Goal: Information Seeking & Learning: Learn about a topic

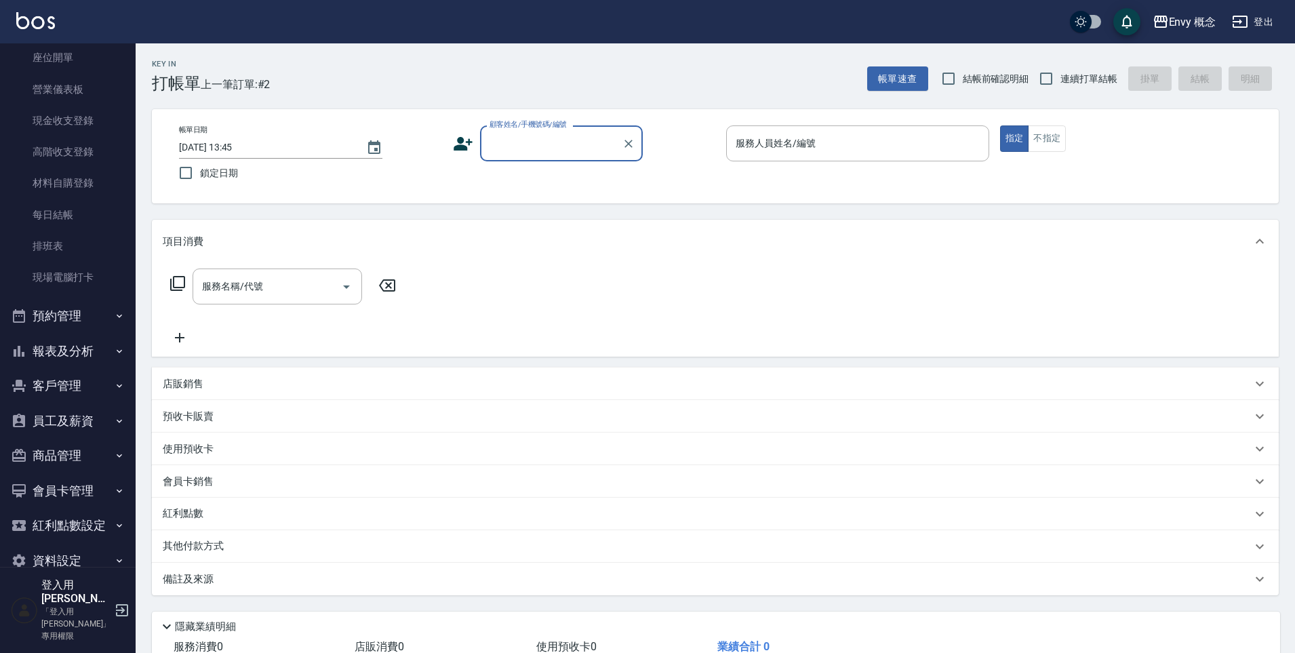
scroll to position [142, 0]
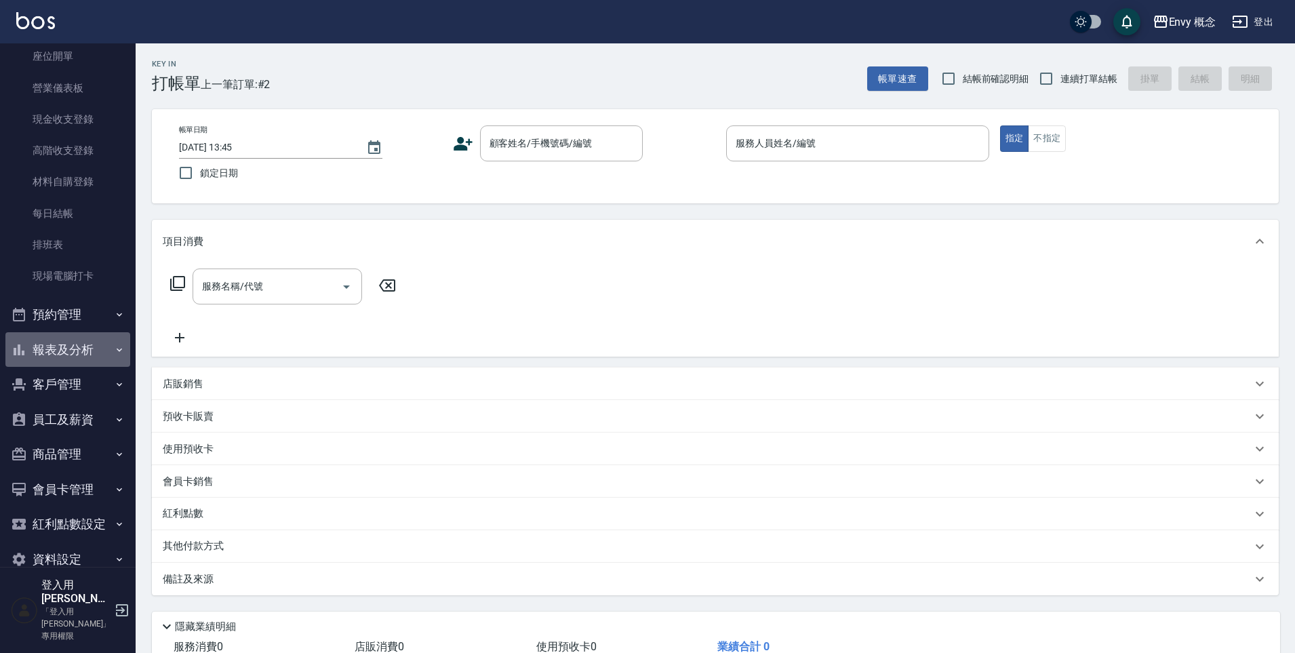
click at [73, 360] on button "報表及分析" at bounding box center [67, 349] width 125 height 35
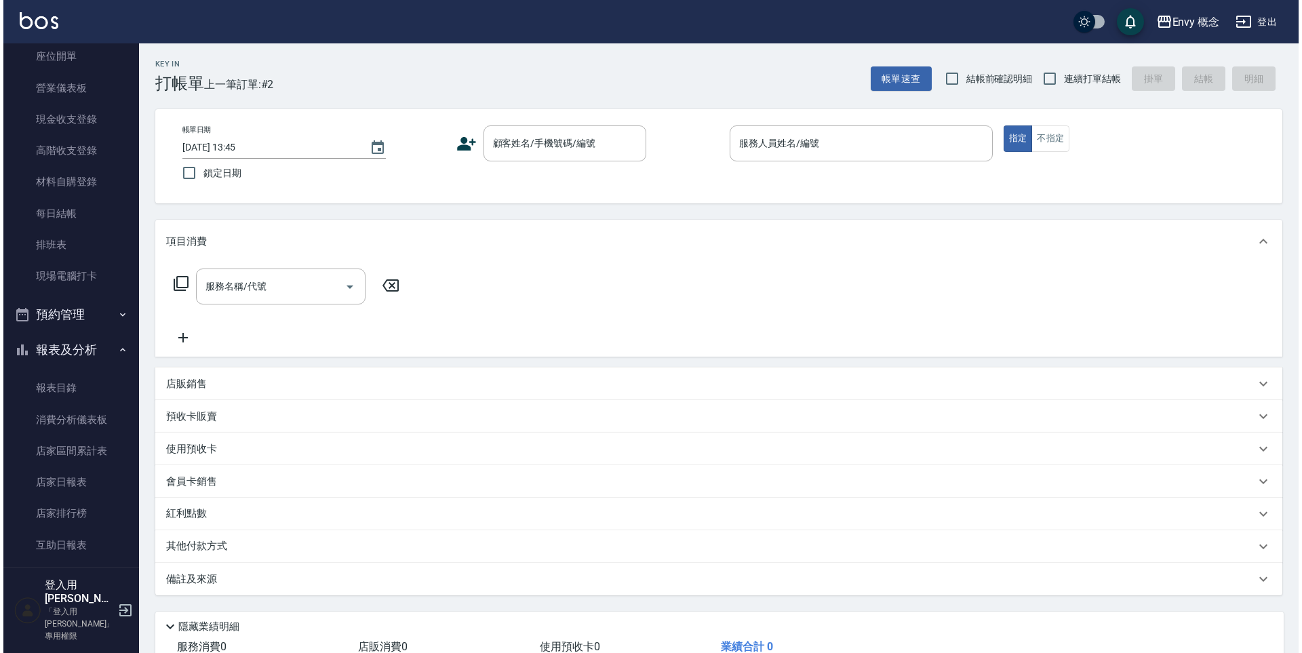
scroll to position [589, 0]
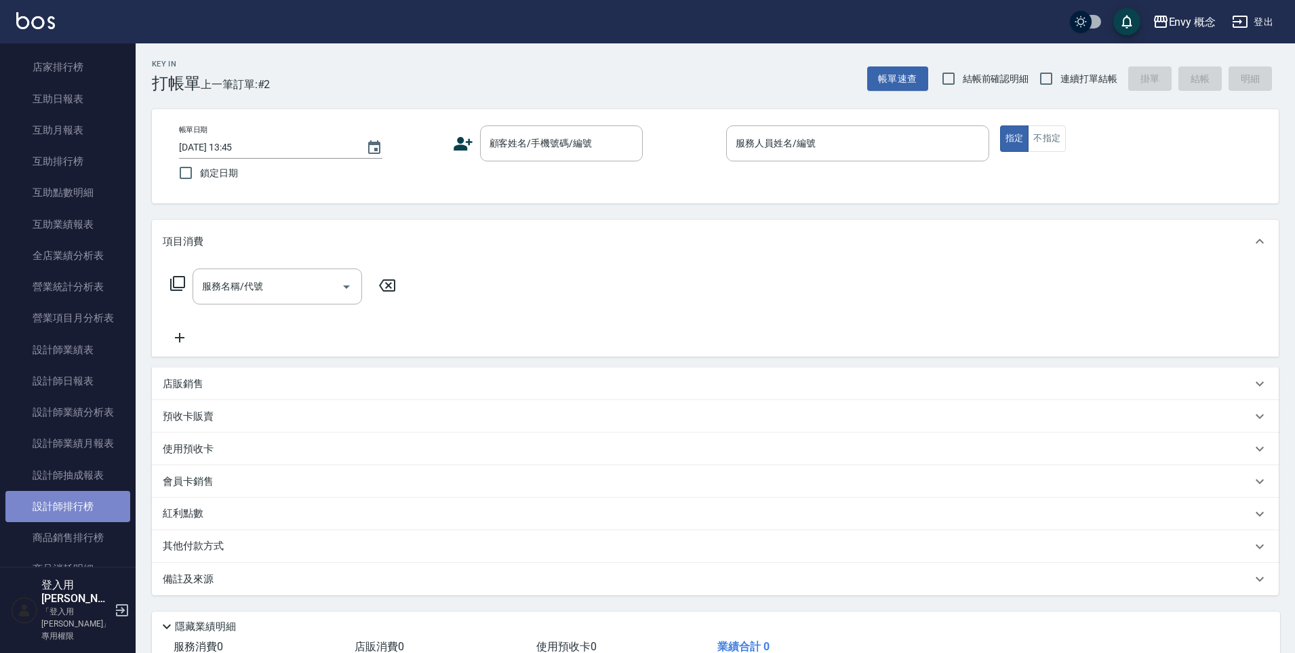
click at [79, 510] on link "設計師排行榜" at bounding box center [67, 506] width 125 height 31
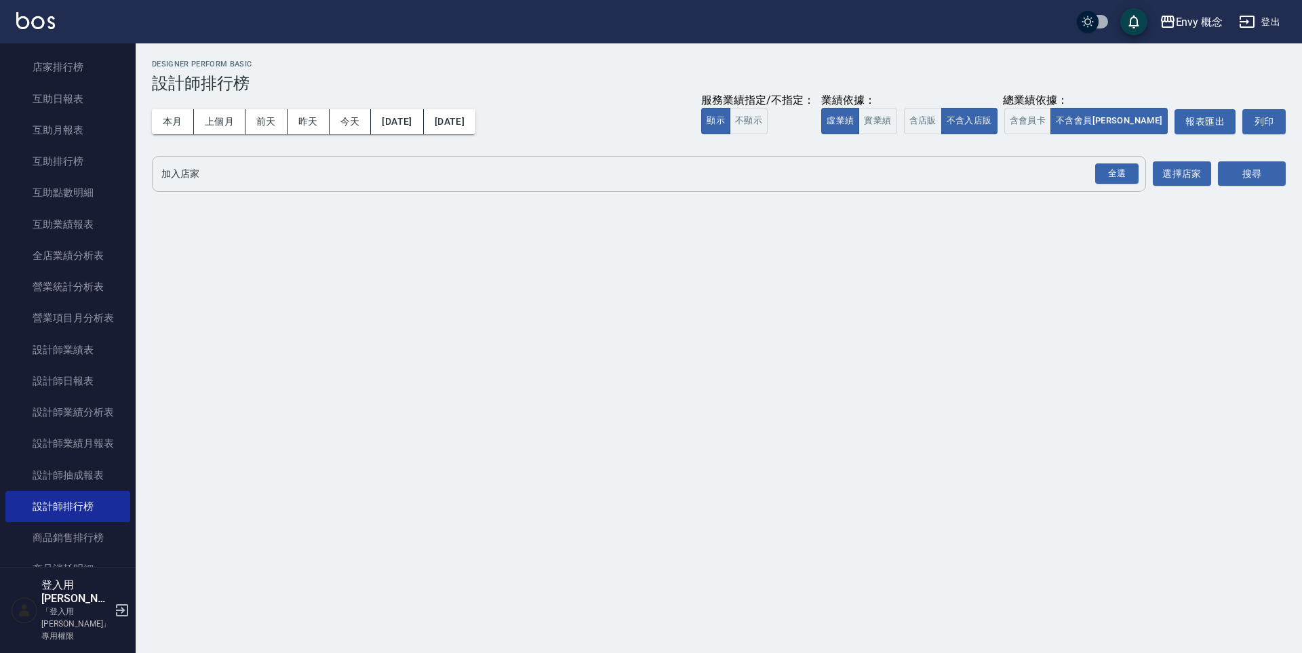
click at [275, 187] on div "全選 加入店家" at bounding box center [649, 174] width 994 height 36
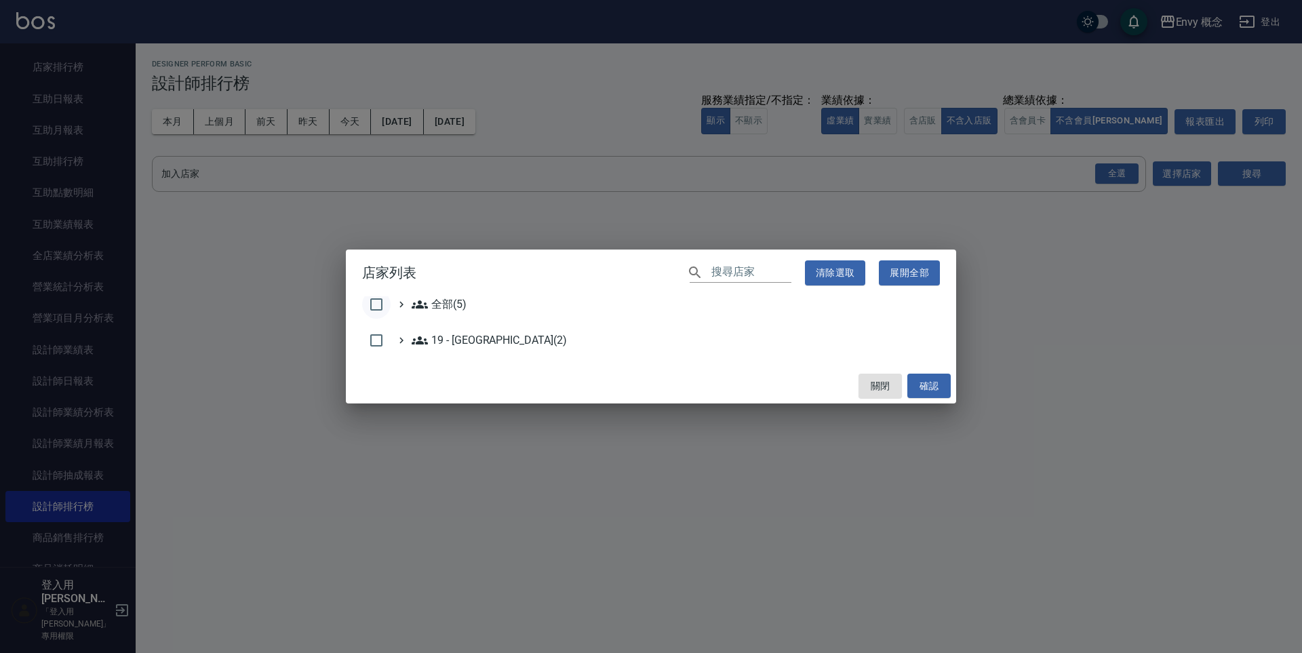
click at [372, 313] on input "checkbox" at bounding box center [376, 304] width 28 height 28
checkbox input "true"
click at [938, 395] on button "確認" at bounding box center [928, 386] width 43 height 25
checkbox input "false"
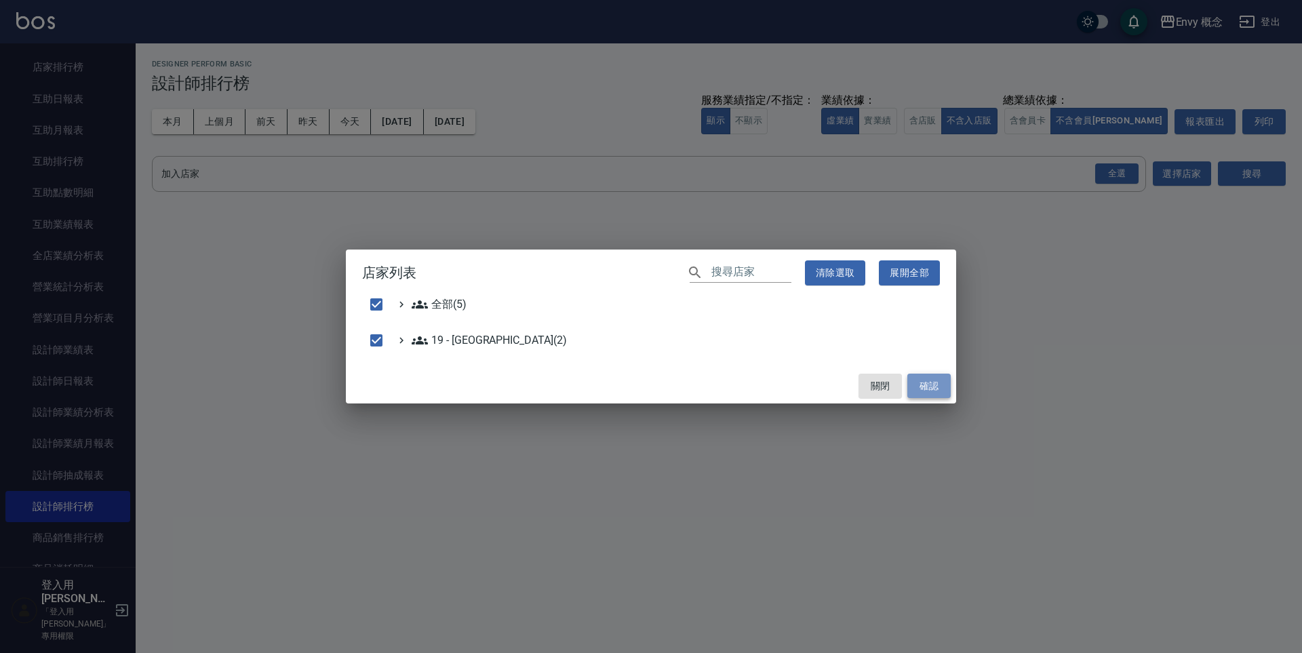
checkbox input "false"
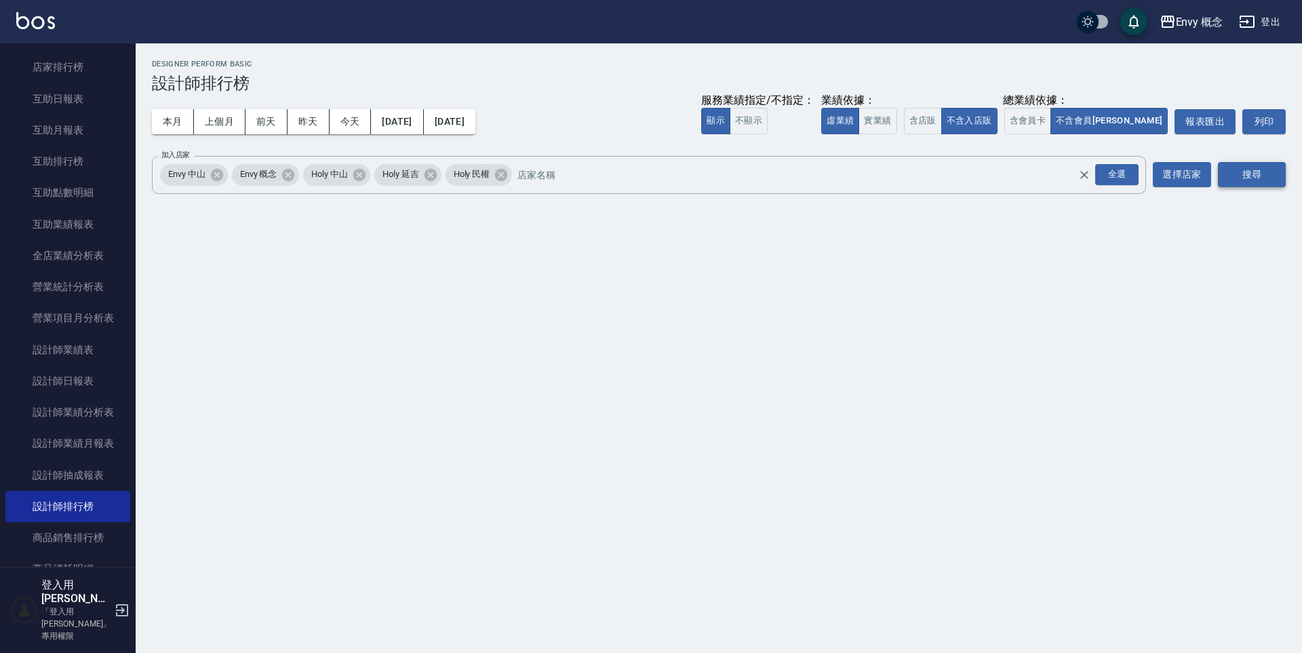
click at [1255, 183] on button "搜尋" at bounding box center [1252, 174] width 68 height 25
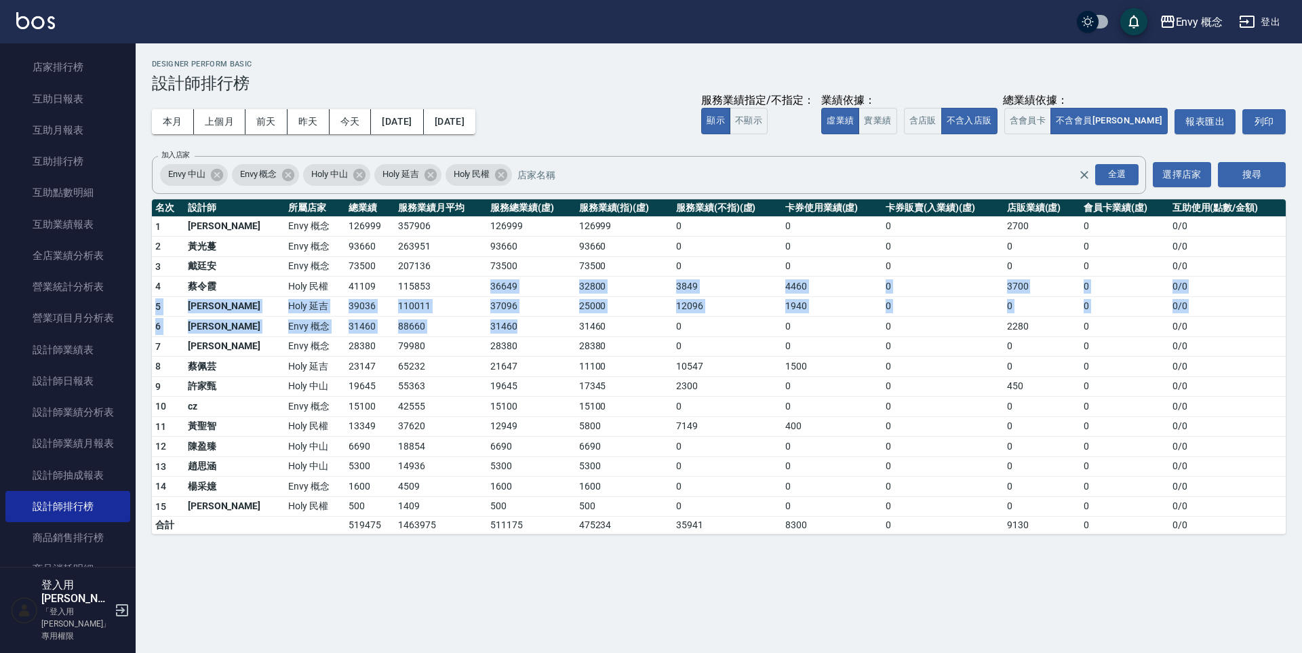
drag, startPoint x: 426, startPoint y: 281, endPoint x: 477, endPoint y: 334, distance: 72.9
click at [477, 334] on tbody "1 王文嘉 Envy 概念 126999 357906 126999 126999 0 0 0 2700 0 0 / 0 2 黃光蔓 Envy 概念 9366…" at bounding box center [719, 375] width 1134 height 318
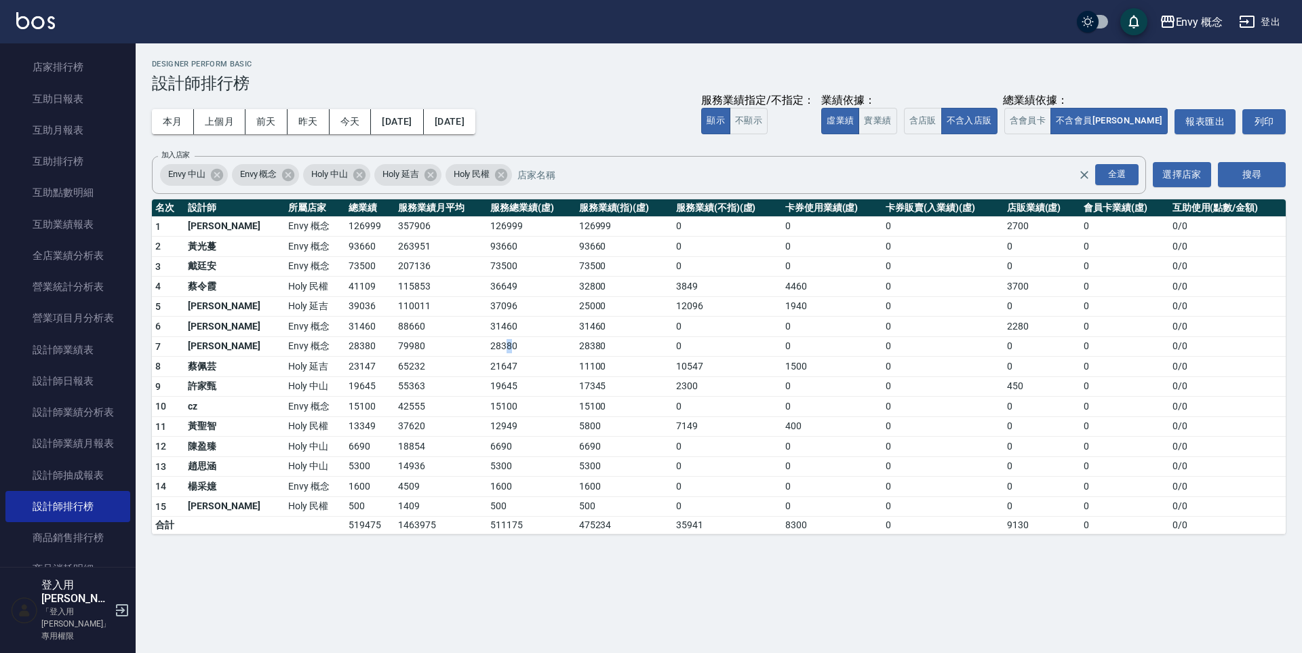
click at [487, 343] on td "28380" at bounding box center [531, 346] width 89 height 20
drag, startPoint x: 462, startPoint y: 344, endPoint x: 410, endPoint y: 345, distance: 52.2
click at [437, 345] on tr "7 王冠憲 Envy 概念 28380 79980 28380 28380 0 0 0 0 0 0 / 0" at bounding box center [719, 346] width 1134 height 20
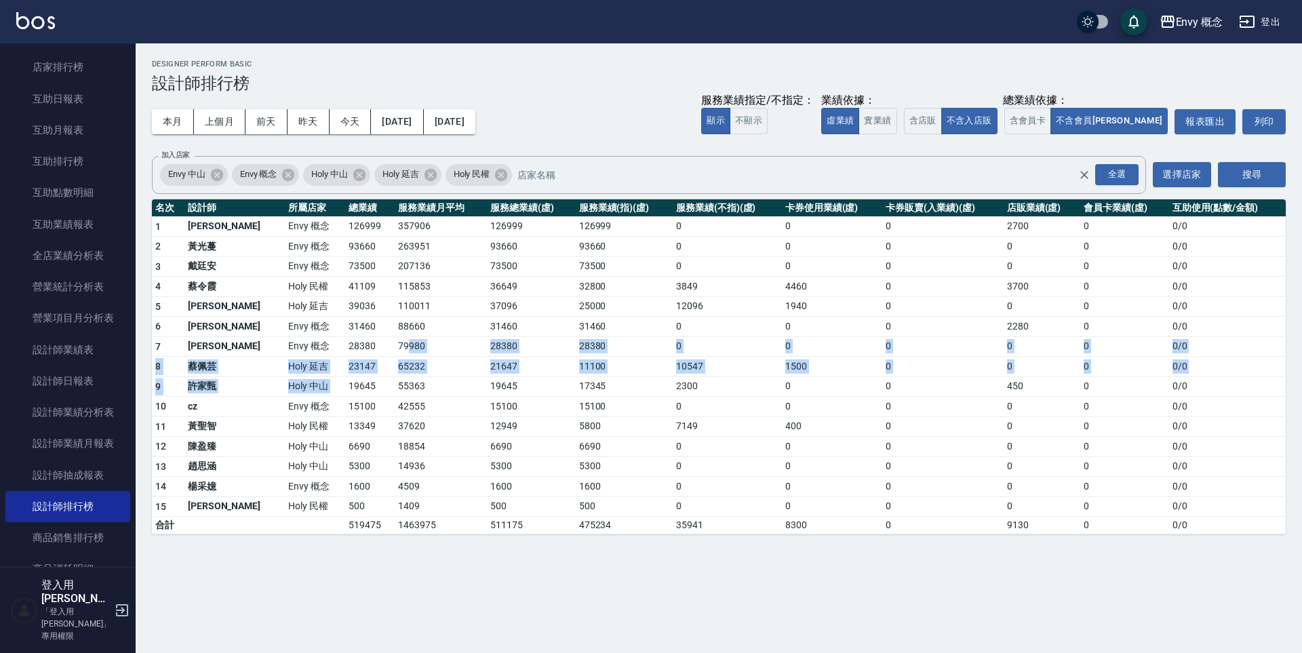
drag, startPoint x: 362, startPoint y: 342, endPoint x: 298, endPoint y: 392, distance: 81.1
click at [299, 392] on tbody "1 王文嘉 Envy 概念 126999 357906 126999 126999 0 0 0 2700 0 0 / 0 2 黃光蔓 Envy 概念 9366…" at bounding box center [719, 375] width 1134 height 318
click at [345, 392] on td "19645" at bounding box center [369, 386] width 49 height 20
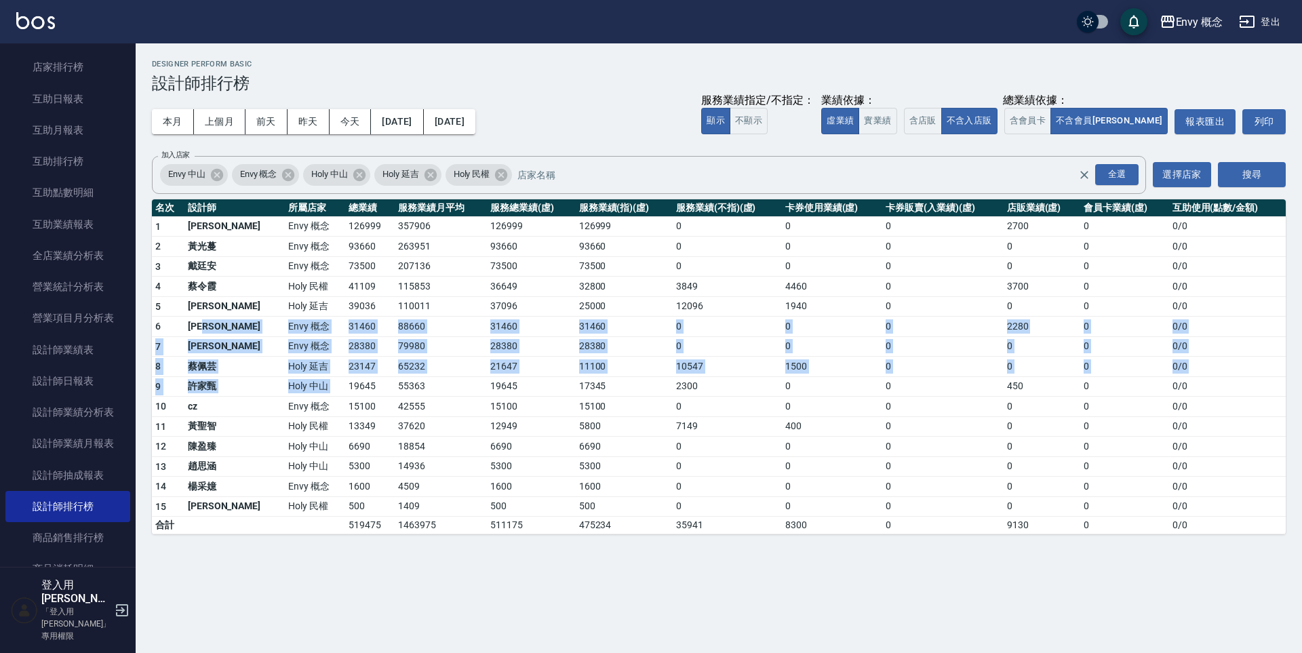
drag, startPoint x: 292, startPoint y: 388, endPoint x: 206, endPoint y: 304, distance: 120.3
click at [215, 311] on tbody "1 王文嘉 Envy 概念 126999 357906 126999 126999 0 0 0 2700 0 0 / 0 2 黃光蔓 Envy 概念 9366…" at bounding box center [719, 375] width 1134 height 318
click at [206, 304] on td "陳旻" at bounding box center [234, 306] width 100 height 20
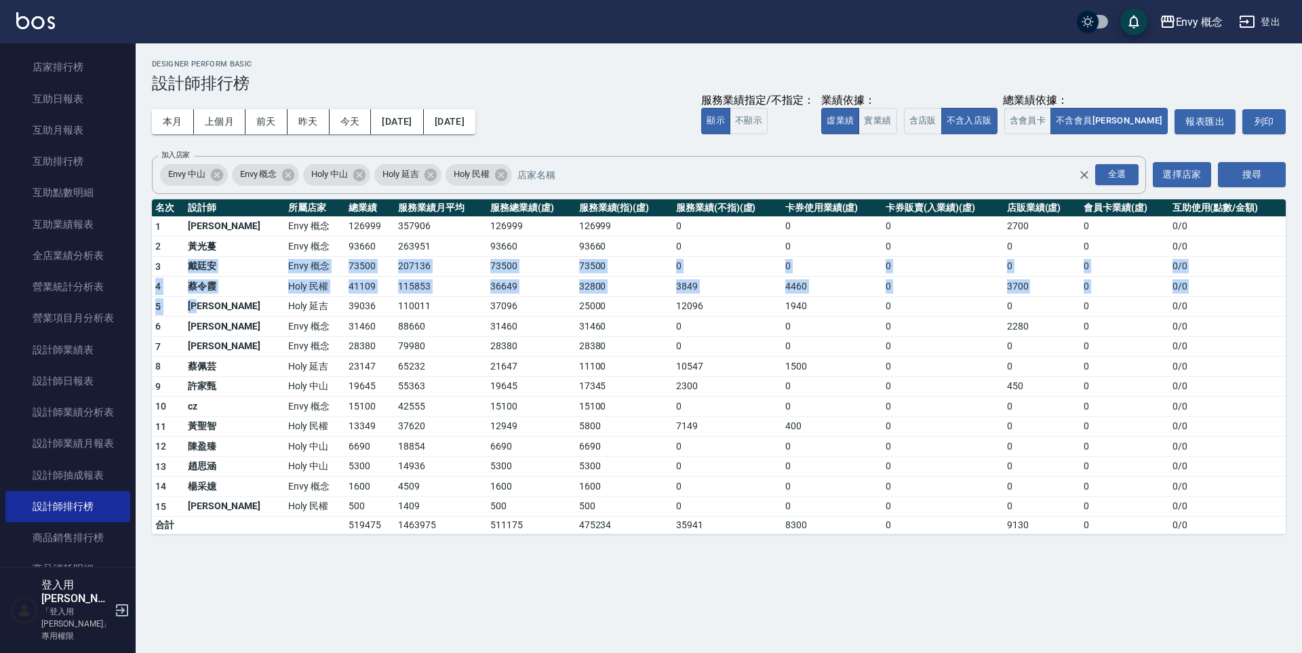
drag, startPoint x: 206, startPoint y: 304, endPoint x: 172, endPoint y: 250, distance: 64.0
click at [174, 254] on tbody "1 王文嘉 Envy 概念 126999 357906 126999 126999 0 0 0 2700 0 0 / 0 2 黃光蔓 Envy 概念 9366…" at bounding box center [719, 375] width 1134 height 318
drag, startPoint x: 168, startPoint y: 242, endPoint x: 214, endPoint y: 306, distance: 78.8
click at [214, 306] on tbody "1 王文嘉 Envy 概念 126999 357906 126999 126999 0 0 0 2700 0 0 / 0 2 黃光蔓 Envy 概念 9366…" at bounding box center [719, 375] width 1134 height 318
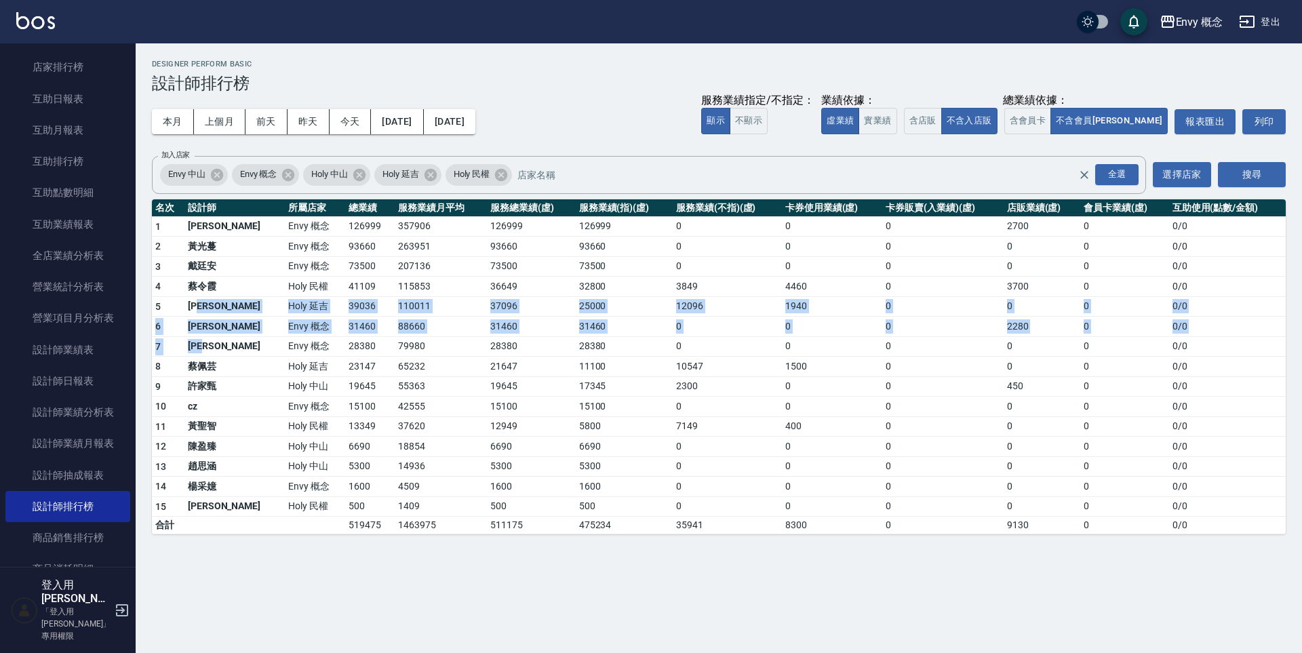
drag, startPoint x: 214, startPoint y: 306, endPoint x: 229, endPoint y: 349, distance: 45.5
click at [229, 349] on tbody "1 王文嘉 Envy 概念 126999 357906 126999 126999 0 0 0 2700 0 0 / 0 2 黃光蔓 Envy 概念 9366…" at bounding box center [719, 375] width 1134 height 318
click at [229, 349] on td "王冠憲" at bounding box center [234, 346] width 100 height 20
drag, startPoint x: 220, startPoint y: 330, endPoint x: 166, endPoint y: 258, distance: 89.5
click at [174, 268] on tbody "1 王文嘉 Envy 概念 126999 357906 126999 126999 0 0 0 2700 0 0 / 0 2 黃光蔓 Envy 概念 9366…" at bounding box center [719, 375] width 1134 height 318
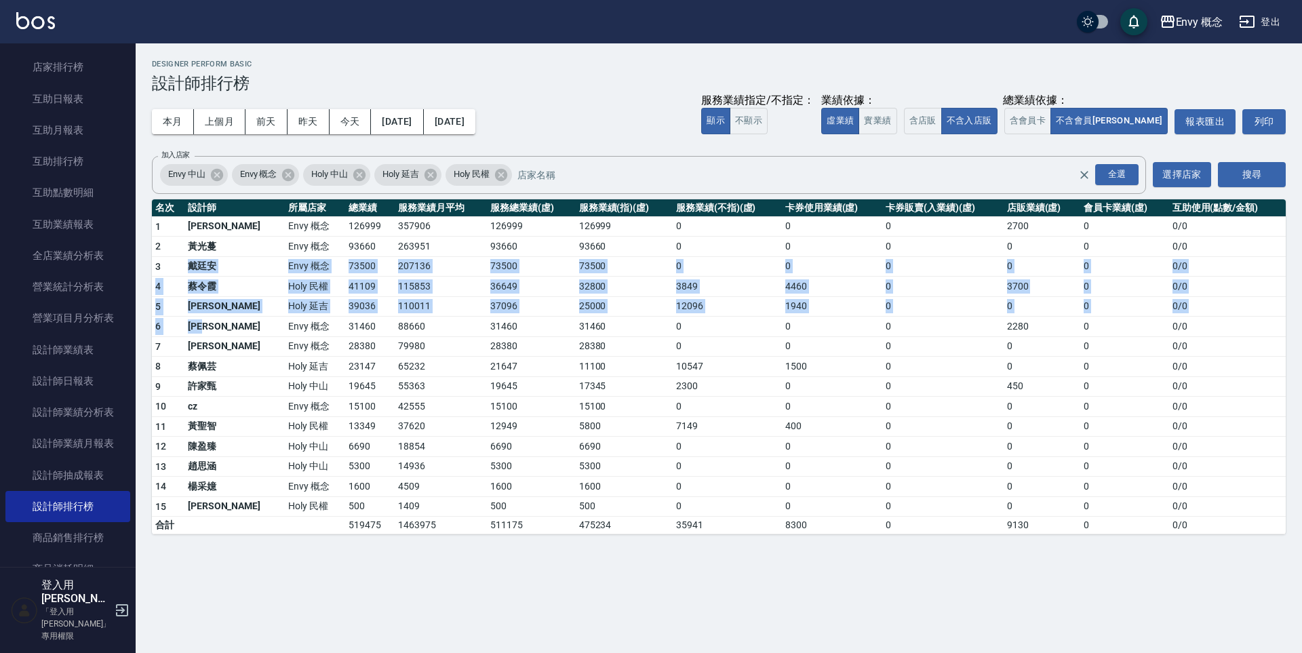
click at [166, 258] on td "3" at bounding box center [168, 266] width 33 height 20
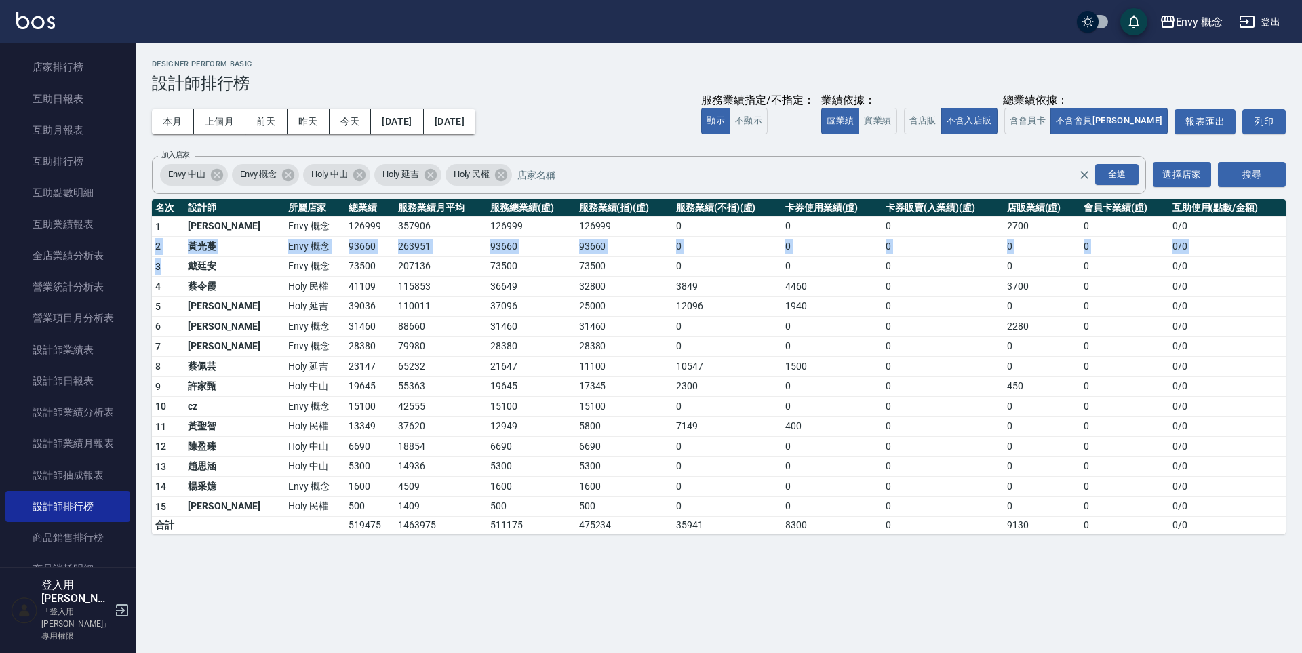
drag, startPoint x: 166, startPoint y: 258, endPoint x: 153, endPoint y: 235, distance: 27.0
click at [153, 235] on tbody "1 王文嘉 Envy 概念 126999 357906 126999 126999 0 0 0 2700 0 0 / 0 2 黃光蔓 Envy 概念 9366…" at bounding box center [719, 375] width 1134 height 318
click at [153, 230] on td "1" at bounding box center [168, 226] width 33 height 20
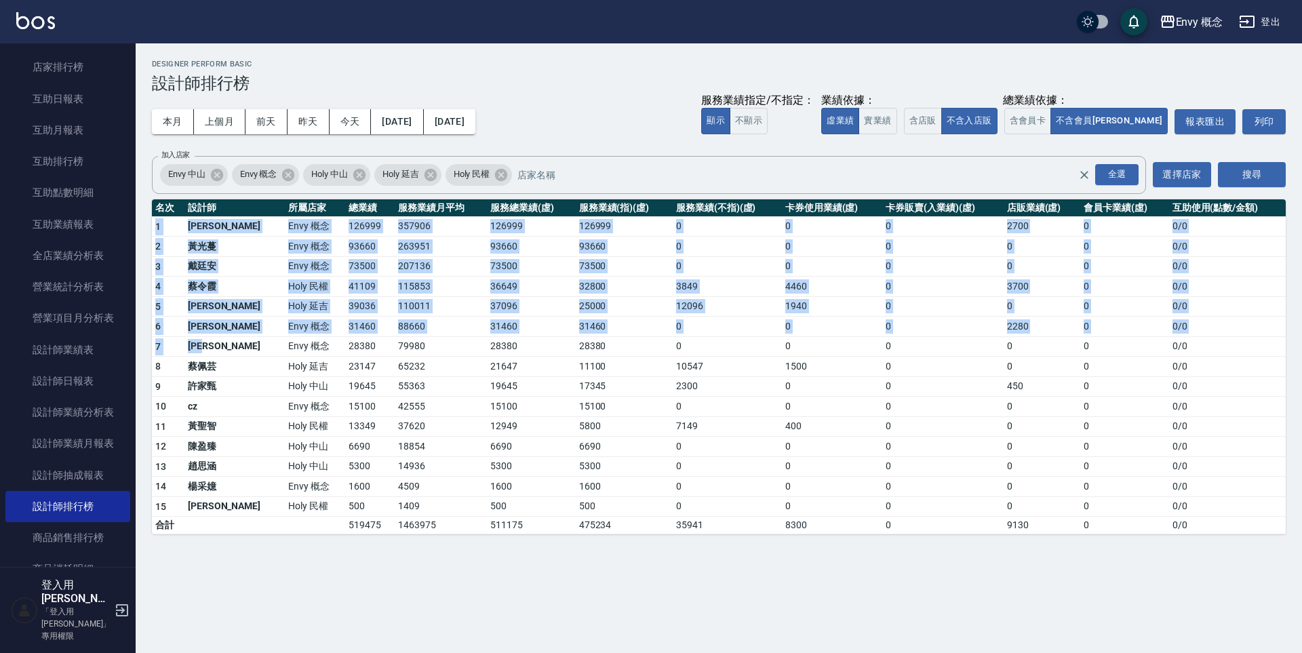
drag, startPoint x: 153, startPoint y: 230, endPoint x: 229, endPoint y: 348, distance: 140.7
click at [229, 348] on tbody "1 王文嘉 Envy 概念 126999 357906 126999 126999 0 0 0 2700 0 0 / 0 2 黃光蔓 Envy 概念 9366…" at bounding box center [719, 375] width 1134 height 318
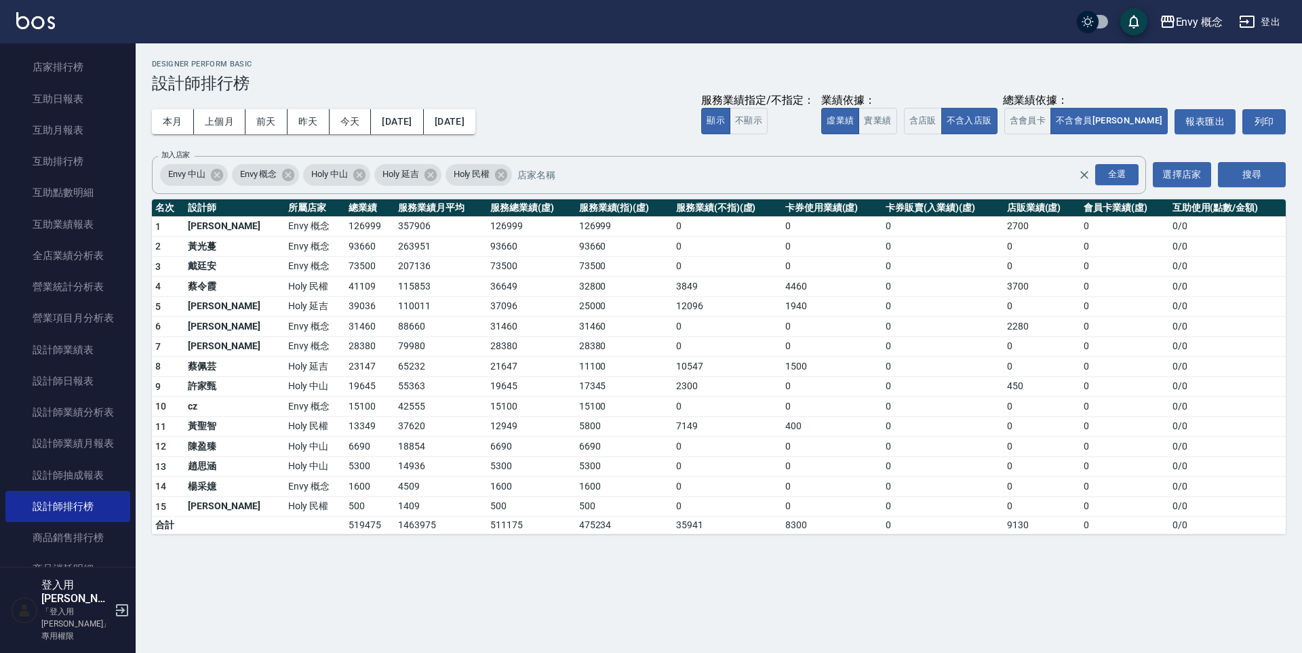
click at [226, 344] on td "王冠憲" at bounding box center [234, 346] width 100 height 20
drag, startPoint x: 261, startPoint y: 308, endPoint x: 292, endPoint y: 460, distance: 154.4
click at [292, 460] on tbody "1 王文嘉 Envy 概念 126999 357906 126999 126999 0 0 0 2700 0 0 / 0 2 黃光蔓 Envy 概念 9366…" at bounding box center [719, 375] width 1134 height 318
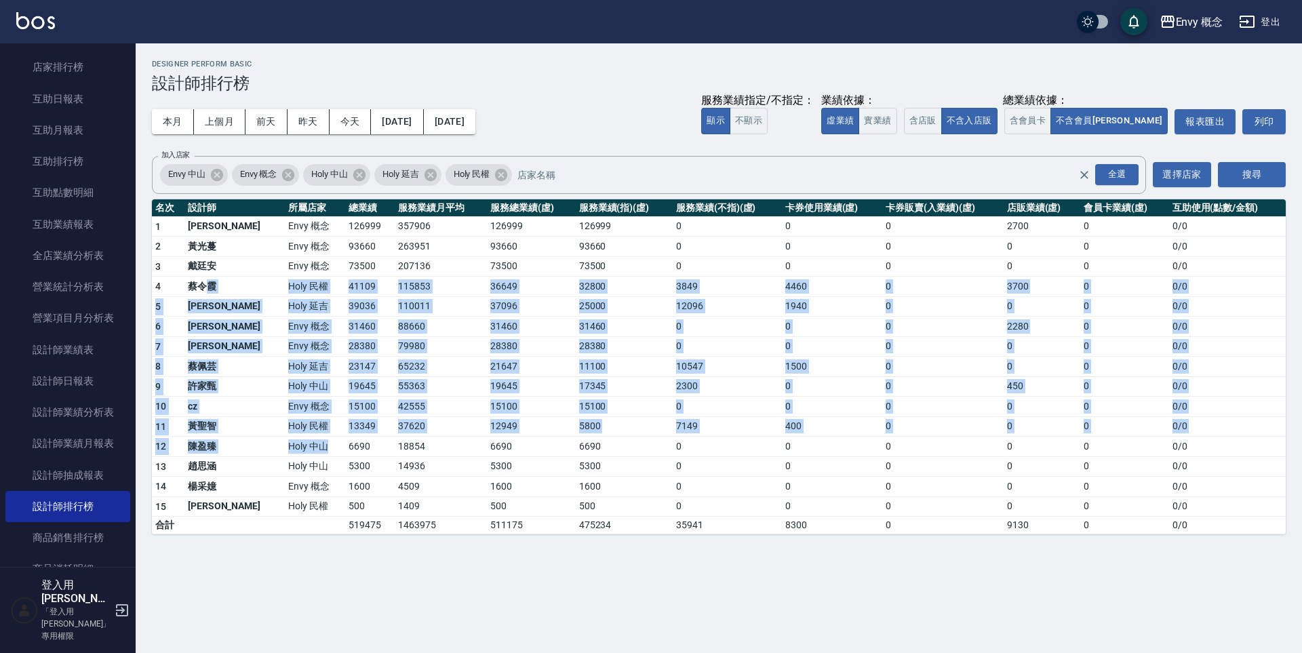
drag, startPoint x: 290, startPoint y: 451, endPoint x: 205, endPoint y: 280, distance: 190.7
click at [205, 284] on tbody "1 王文嘉 Envy 概念 126999 357906 126999 126999 0 0 0 2700 0 0 / 0 2 黃光蔓 Envy 概念 9366…" at bounding box center [719, 375] width 1134 height 318
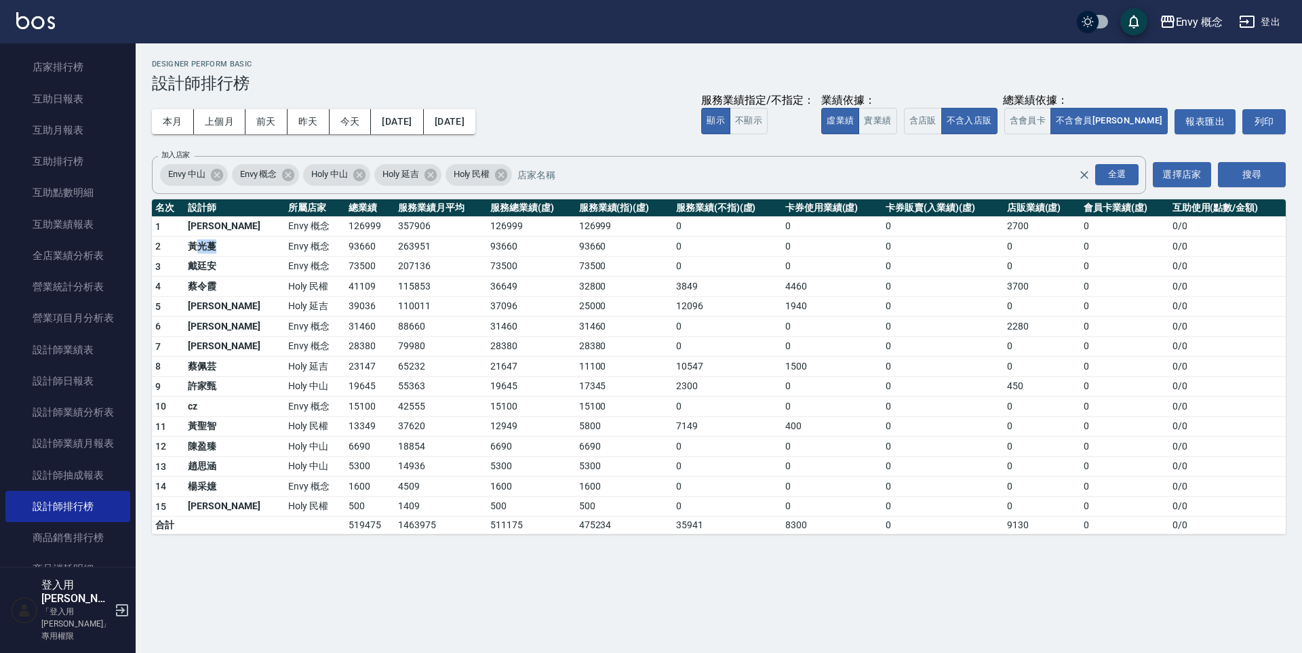
click at [196, 254] on td "黃光蔓" at bounding box center [234, 247] width 100 height 20
drag, startPoint x: 235, startPoint y: 283, endPoint x: 384, endPoint y: 265, distance: 151.0
click at [365, 273] on tr "3 戴廷安 Envy 概念 73500 207136 73500 73500 0 0 0 0 0 0 / 0" at bounding box center [719, 266] width 1134 height 20
click at [528, 218] on td "126999" at bounding box center [531, 226] width 89 height 20
click at [217, 339] on td "王冠憲" at bounding box center [234, 346] width 100 height 20
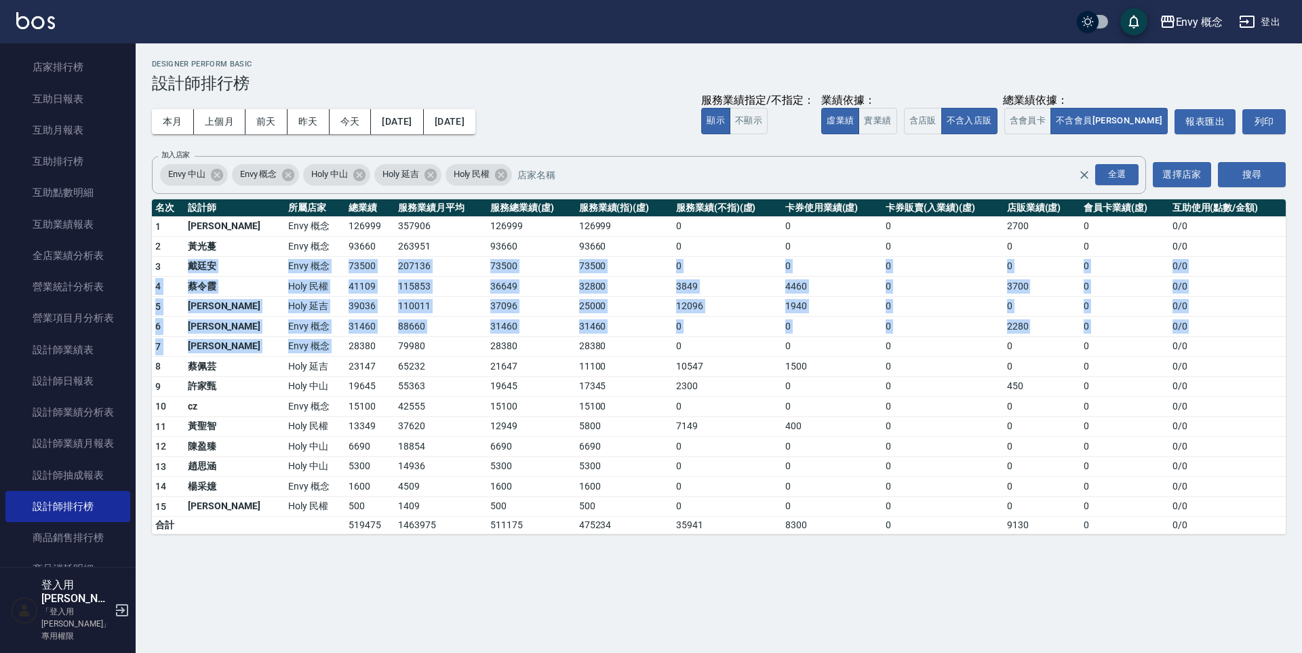
drag, startPoint x: 181, startPoint y: 260, endPoint x: 365, endPoint y: 339, distance: 200.5
click at [357, 338] on tbody "1 王文嘉 Envy 概念 126999 357906 126999 126999 0 0 0 2700 0 0 / 0 2 黃光蔓 Envy 概念 9366…" at bounding box center [719, 375] width 1134 height 318
click at [395, 339] on td "79980" at bounding box center [441, 346] width 92 height 20
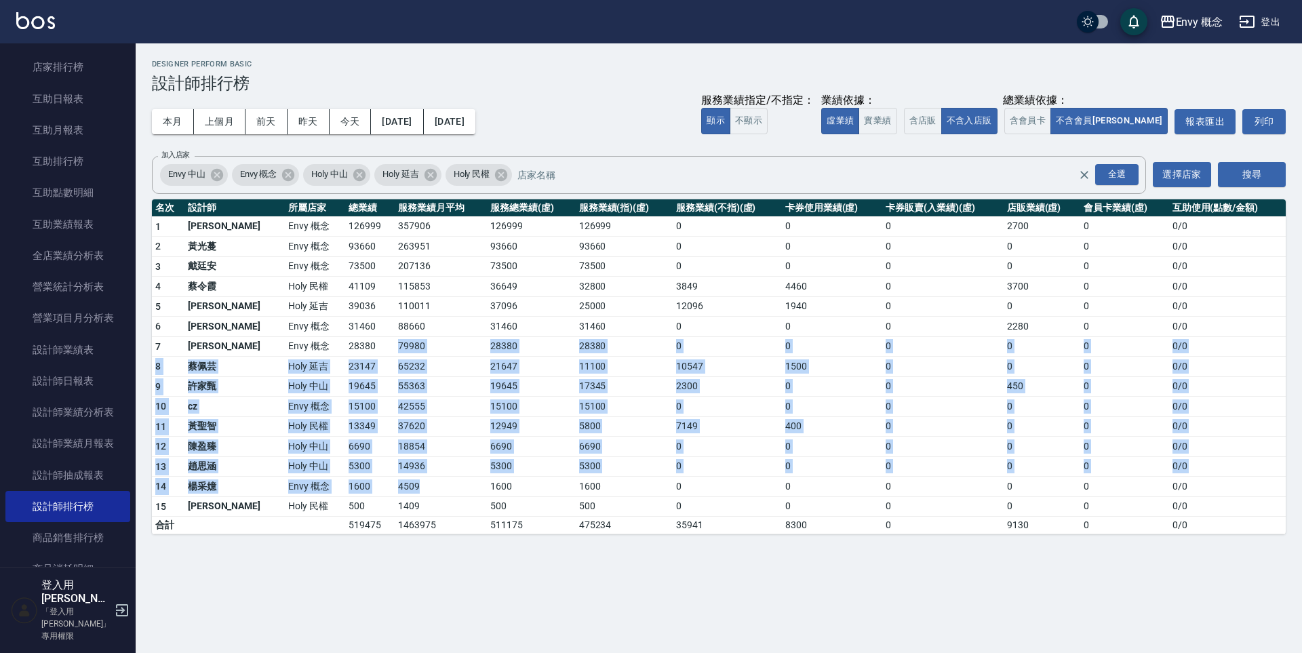
drag, startPoint x: 366, startPoint y: 339, endPoint x: 379, endPoint y: 487, distance: 148.4
click at [379, 487] on tbody "1 王文嘉 Envy 概念 126999 357906 126999 126999 0 0 0 2700 0 0 / 0 2 黃光蔓 Envy 概念 9366…" at bounding box center [719, 375] width 1134 height 318
click at [395, 487] on td "4509" at bounding box center [441, 487] width 92 height 20
drag, startPoint x: 379, startPoint y: 487, endPoint x: 299, endPoint y: 353, distance: 155.7
click at [299, 353] on tbody "1 王文嘉 Envy 概念 126999 357906 126999 126999 0 0 0 2700 0 0 / 0 2 黃光蔓 Envy 概念 9366…" at bounding box center [719, 375] width 1134 height 318
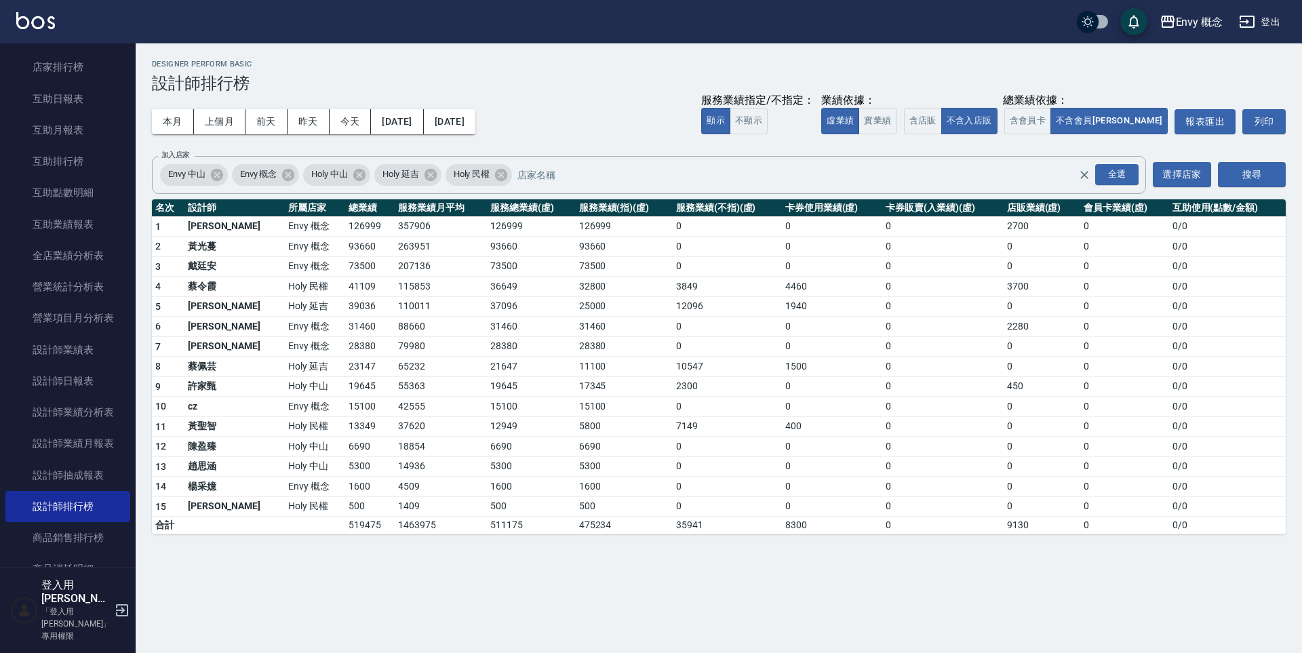
click at [345, 344] on td "28380" at bounding box center [369, 346] width 49 height 20
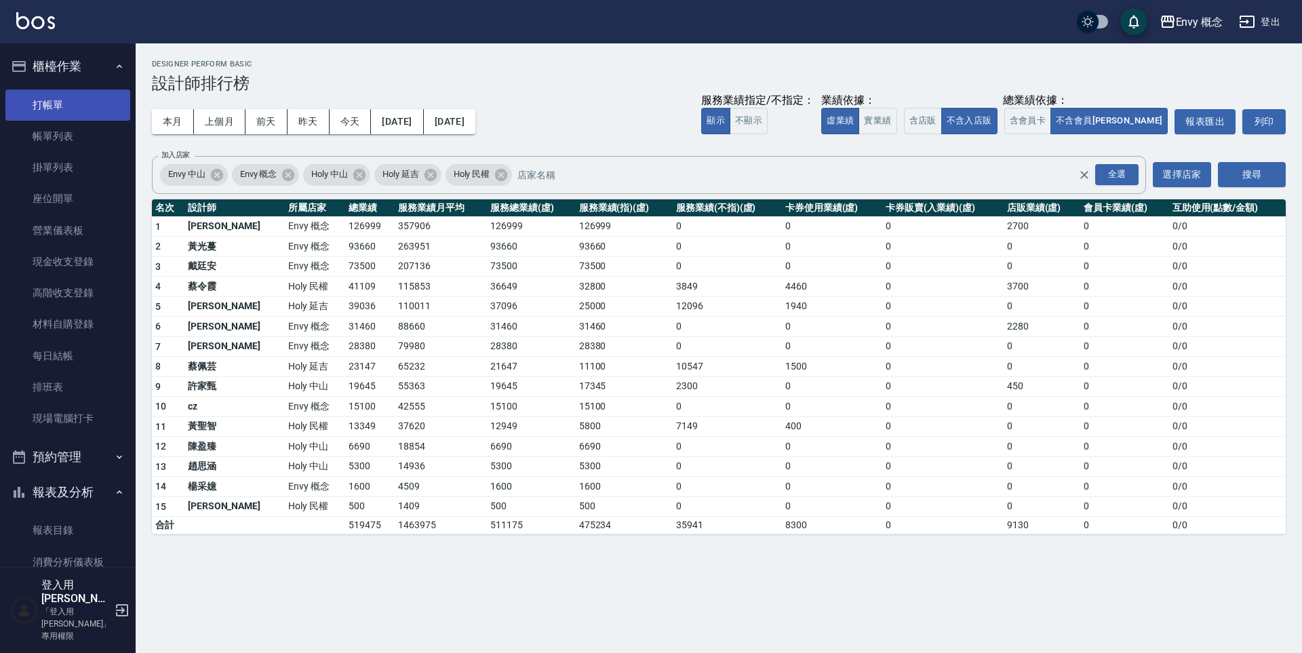
click at [74, 101] on link "打帳單" at bounding box center [67, 104] width 125 height 31
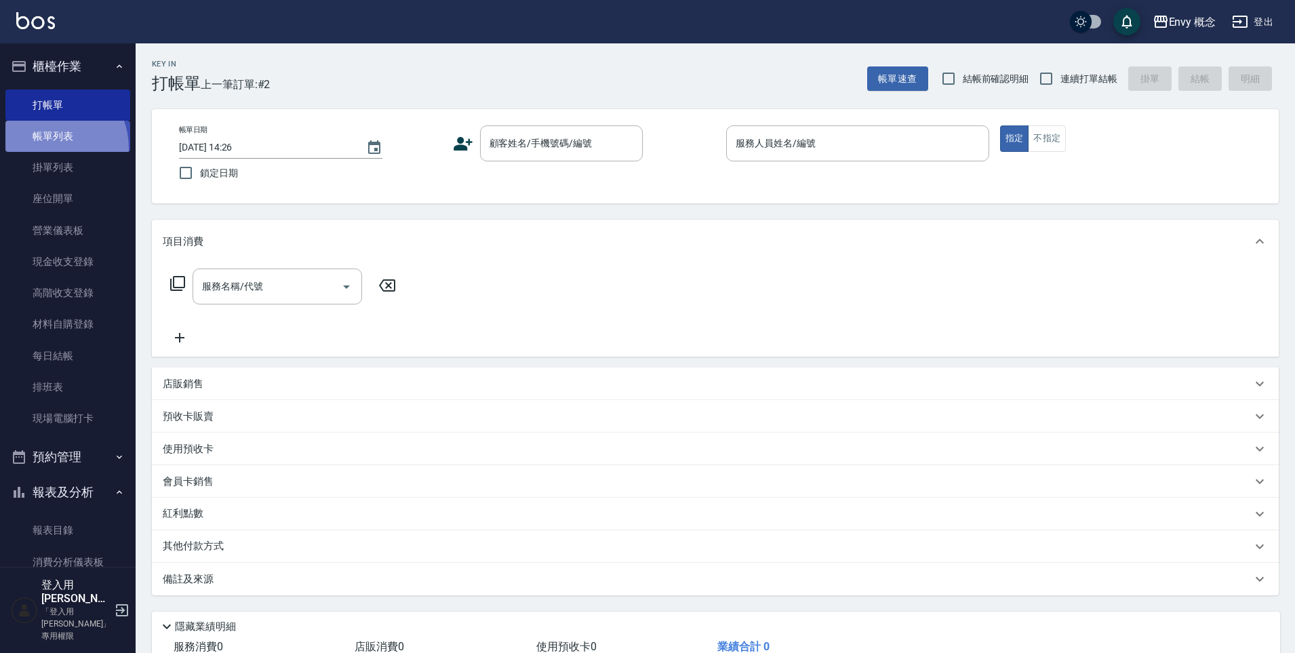
click at [44, 148] on link "帳單列表" at bounding box center [67, 136] width 125 height 31
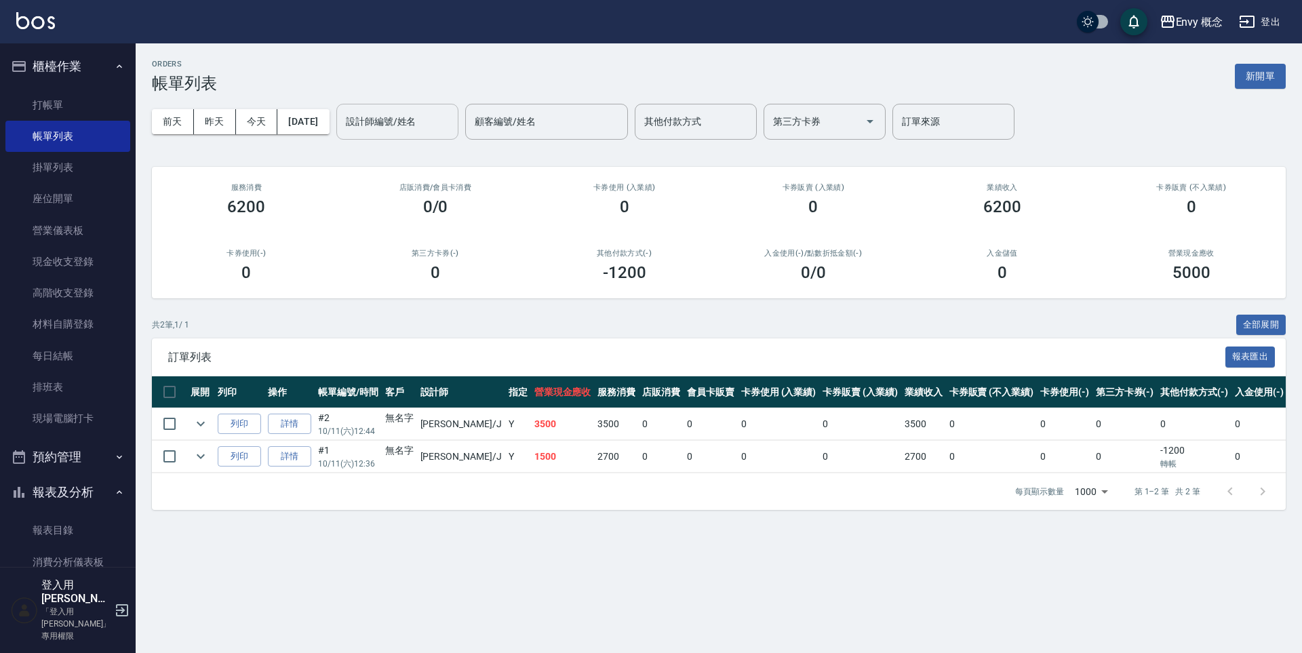
click at [402, 125] on input "設計師編號/姓名" at bounding box center [397, 122] width 110 height 24
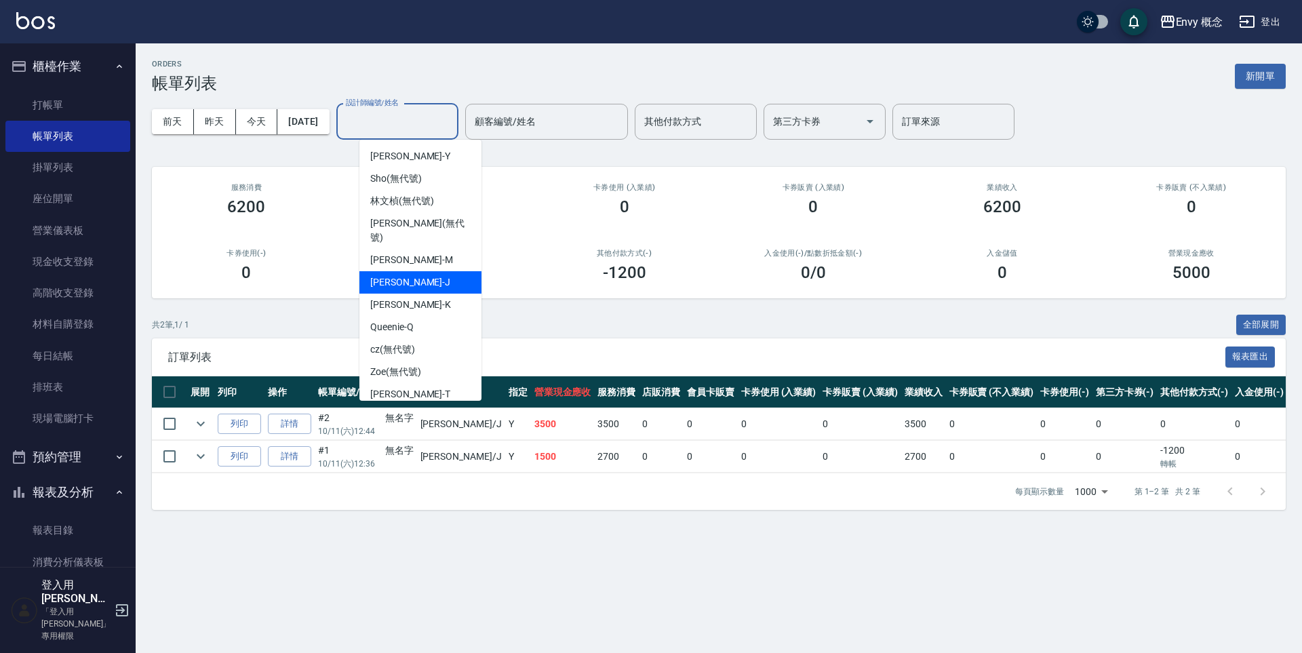
click at [416, 271] on div "Jessie -J" at bounding box center [420, 282] width 122 height 22
type input "Jessie-J"
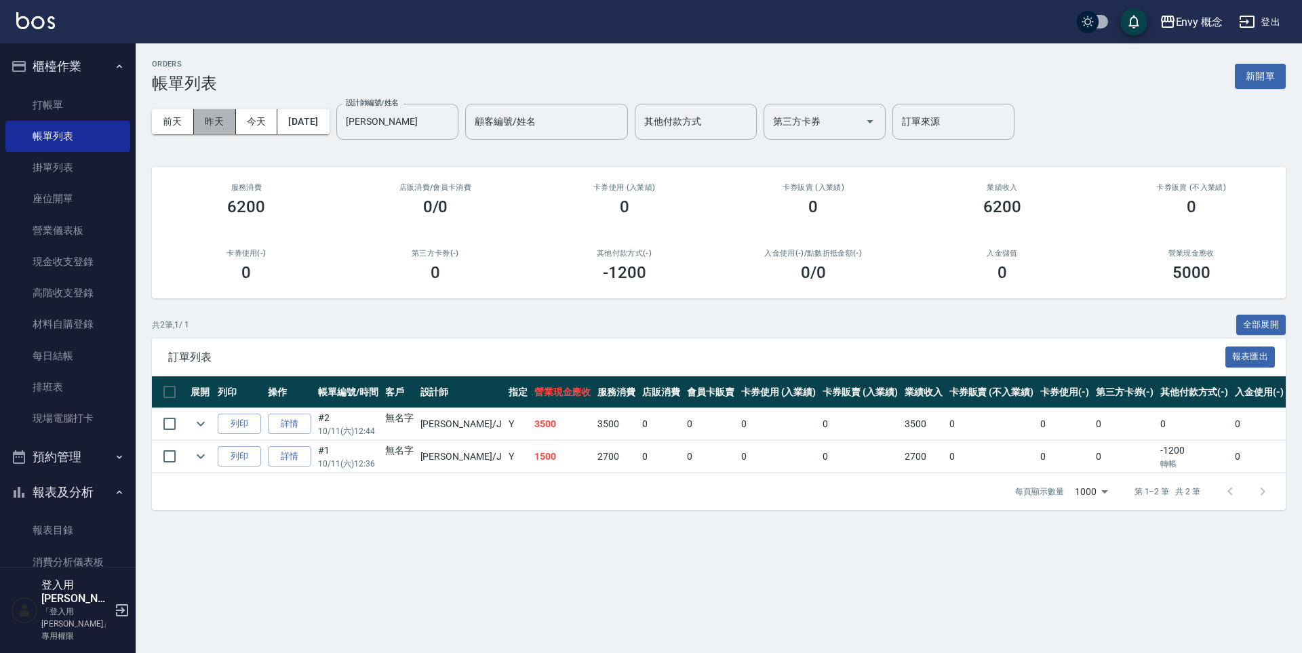
click at [206, 123] on button "昨天" at bounding box center [215, 121] width 42 height 25
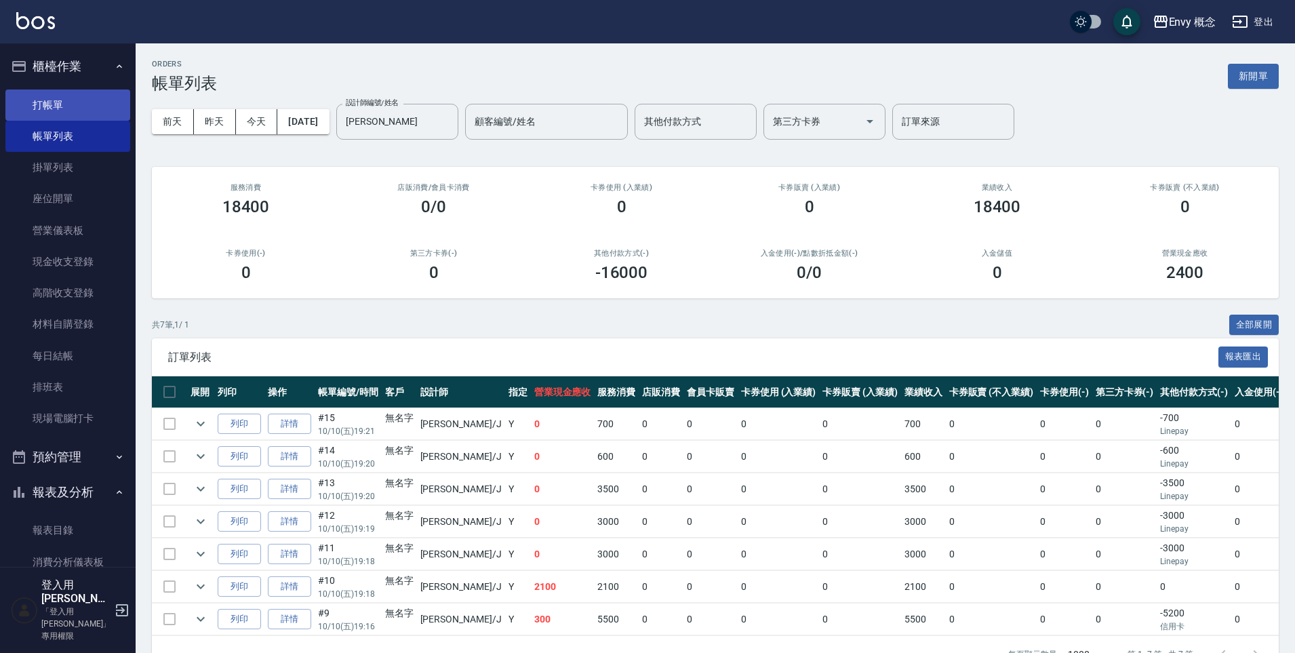
click at [42, 98] on link "打帳單" at bounding box center [67, 104] width 125 height 31
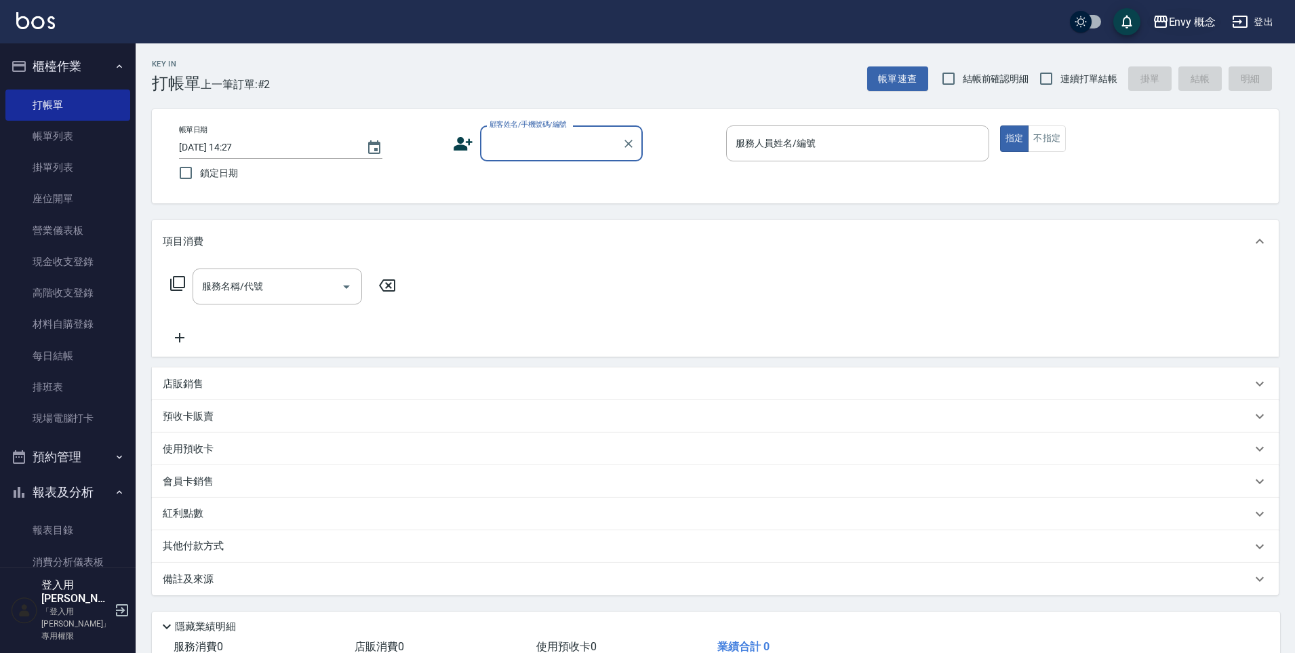
click at [1196, 18] on div "Envy 概念" at bounding box center [1192, 22] width 47 height 17
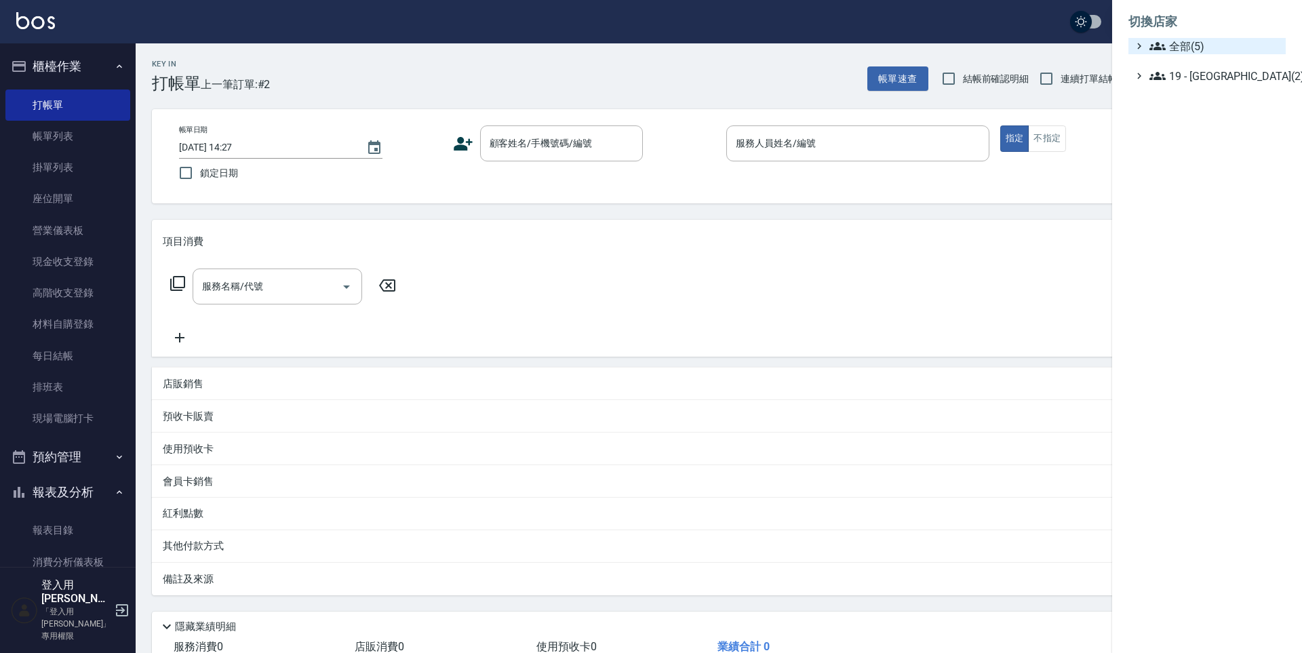
click at [1156, 43] on icon at bounding box center [1157, 46] width 16 height 8
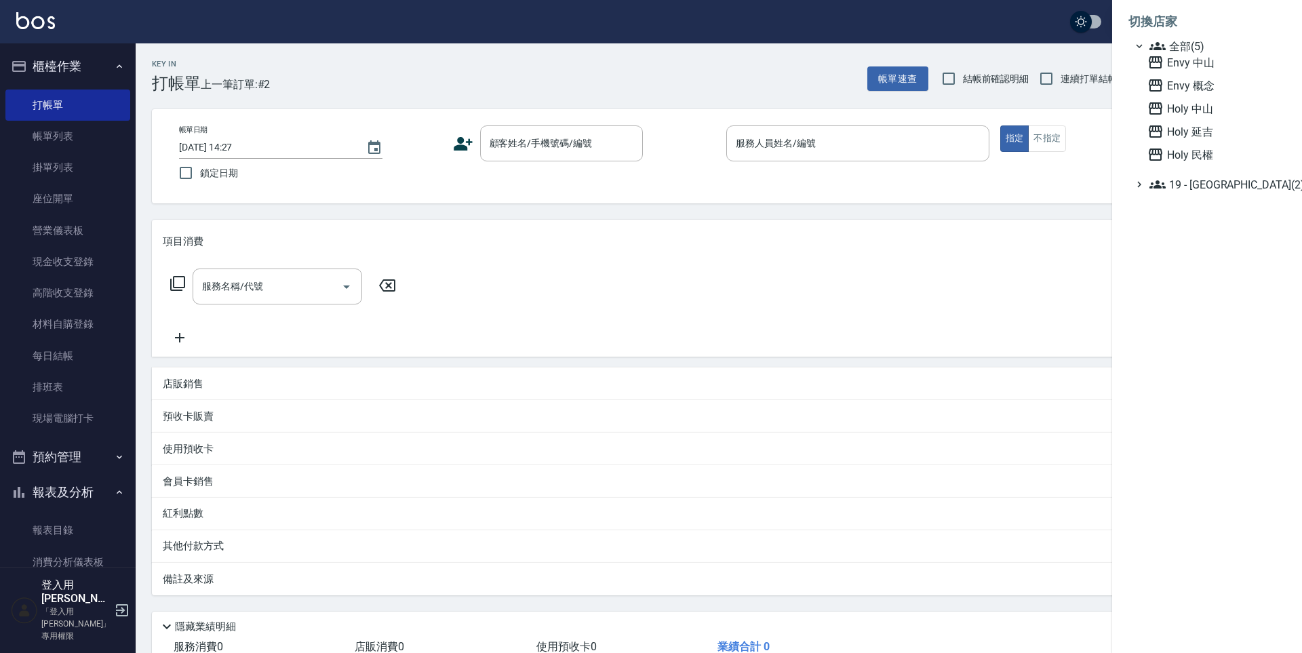
click at [1050, 40] on div at bounding box center [651, 326] width 1302 height 653
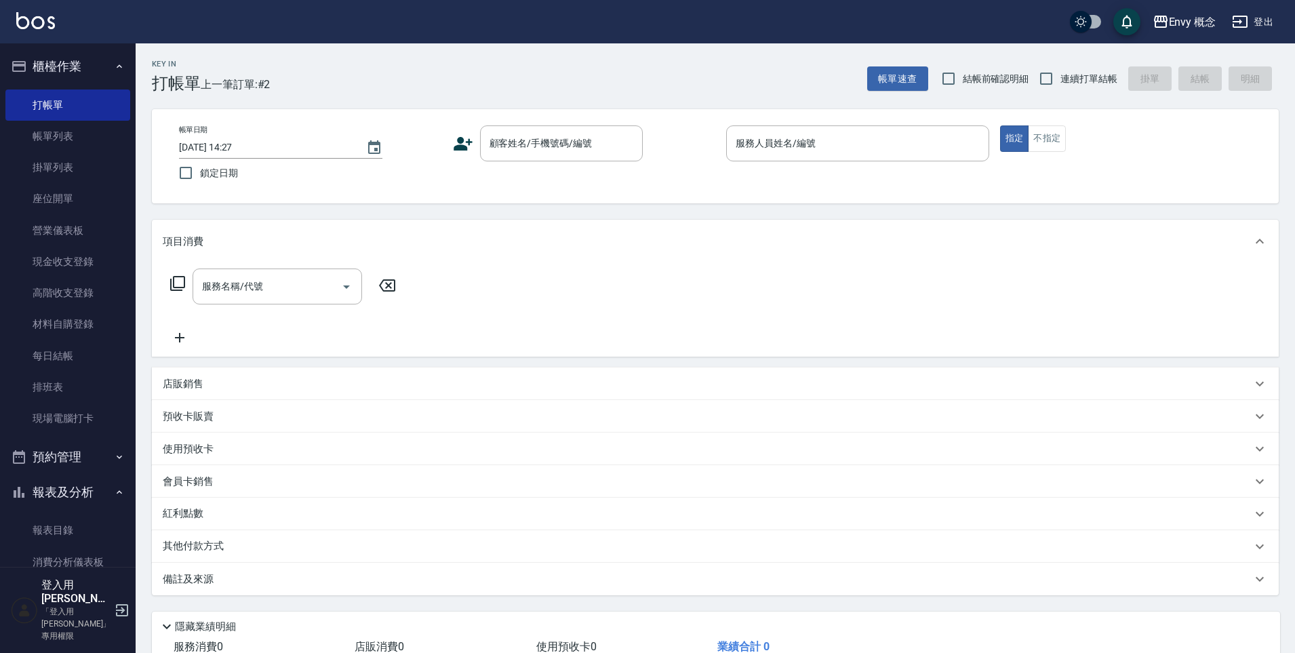
click at [1286, 23] on div "Envy 概念 登出" at bounding box center [647, 21] width 1295 height 43
click at [1270, 24] on button "登出" at bounding box center [1252, 21] width 52 height 25
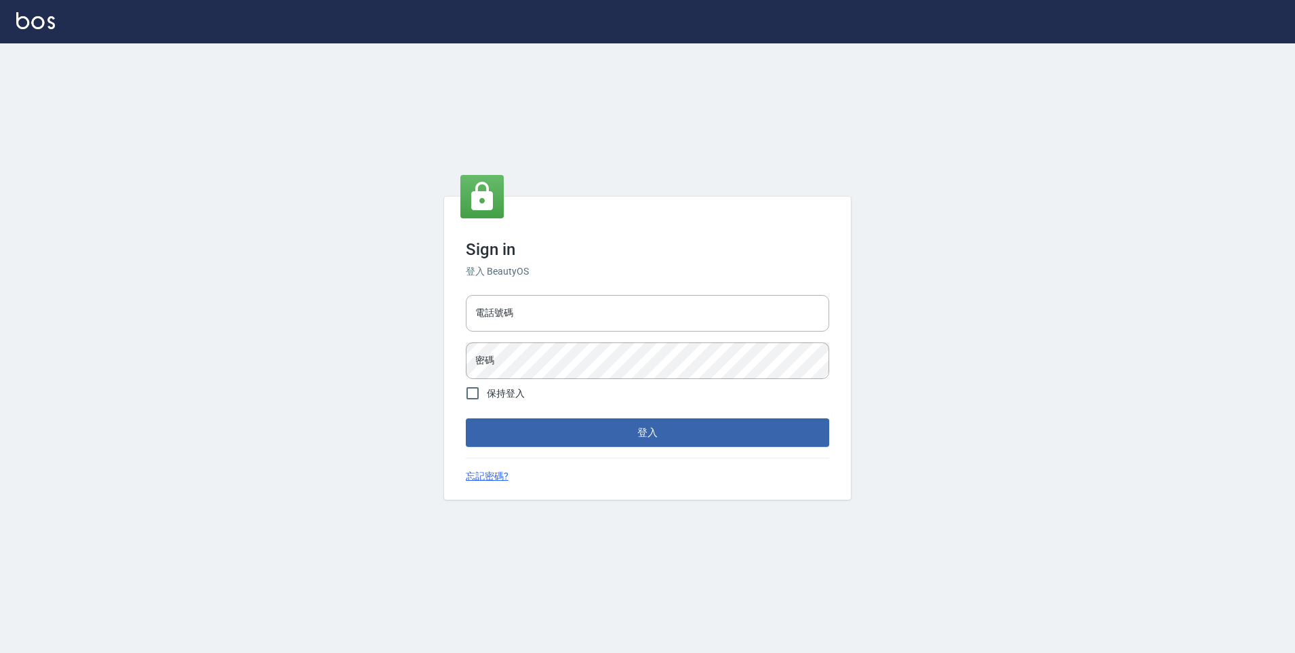
type input "25153595"
click at [538, 313] on input "25153595" at bounding box center [650, 313] width 363 height 37
type input "9990001234567"
click at [573, 417] on form "電話號碼 9990001234567 電話號碼 密碼 密碼 保持登入 登入" at bounding box center [650, 368] width 363 height 157
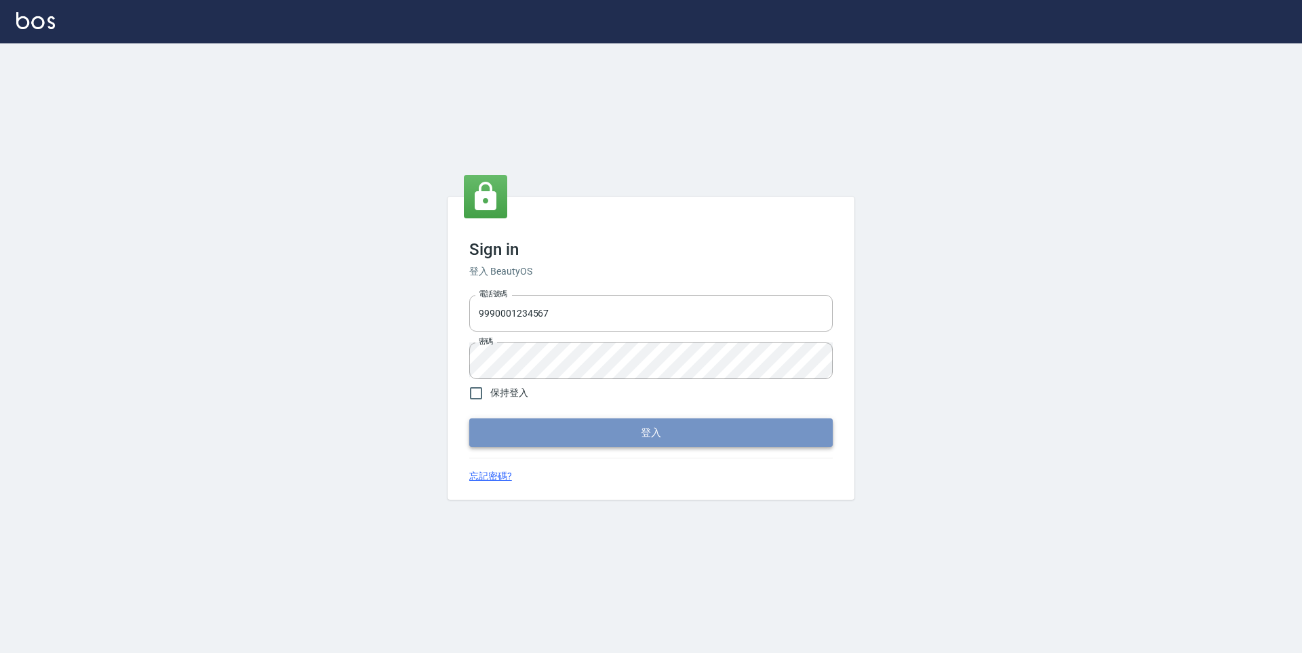
click at [578, 428] on button "登入" at bounding box center [650, 432] width 363 height 28
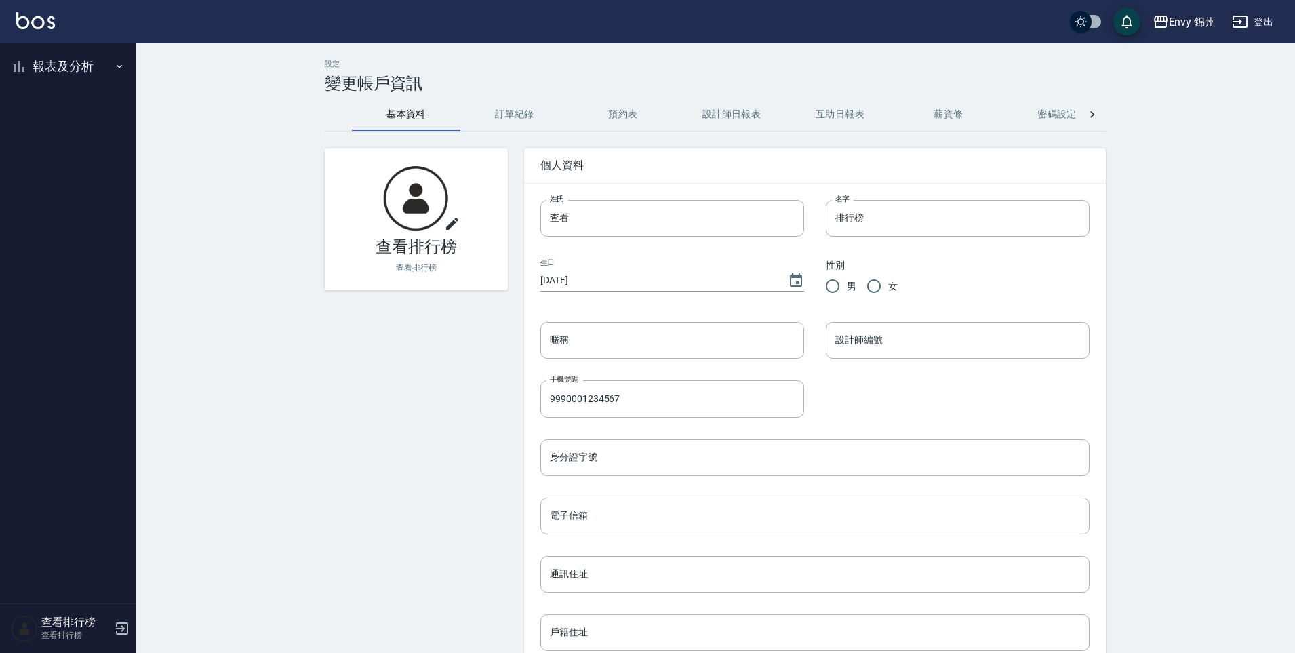
click at [33, 68] on button "報表及分析" at bounding box center [67, 66] width 125 height 35
click at [75, 193] on link "商品銷售排行榜" at bounding box center [67, 198] width 125 height 31
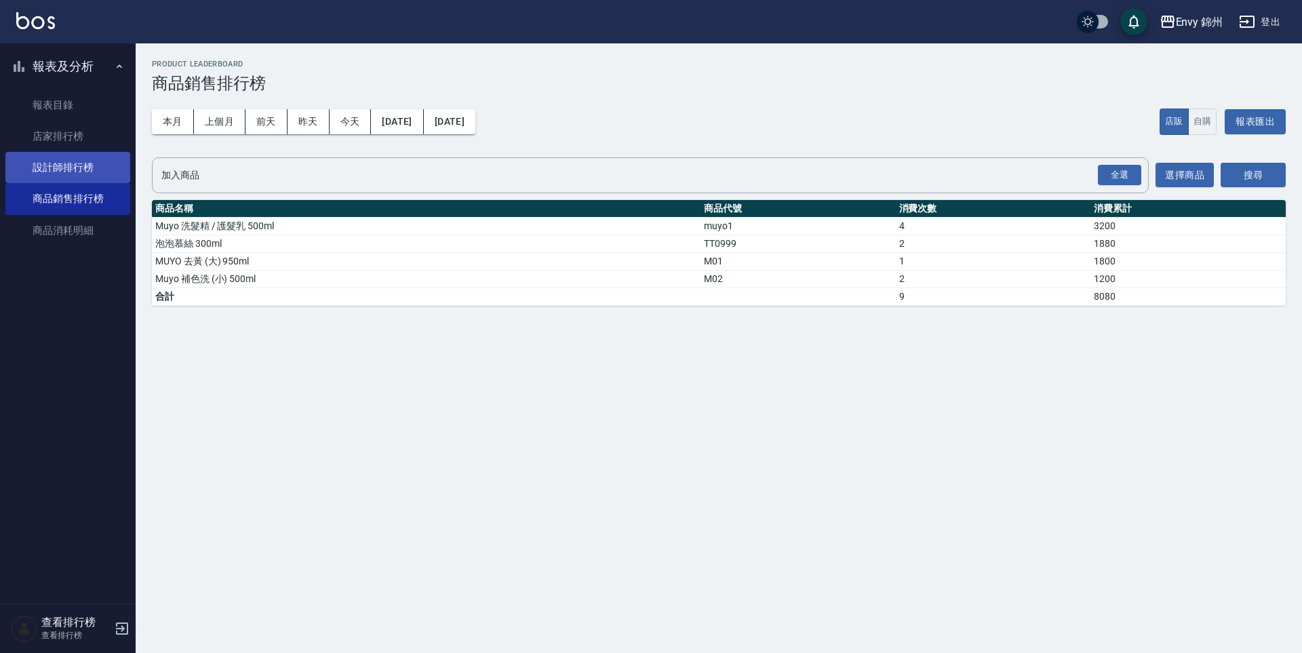
click at [68, 163] on link "設計師排行榜" at bounding box center [67, 167] width 125 height 31
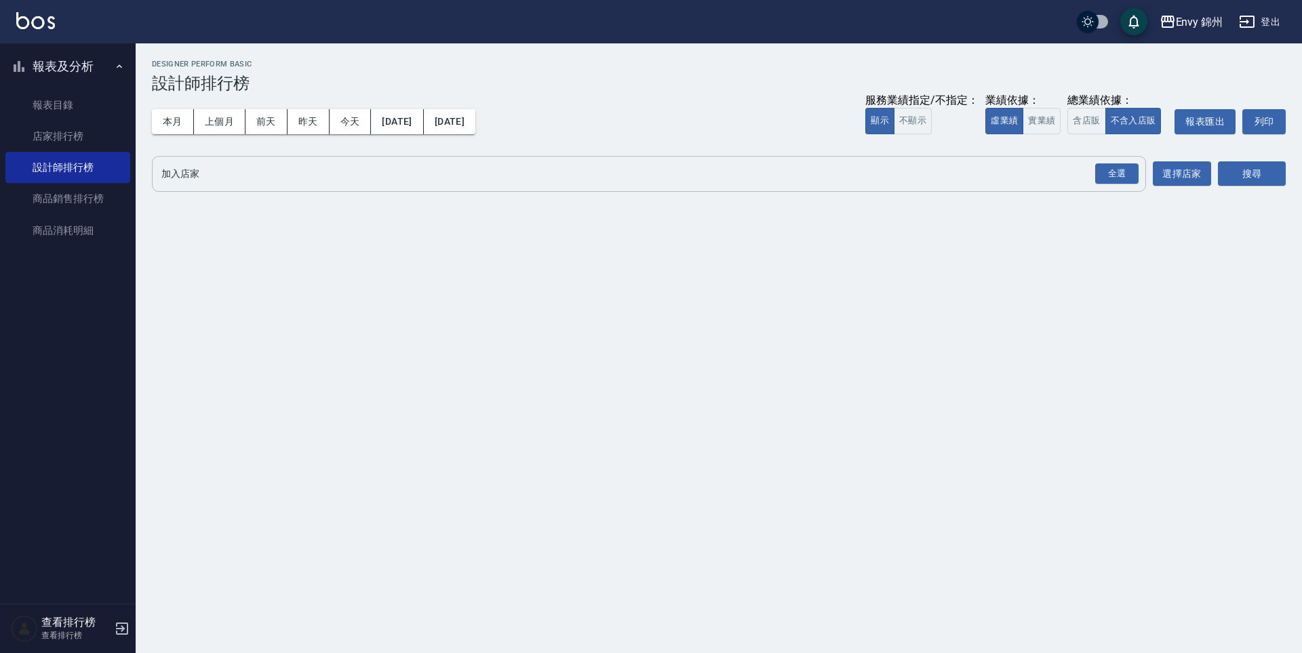
click at [302, 161] on div "全選 加入店家" at bounding box center [649, 174] width 994 height 36
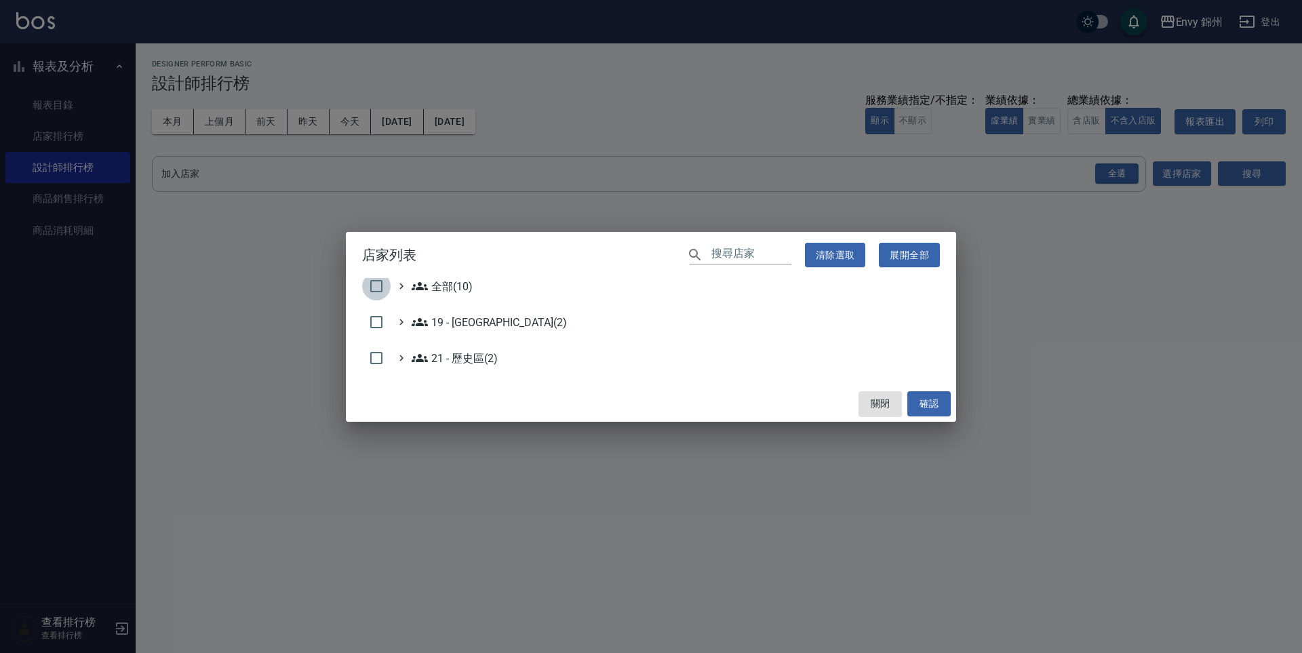
click at [379, 292] on input "checkbox" at bounding box center [376, 286] width 28 height 28
checkbox input "true"
click at [928, 397] on button "確認" at bounding box center [928, 403] width 43 height 25
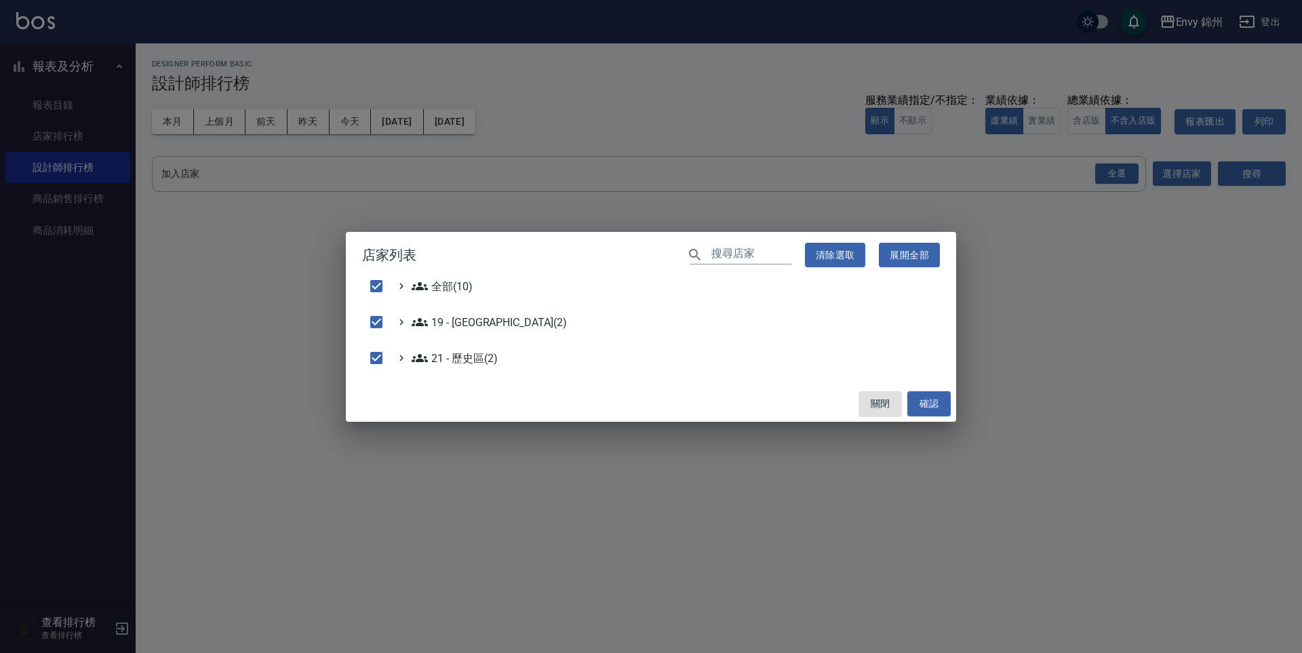
checkbox input "false"
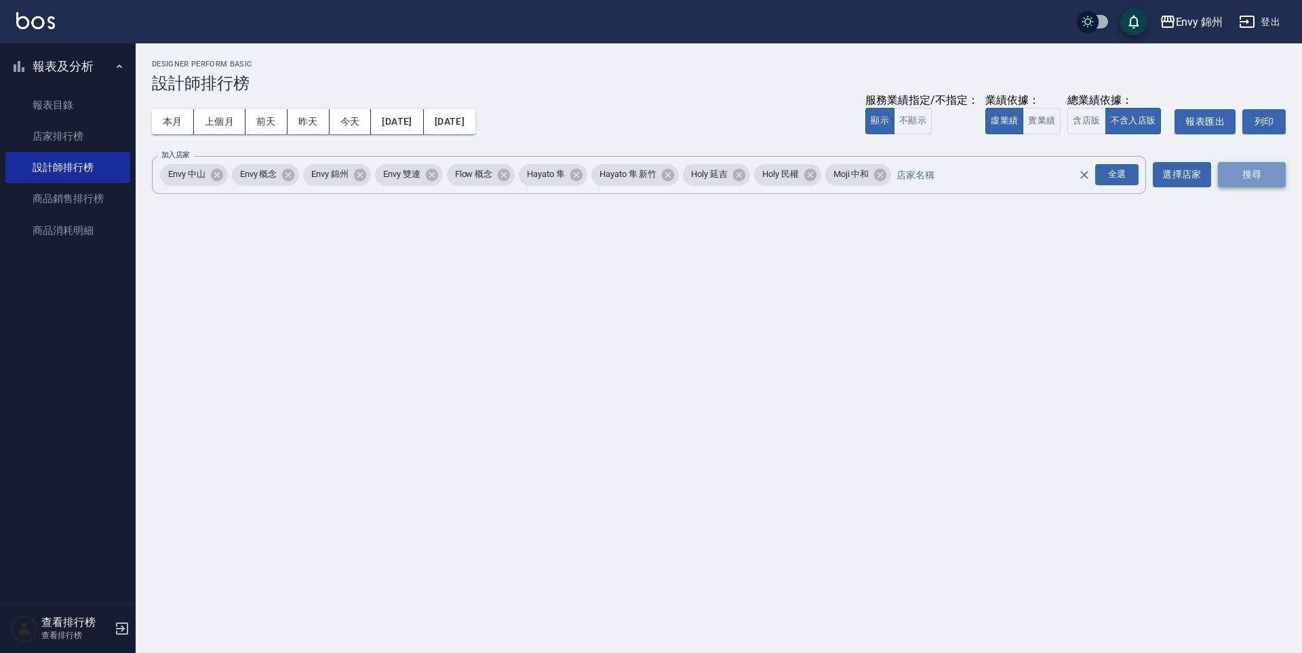
click at [1239, 180] on button "搜尋" at bounding box center [1252, 174] width 68 height 25
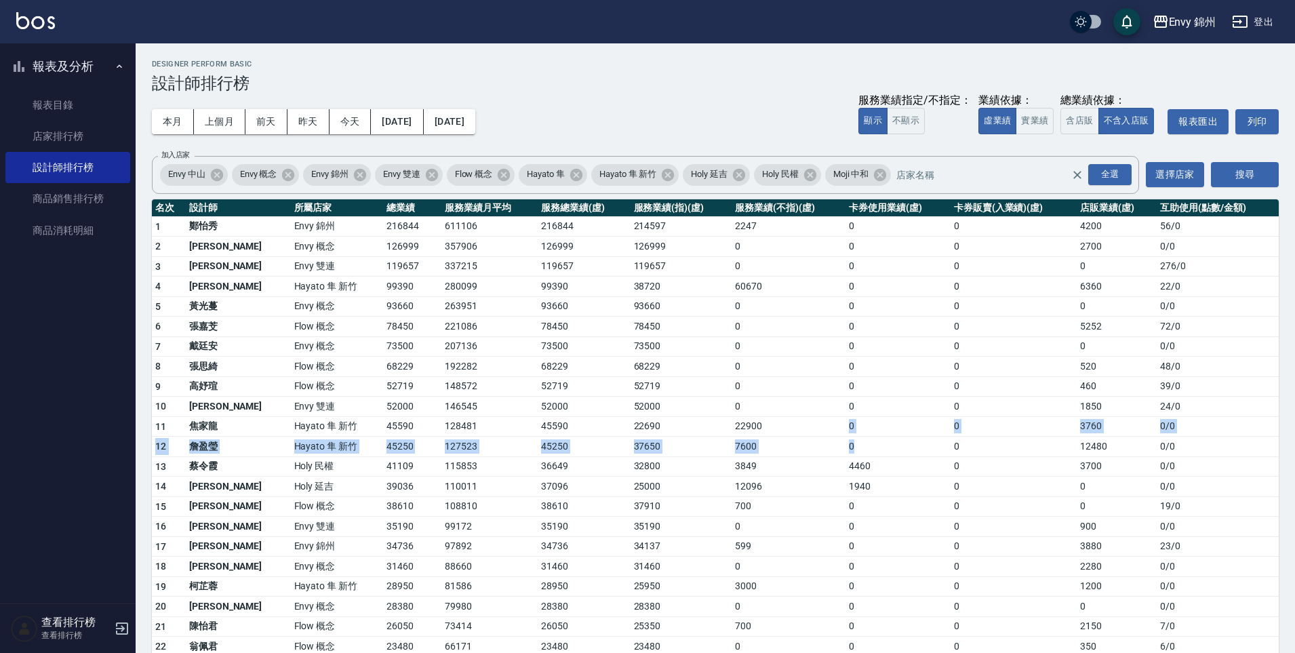
drag, startPoint x: 829, startPoint y: 443, endPoint x: 725, endPoint y: 418, distance: 106.7
click at [725, 418] on tbody "1 鄭怡秀 Envy 錦州 216844 611106 216844 214597 2247 0 0 4200 56 / 0 2 王文嘉 Envy 概念 12…" at bounding box center [715, 535] width 1127 height 638
click at [732, 413] on td "0" at bounding box center [789, 407] width 114 height 20
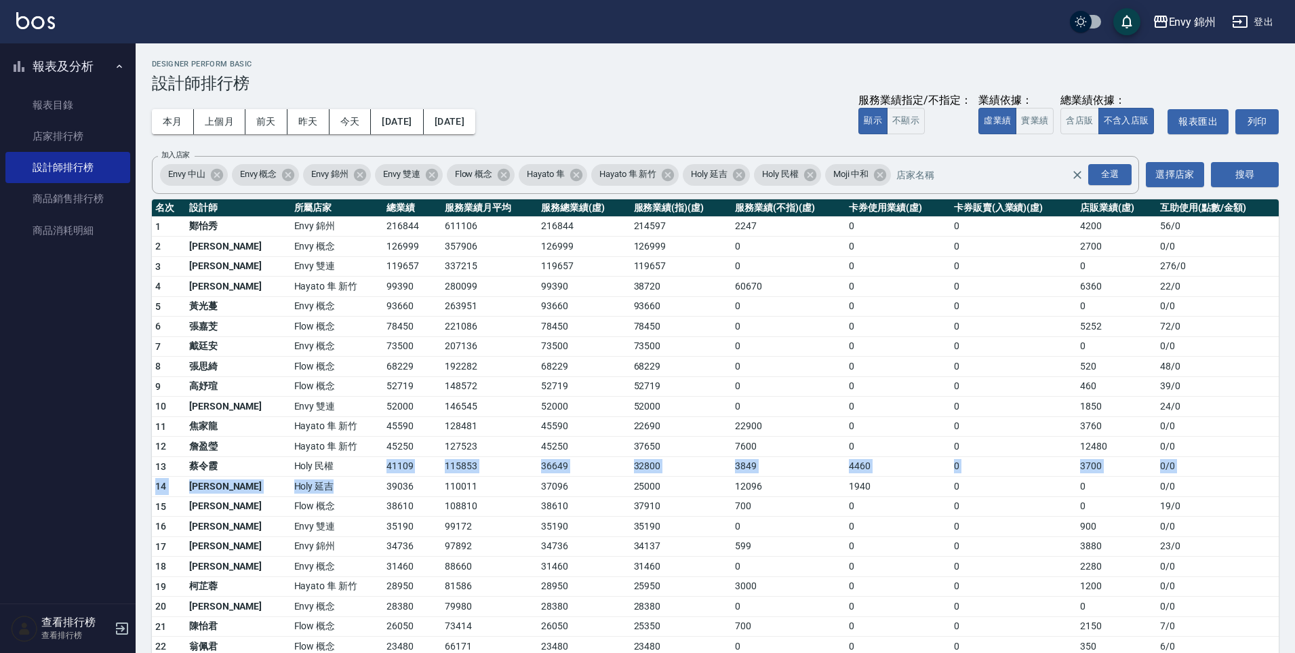
drag, startPoint x: 283, startPoint y: 469, endPoint x: 294, endPoint y: 495, distance: 27.7
click at [294, 495] on tbody "1 鄭怡秀 Envy 錦州 216844 611106 216844 214597 2247 0 0 4200 56 / 0 2 王文嘉 Envy 概念 12…" at bounding box center [715, 535] width 1127 height 638
click at [291, 500] on td "Flow 概念" at bounding box center [337, 506] width 92 height 20
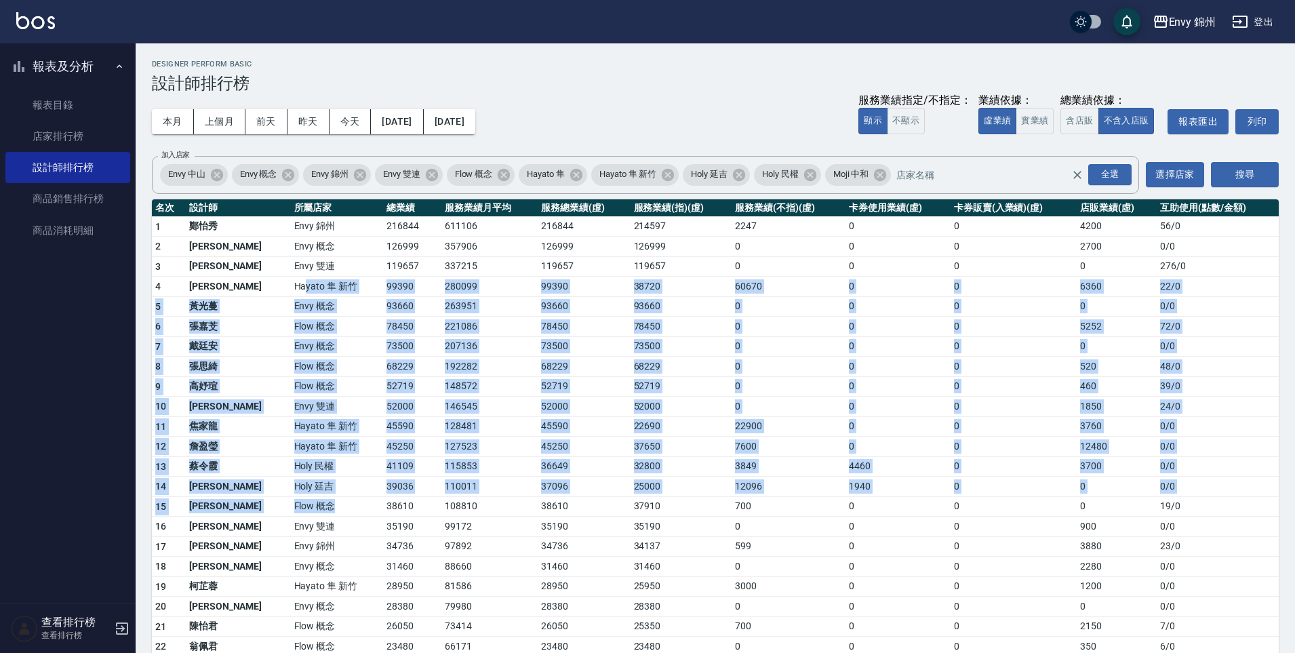
drag, startPoint x: 290, startPoint y: 505, endPoint x: 254, endPoint y: 284, distance: 223.9
click at [254, 285] on tbody "1 鄭怡秀 Envy 錦州 216844 611106 216844 214597 2247 0 0 4200 56 / 0 2 王文嘉 Envy 概念 12…" at bounding box center [715, 535] width 1127 height 638
click at [291, 284] on td "Hayato 隼 新竹" at bounding box center [337, 287] width 92 height 20
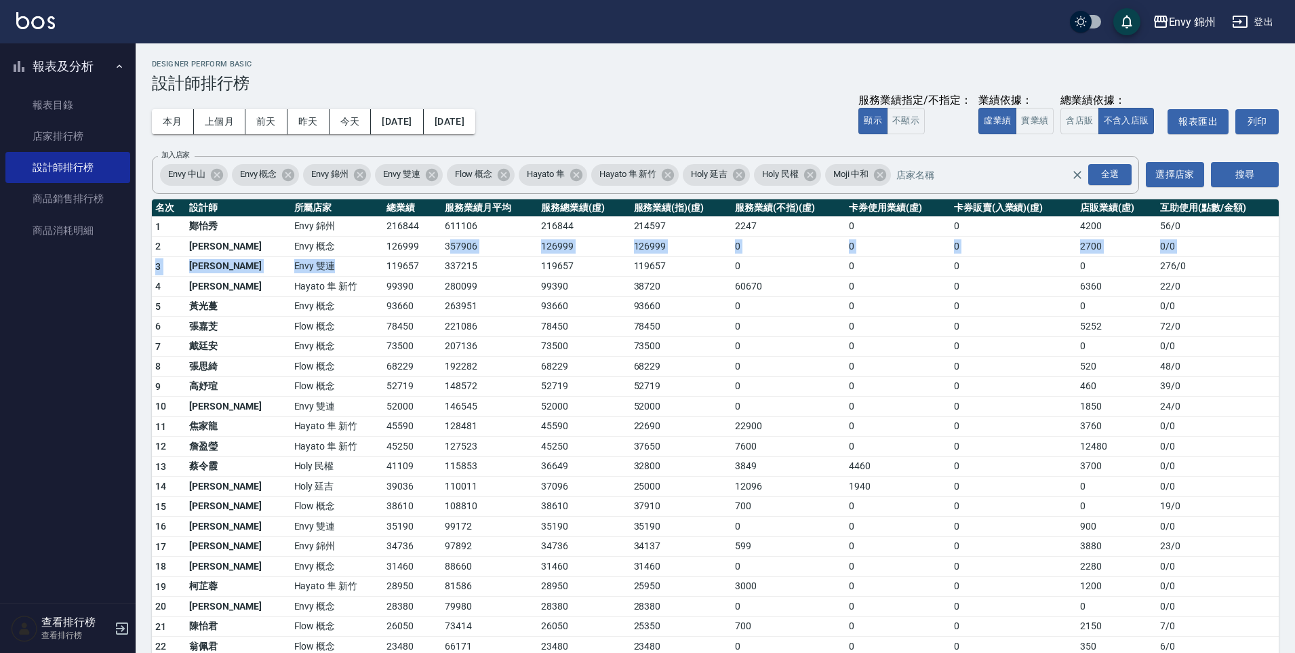
drag, startPoint x: 259, startPoint y: 275, endPoint x: 405, endPoint y: 248, distance: 148.3
click at [405, 248] on tbody "1 鄭怡秀 Envy 錦州 216844 611106 216844 214597 2247 0 0 4200 56 / 0 2 王文嘉 Envy 概念 12…" at bounding box center [715, 535] width 1127 height 638
click at [441, 248] on td "357906" at bounding box center [489, 247] width 96 height 20
drag, startPoint x: 405, startPoint y: 248, endPoint x: 515, endPoint y: 259, distance: 111.0
click at [515, 259] on tbody "1 鄭怡秀 Envy 錦州 216844 611106 216844 214597 2247 0 0 4200 56 / 0 2 王文嘉 Envy 概念 12…" at bounding box center [715, 535] width 1127 height 638
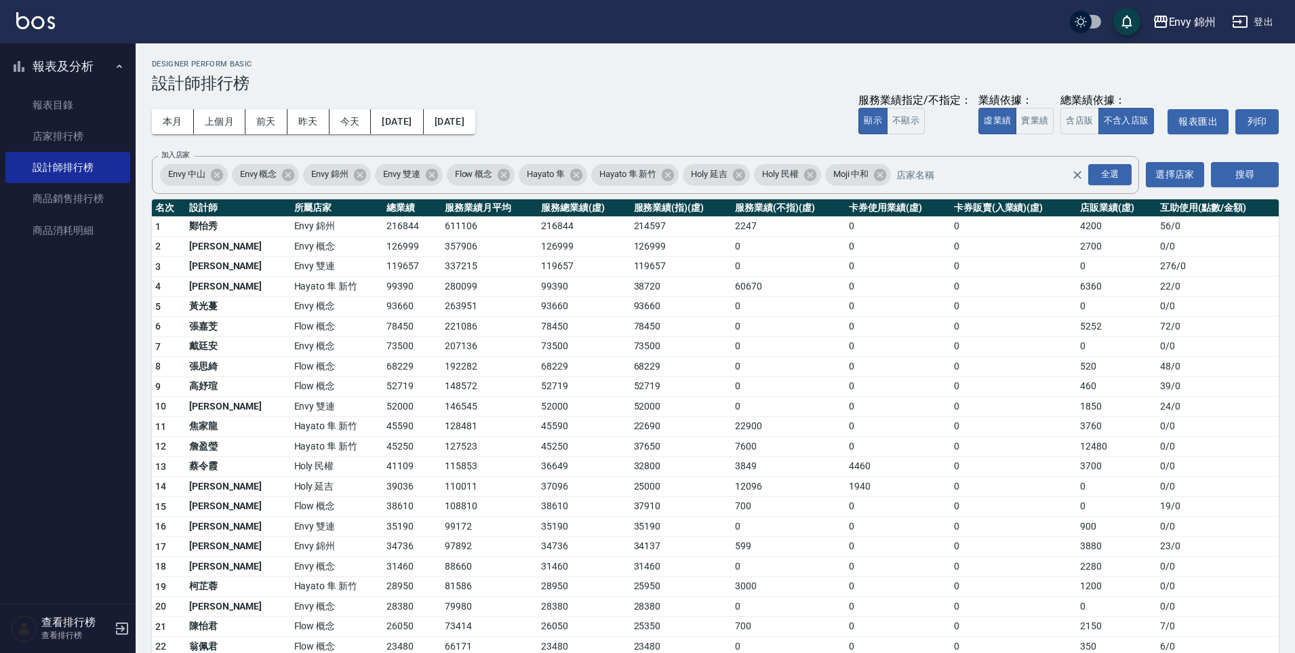
drag, startPoint x: 515, startPoint y: 259, endPoint x: 443, endPoint y: 437, distance: 191.6
click at [444, 437] on tbody "1 鄭怡秀 Envy 錦州 216844 611106 216844 214597 2247 0 0 4200 56 / 0 2 王文嘉 Envy 概念 12…" at bounding box center [715, 535] width 1127 height 638
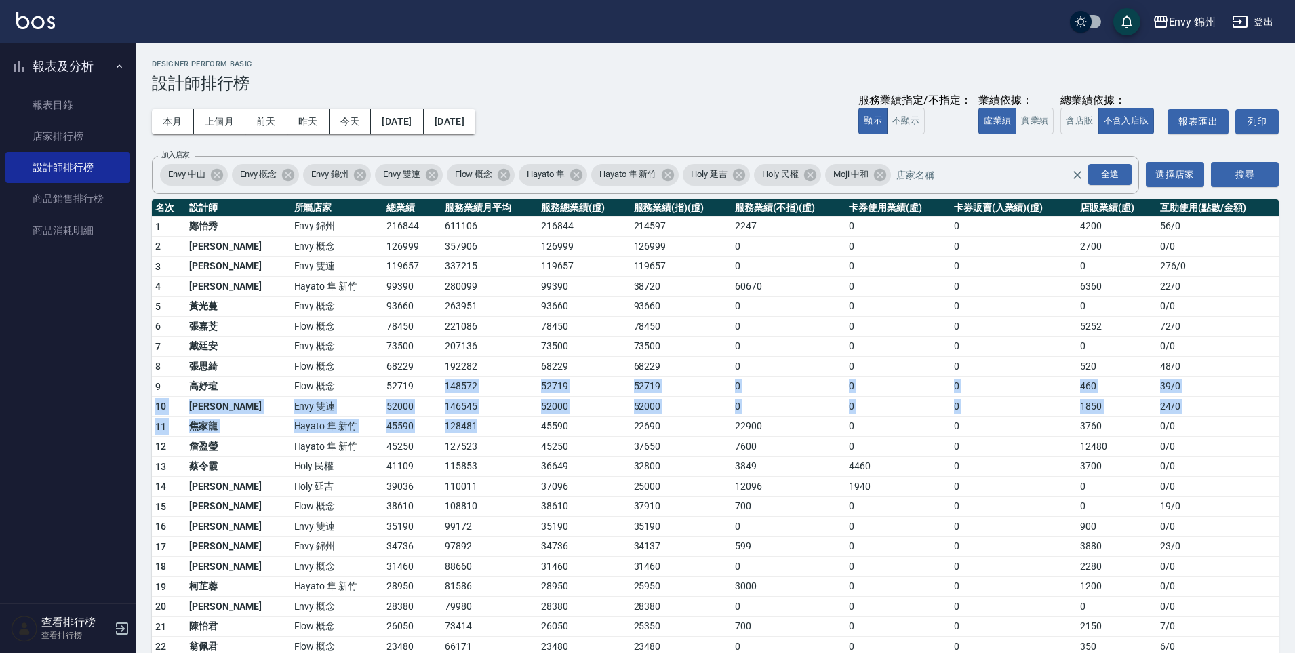
drag, startPoint x: 441, startPoint y: 434, endPoint x: 466, endPoint y: 364, distance: 74.4
click at [448, 369] on tbody "1 鄭怡秀 Envy 錦州 216844 611106 216844 214597 2247 0 0 4200 56 / 0 2 王文嘉 Envy 概念 12…" at bounding box center [715, 535] width 1127 height 638
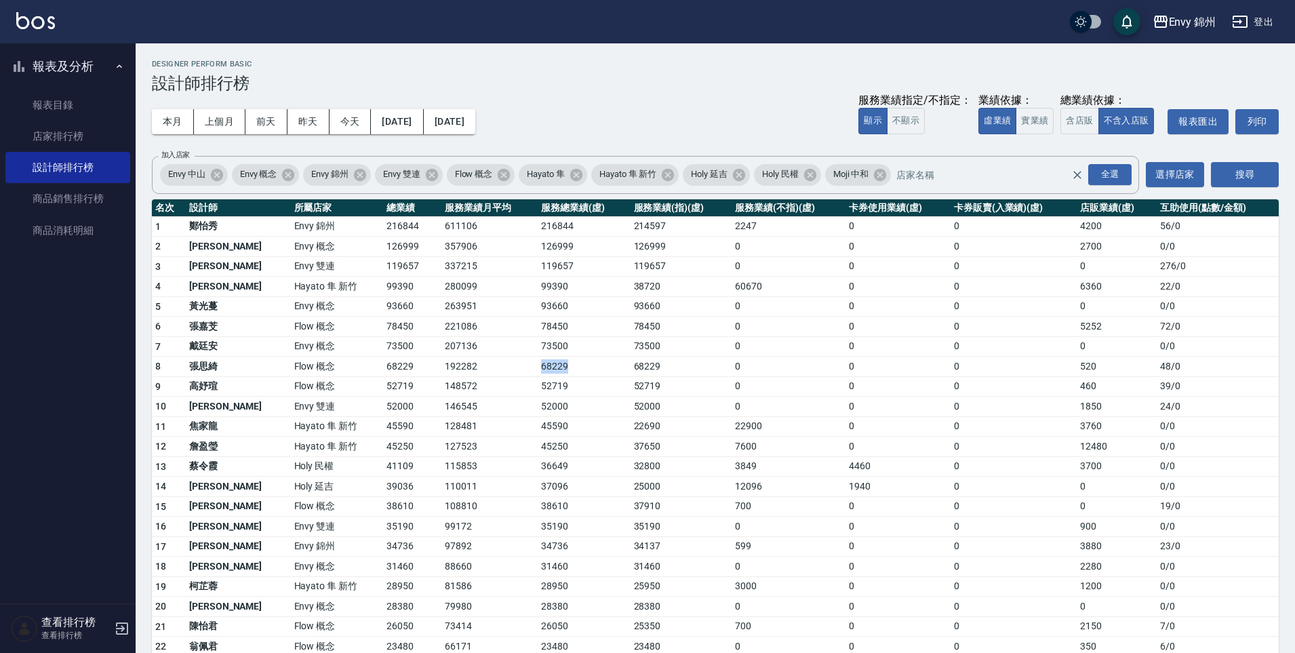
drag, startPoint x: 466, startPoint y: 364, endPoint x: 549, endPoint y: 367, distance: 82.8
click at [549, 367] on tr "8 張思綺 Flow 概念 68229 192282 68229 68229 0 0 0 520 48 / 0" at bounding box center [715, 367] width 1127 height 20
click at [549, 367] on td "68229" at bounding box center [584, 367] width 92 height 20
click at [1187, 16] on div "Envy 錦州" at bounding box center [1192, 22] width 47 height 17
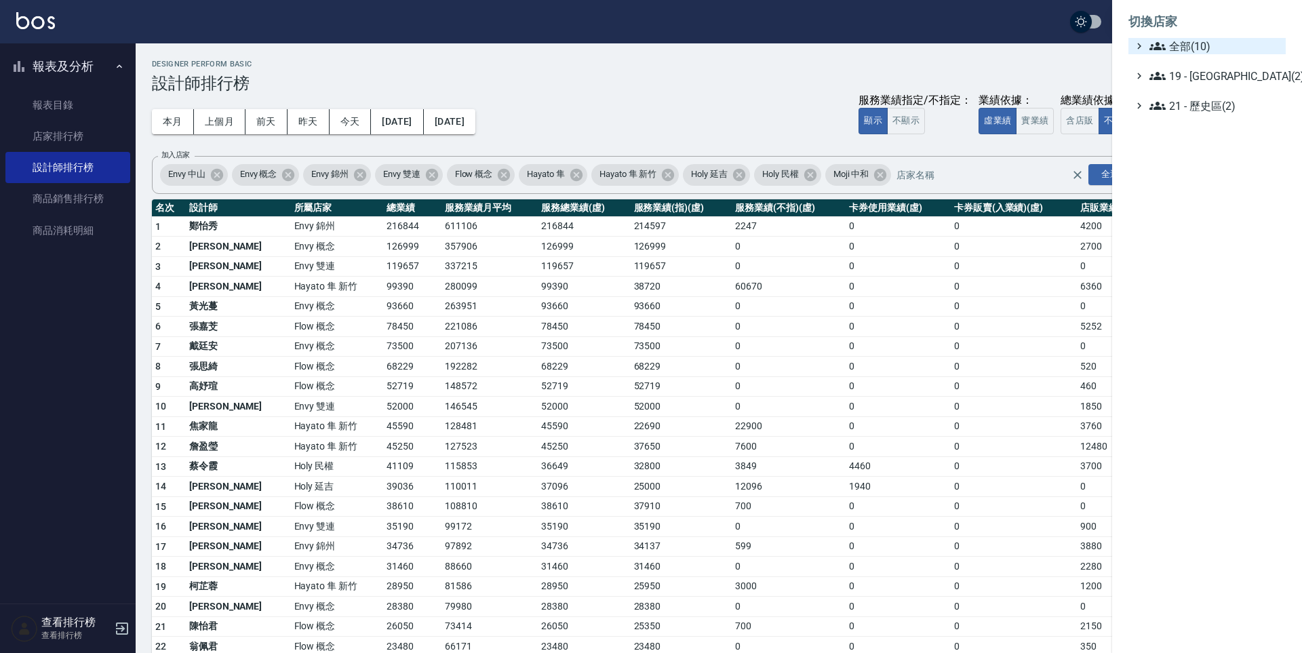
click at [1152, 45] on icon at bounding box center [1157, 46] width 16 height 8
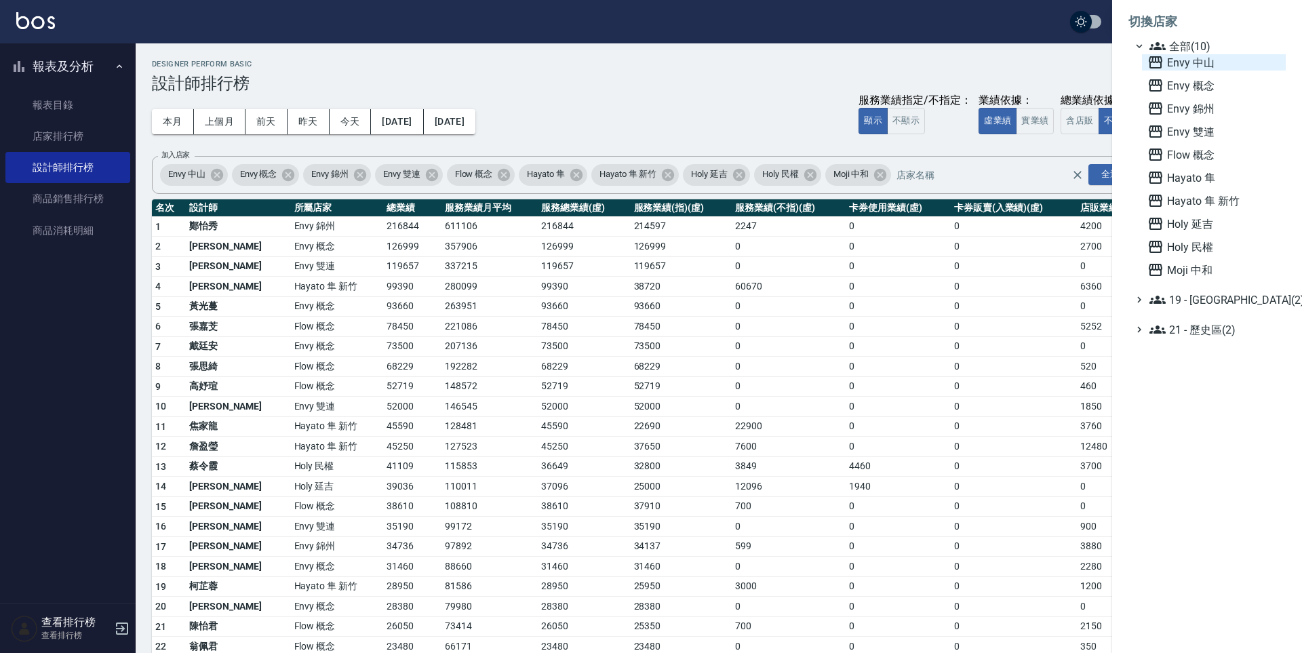
click at [1151, 65] on icon at bounding box center [1155, 62] width 16 height 16
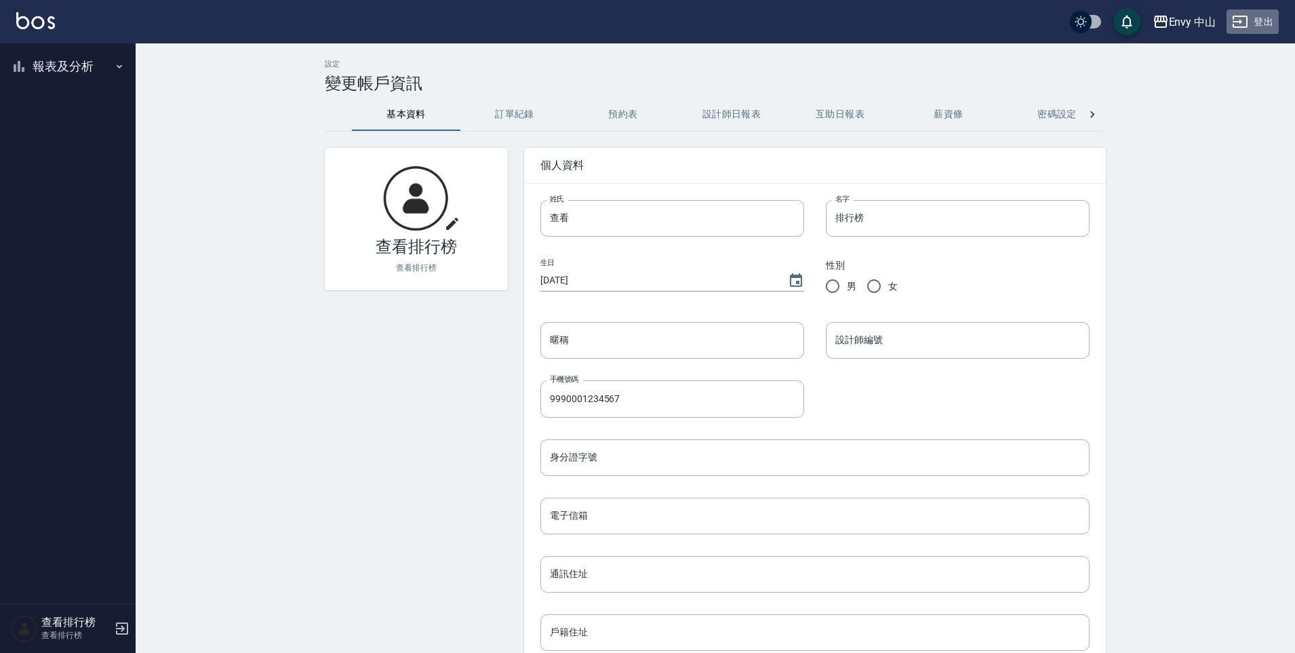
click at [1260, 26] on button "登出" at bounding box center [1252, 21] width 52 height 25
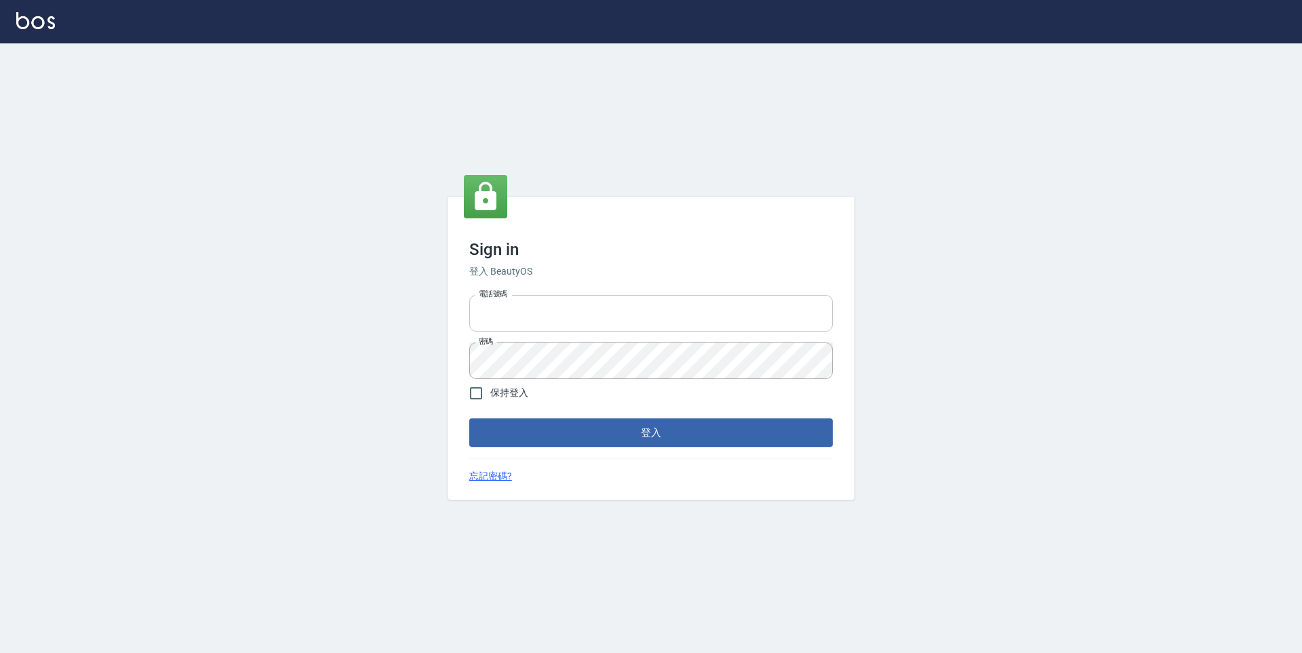
type input "25153595"
click at [724, 306] on input "25153595" at bounding box center [650, 313] width 363 height 37
click at [615, 437] on button "登入" at bounding box center [650, 432] width 363 height 28
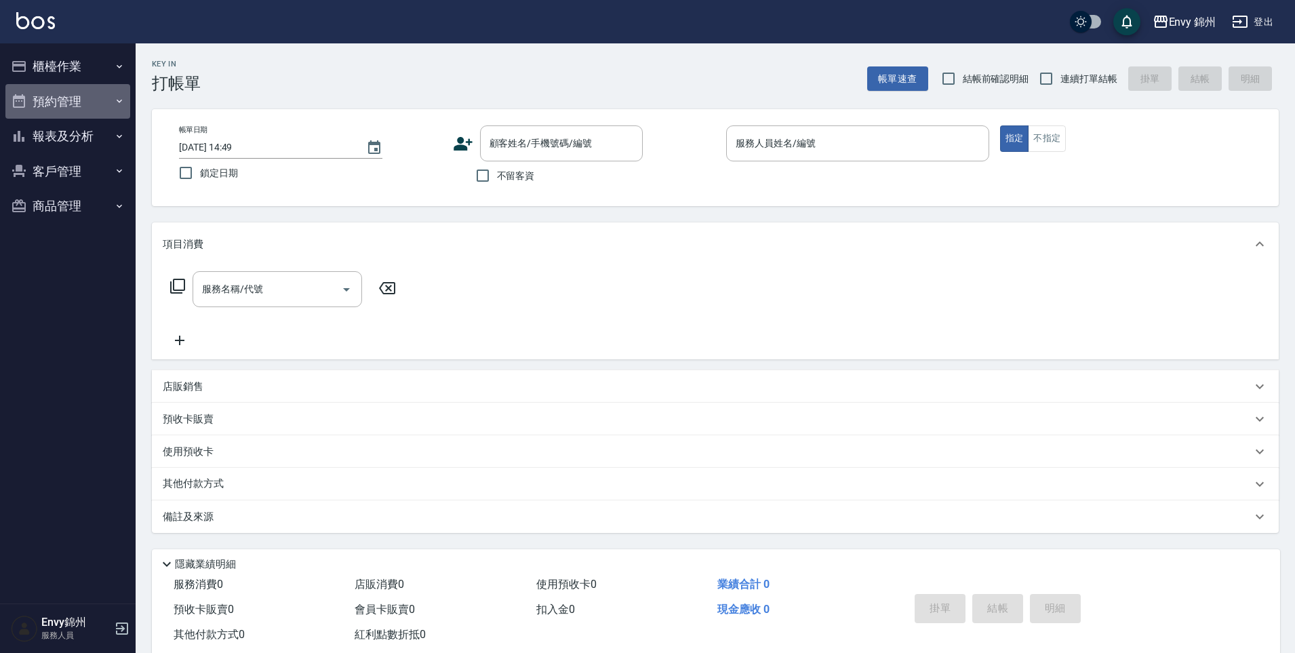
click at [61, 104] on button "預約管理" at bounding box center [67, 101] width 125 height 35
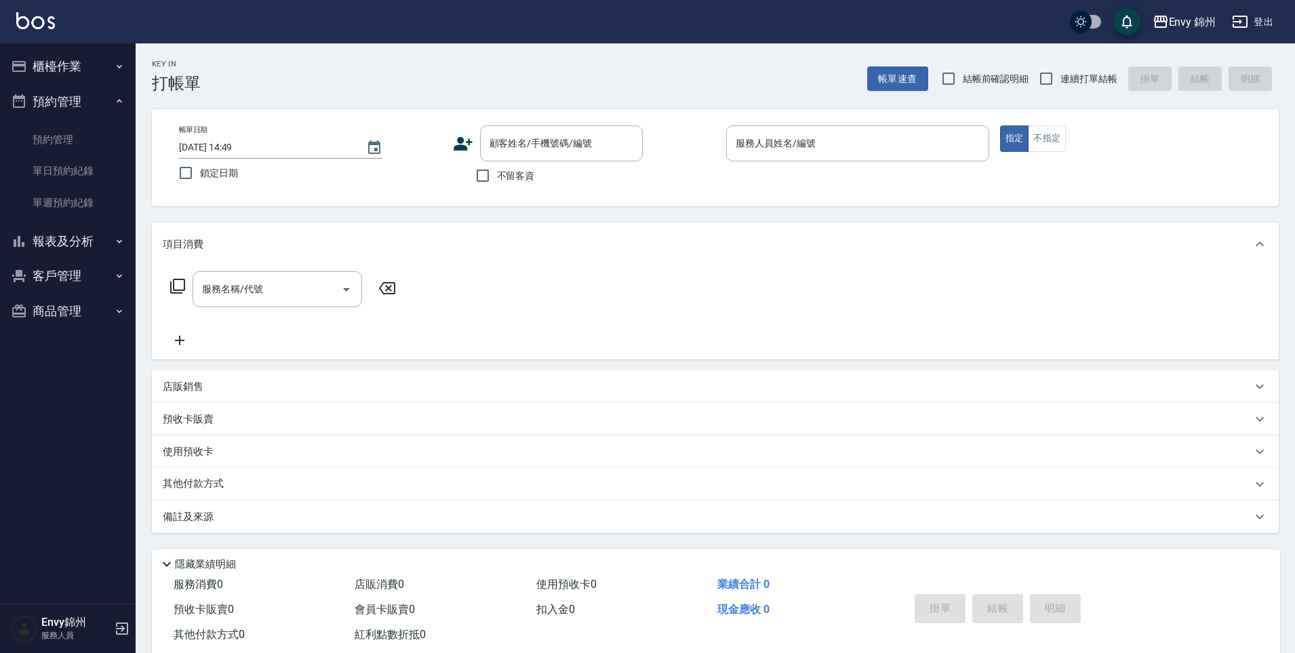
click at [83, 255] on button "報表及分析" at bounding box center [67, 241] width 125 height 35
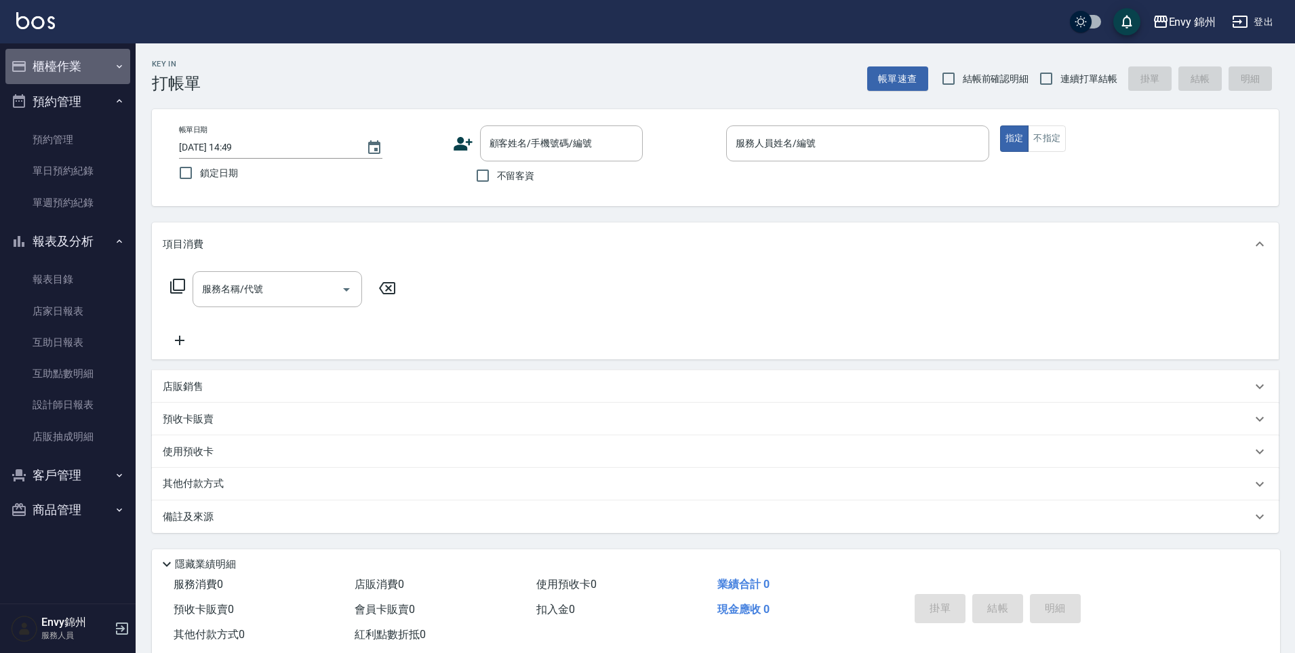
click at [64, 73] on button "櫃檯作業" at bounding box center [67, 66] width 125 height 35
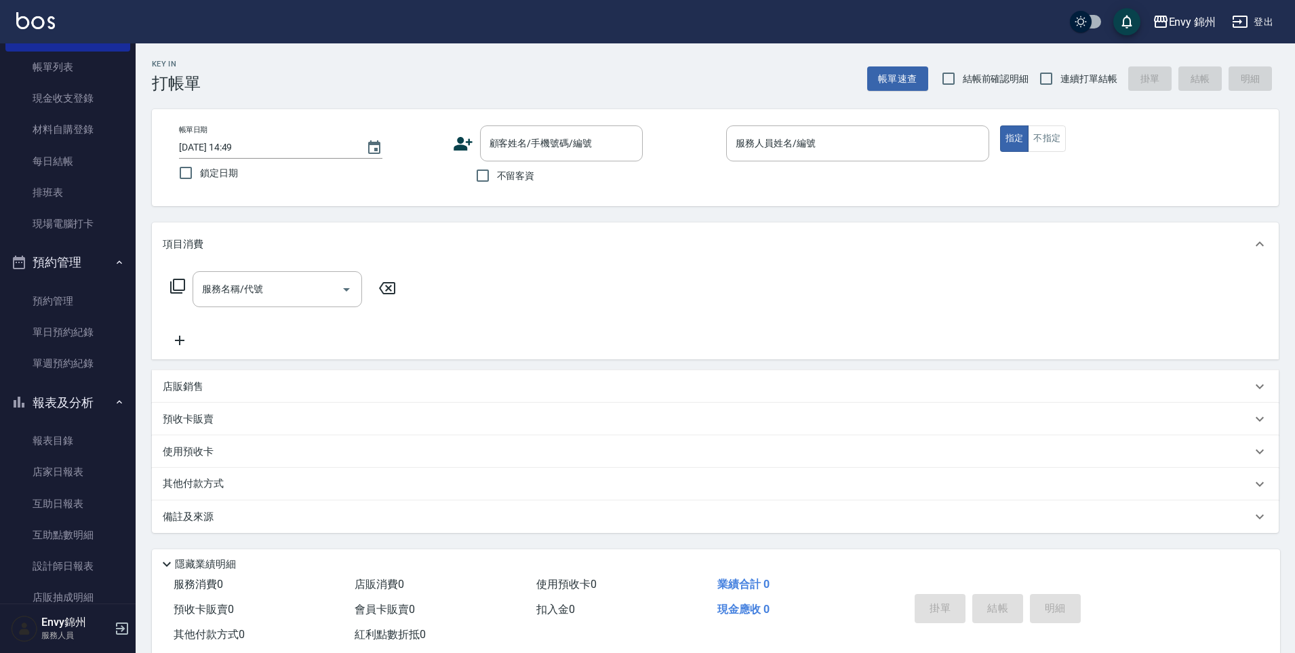
scroll to position [171, 0]
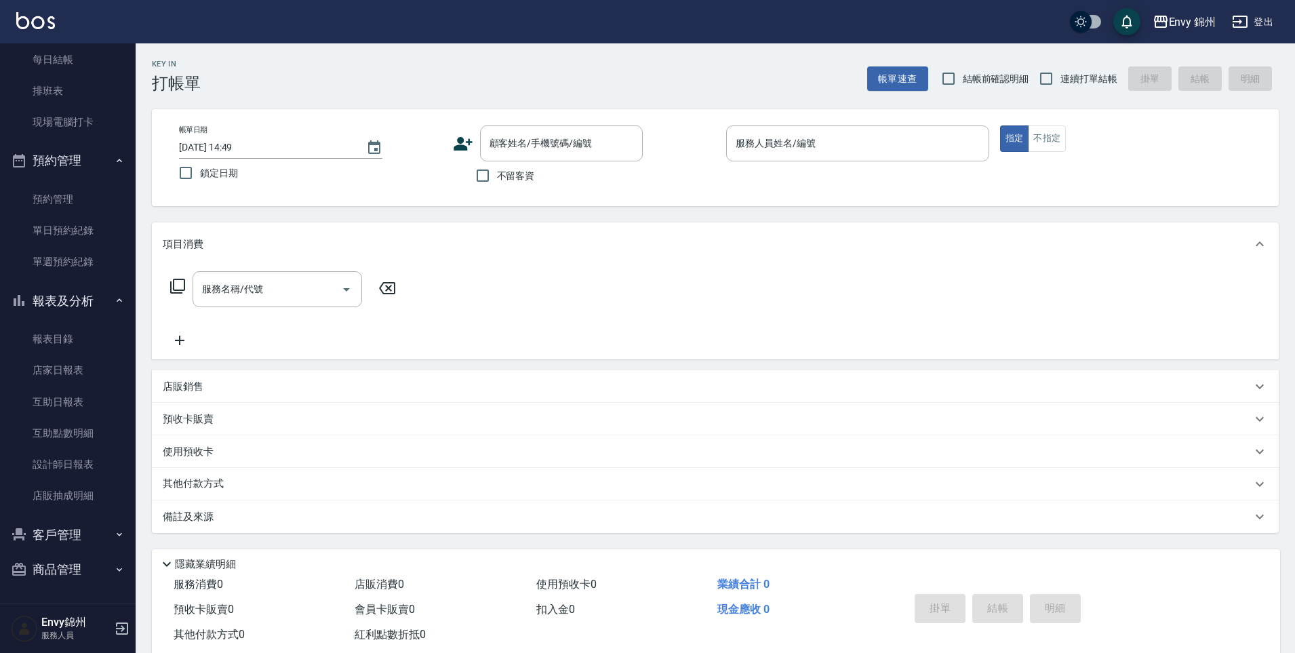
click at [52, 531] on button "客戶管理" at bounding box center [67, 534] width 125 height 35
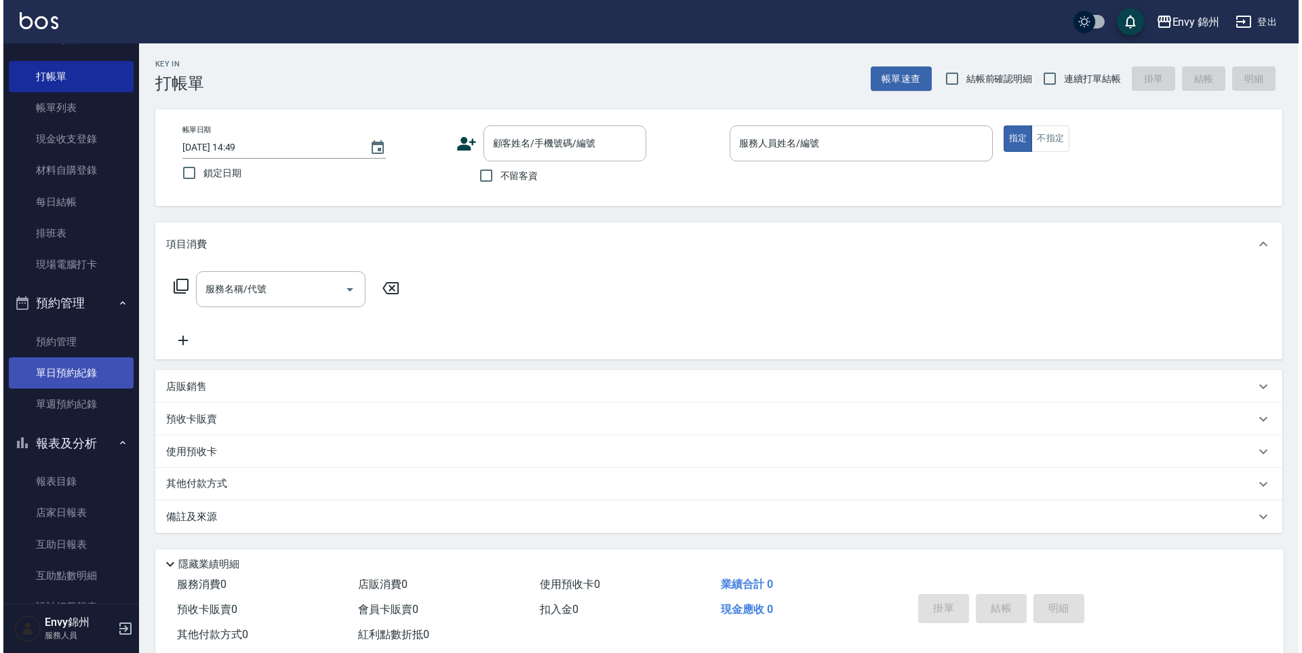
scroll to position [0, 0]
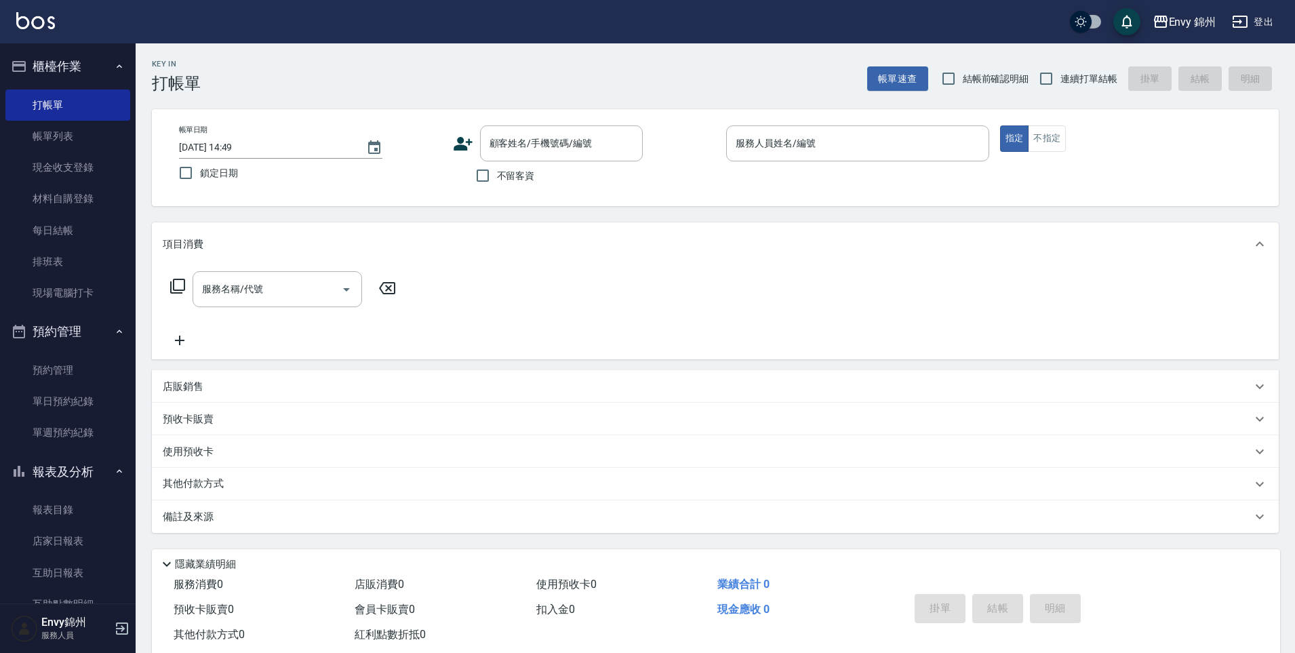
click at [1237, 25] on icon "button" at bounding box center [1240, 22] width 16 height 16
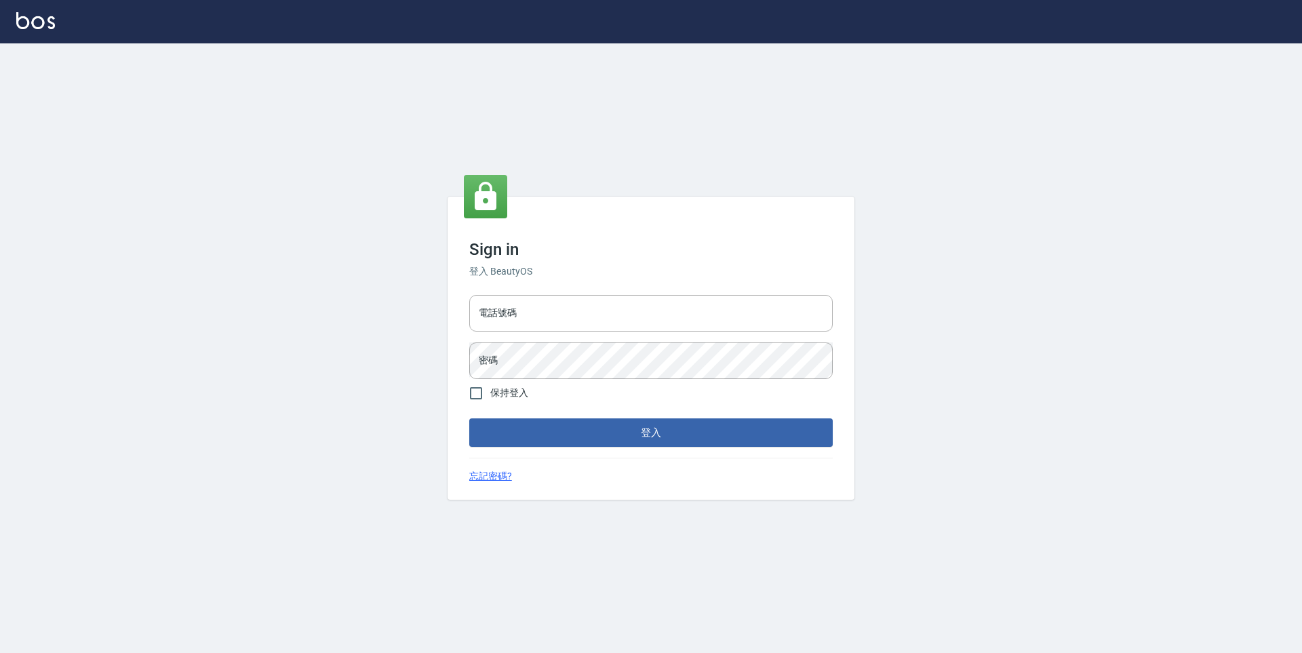
type input "25153595"
click at [517, 313] on input "25153595" at bounding box center [650, 313] width 363 height 37
click at [567, 416] on form "電話號碼 [PHONE_NUMBER] 電話號碼 密碼 密碼 保持登入 登入" at bounding box center [650, 368] width 363 height 157
click at [568, 420] on button "登入" at bounding box center [650, 432] width 363 height 28
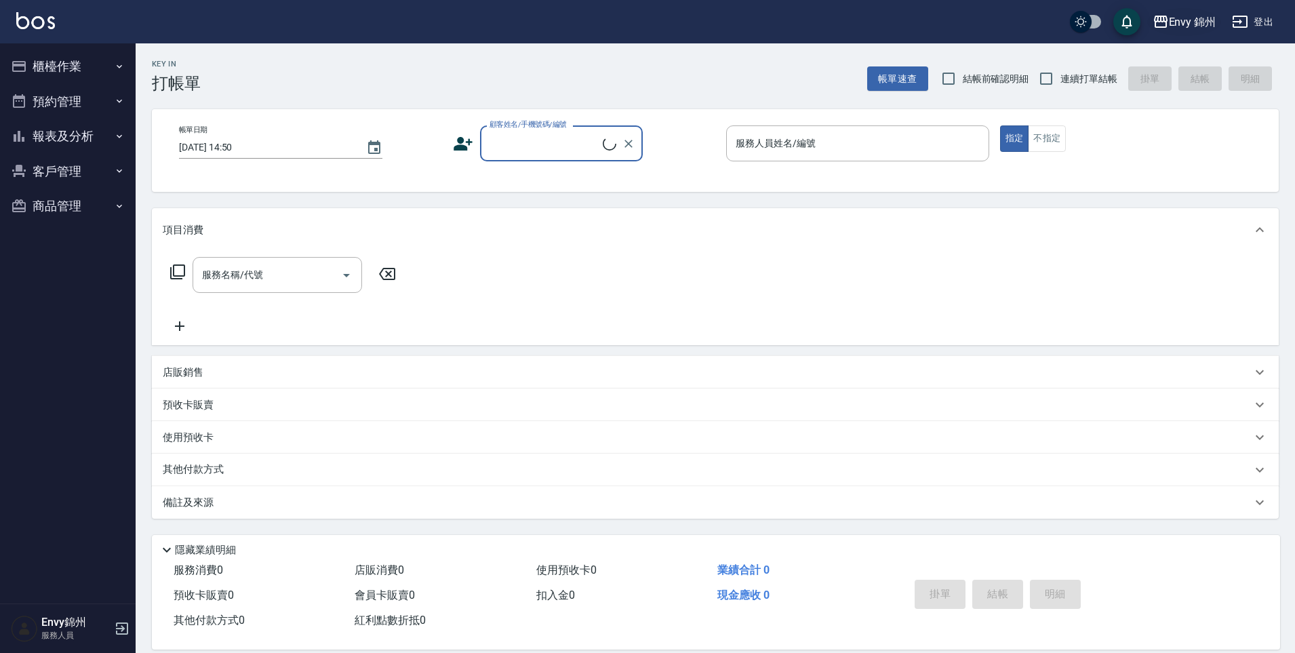
click at [1179, 22] on div "Envy 錦州" at bounding box center [1192, 22] width 47 height 17
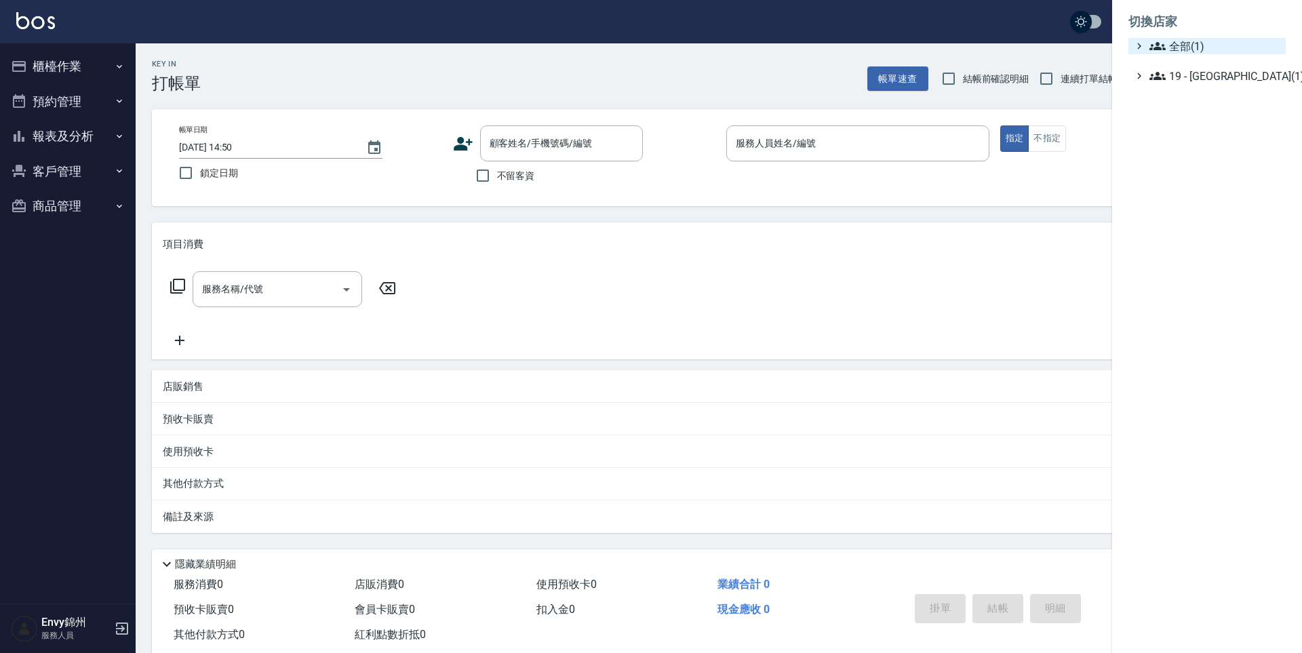
drag, startPoint x: 1166, startPoint y: 44, endPoint x: 1165, endPoint y: 52, distance: 7.5
click at [1166, 45] on span "全部(1)" at bounding box center [1214, 46] width 131 height 16
drag, startPoint x: 1018, startPoint y: 56, endPoint x: 1121, endPoint y: 30, distance: 105.6
click at [1020, 56] on div at bounding box center [651, 326] width 1302 height 653
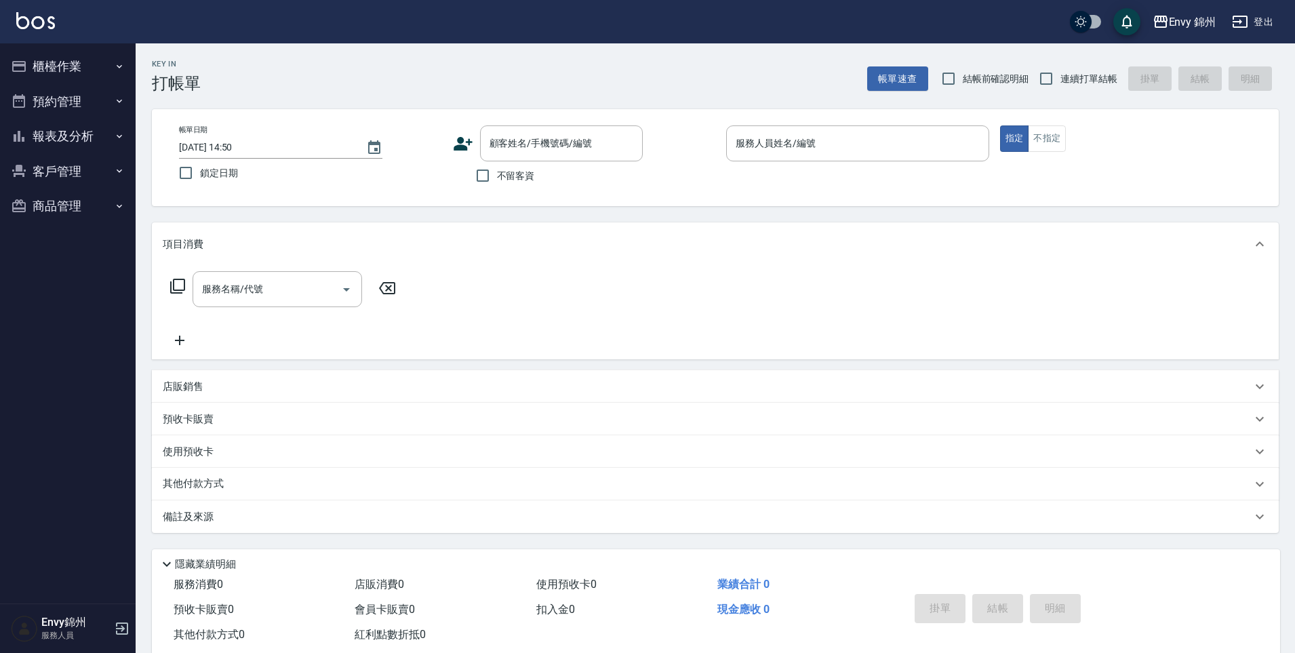
click at [1251, 34] on div "Envy 錦州 登出" at bounding box center [647, 21] width 1295 height 43
click at [1250, 28] on button "登出" at bounding box center [1252, 21] width 52 height 25
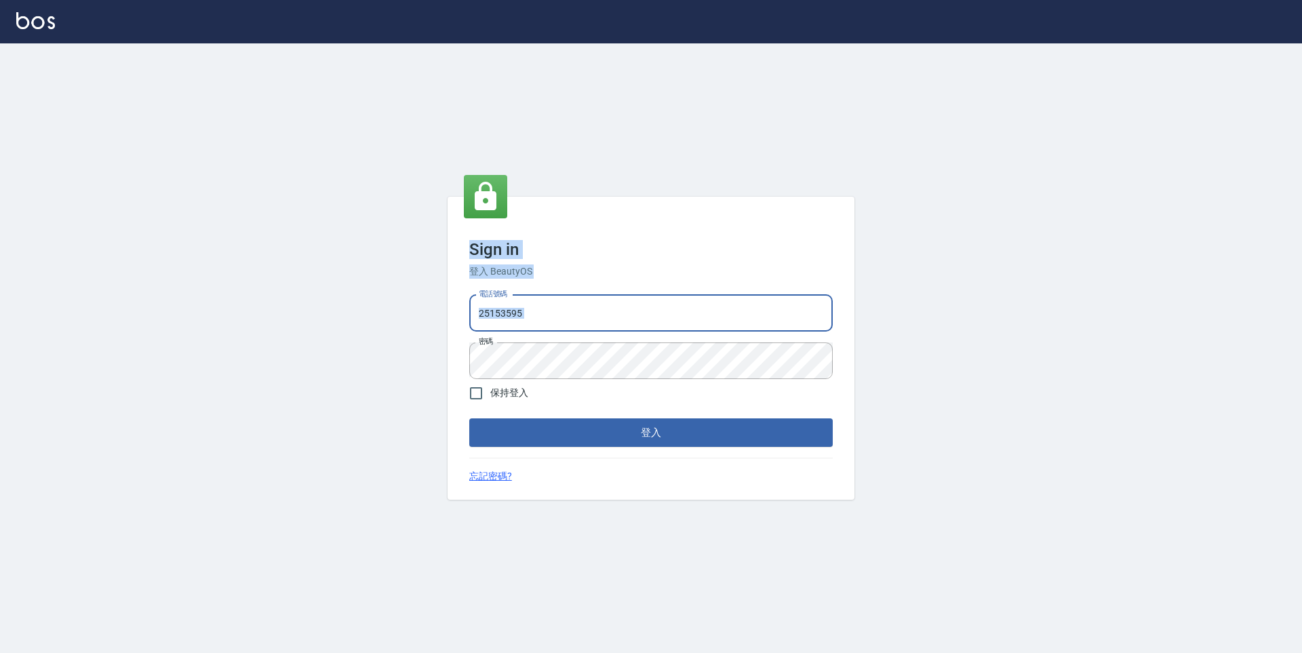
click at [706, 320] on input "25153595" at bounding box center [650, 313] width 363 height 37
type input "9990001234567"
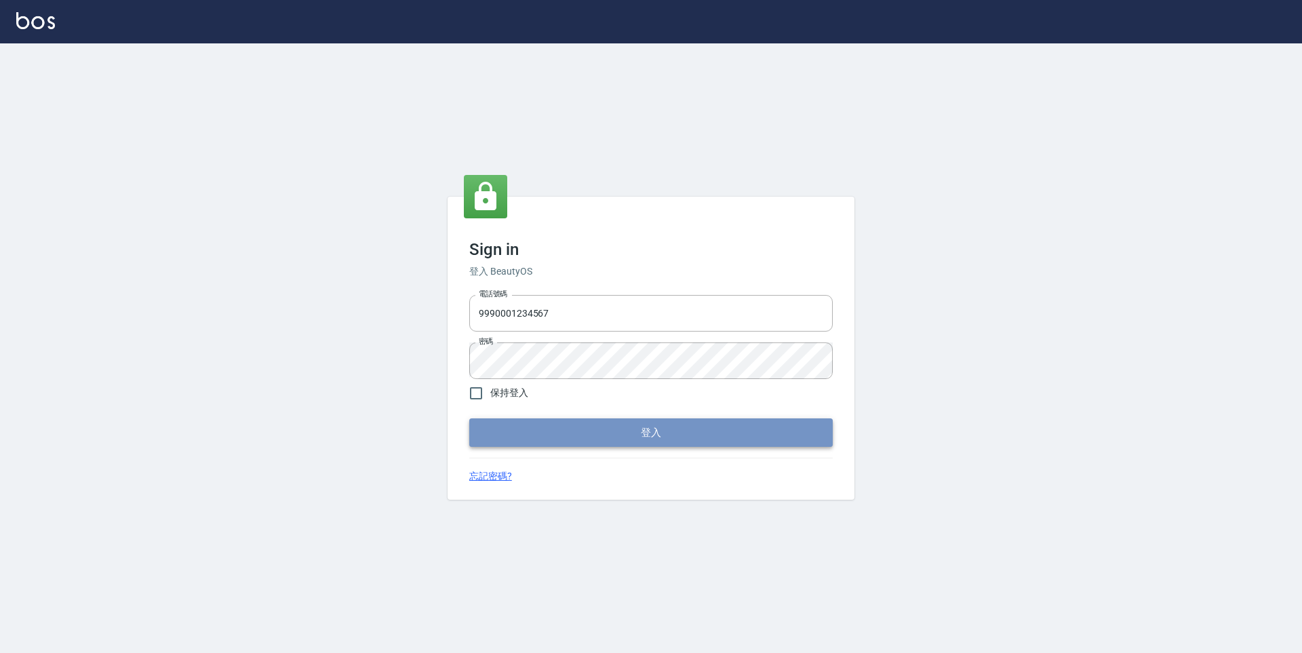
click at [629, 429] on button "登入" at bounding box center [650, 432] width 363 height 28
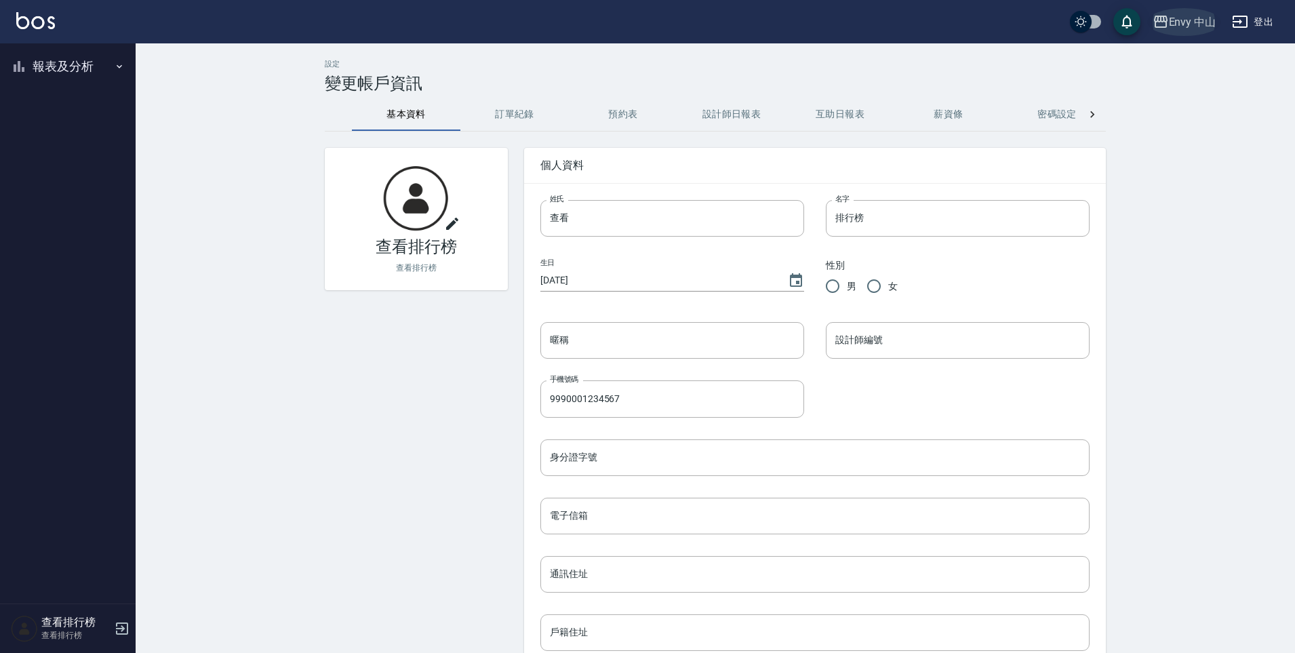
click at [1201, 21] on div "Envy 中山" at bounding box center [1192, 22] width 47 height 17
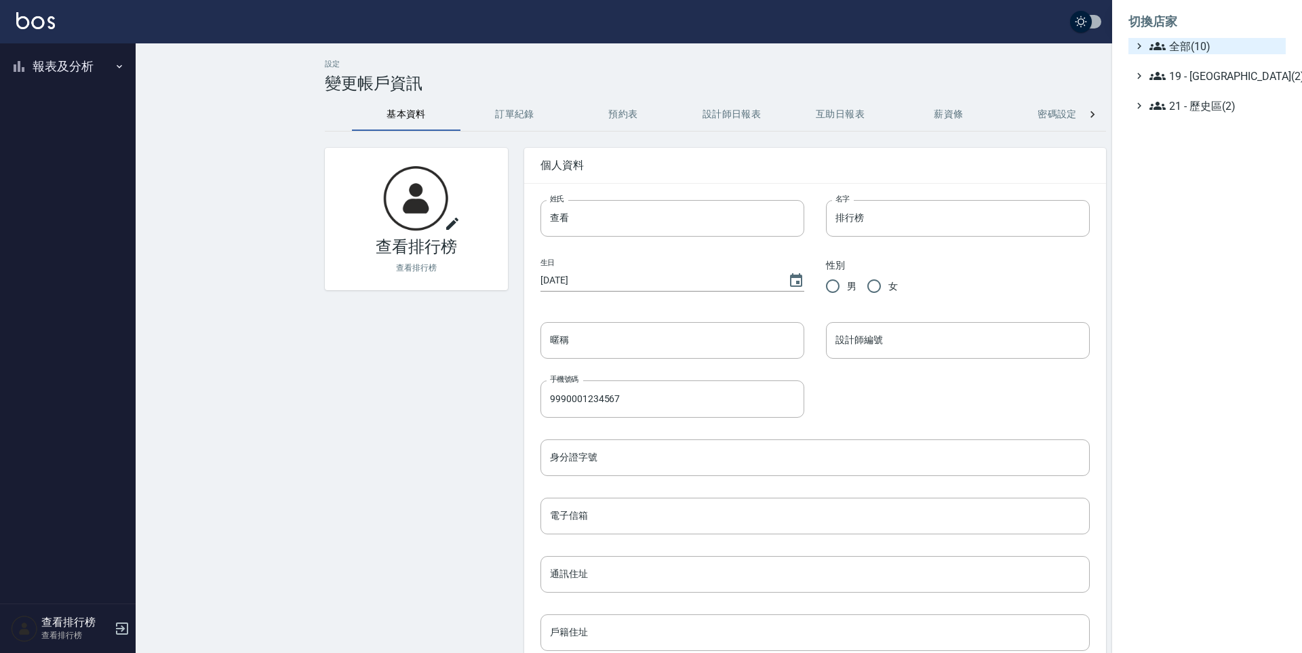
click at [1192, 47] on span "全部(10)" at bounding box center [1214, 46] width 131 height 16
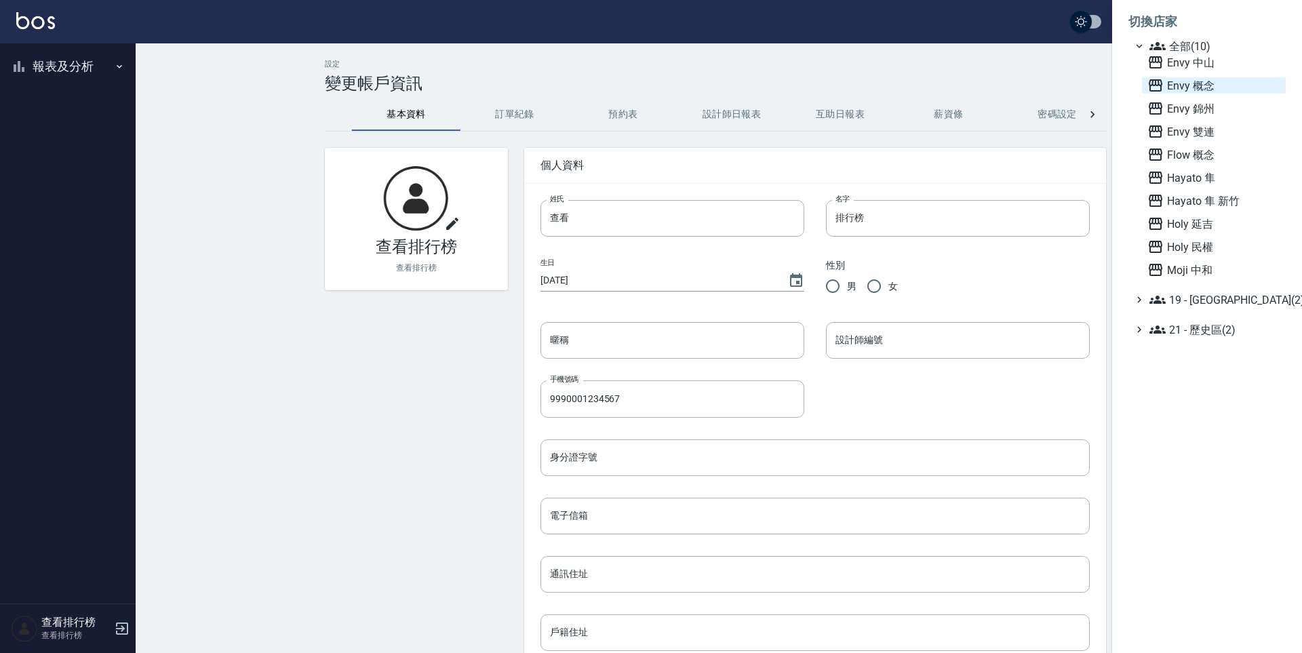
click at [1178, 85] on span "Envy 概念" at bounding box center [1213, 85] width 133 height 16
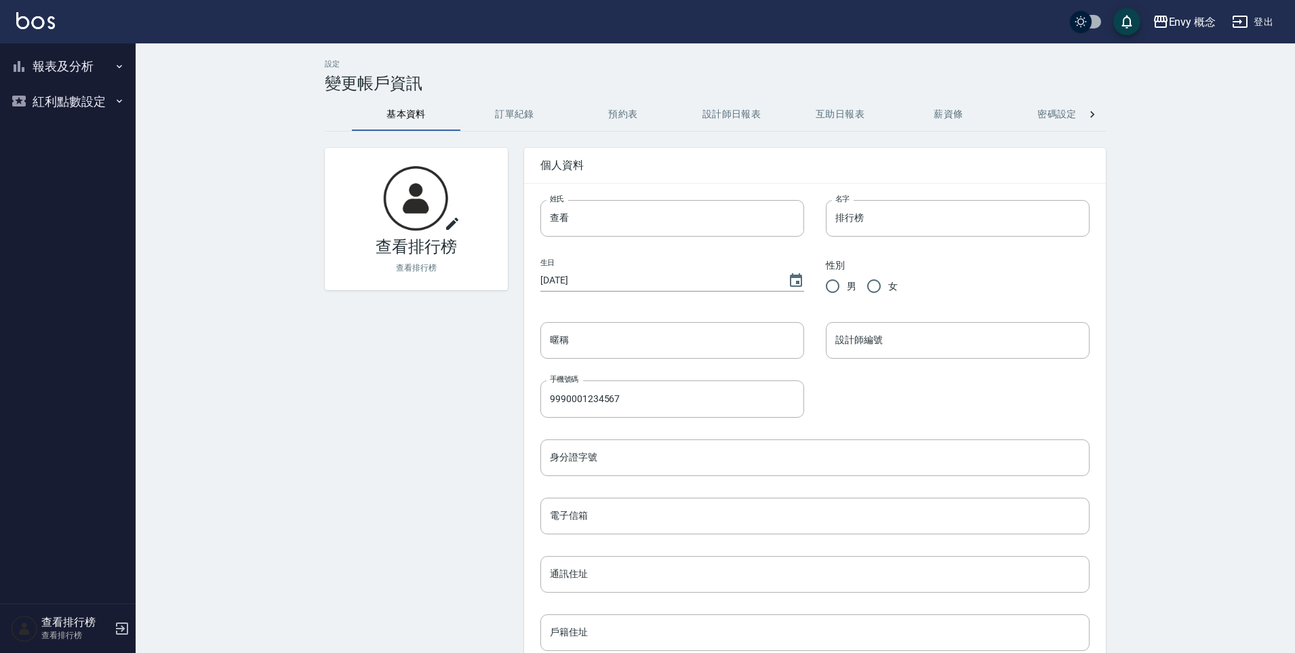
click at [70, 78] on button "報表及分析" at bounding box center [67, 66] width 125 height 35
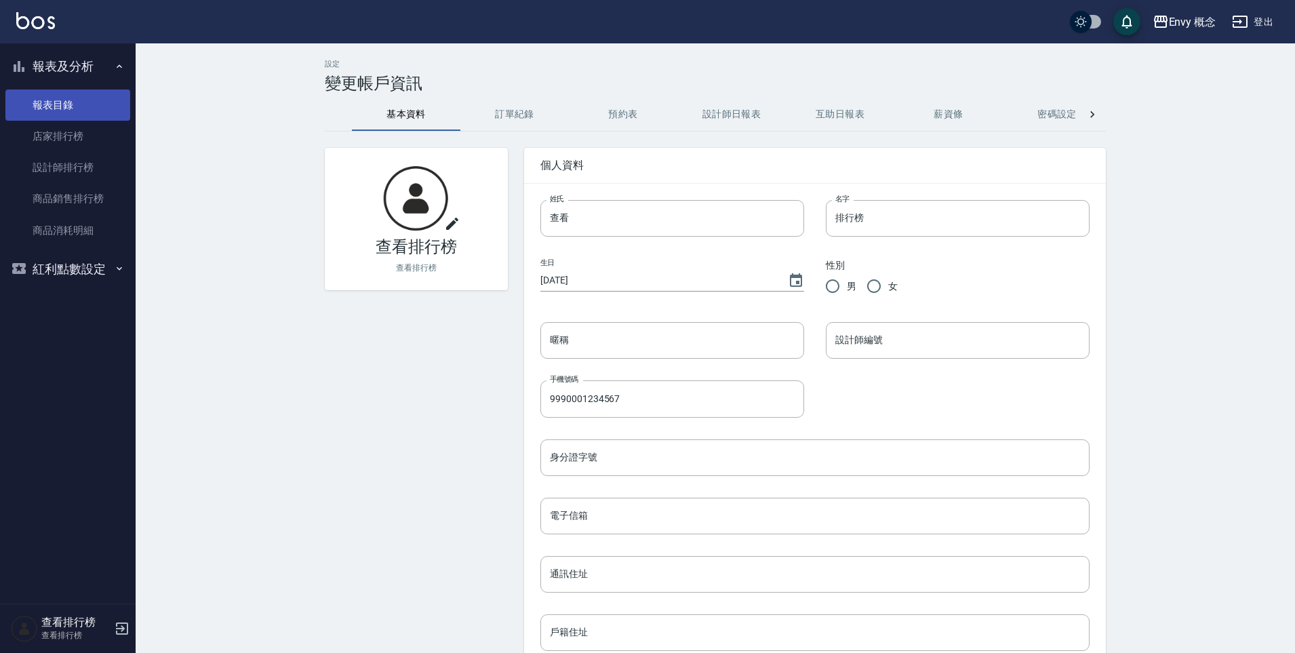
click at [77, 100] on link "報表目錄" at bounding box center [67, 104] width 125 height 31
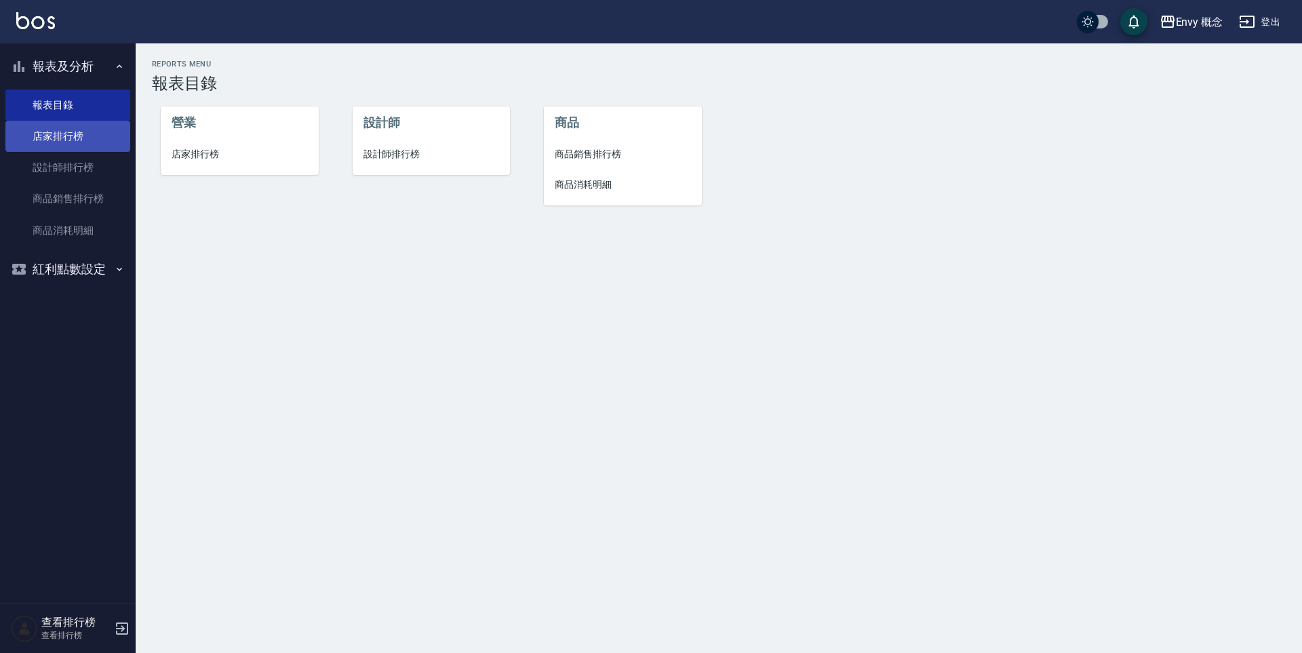
click at [64, 142] on link "店家排行榜" at bounding box center [67, 136] width 125 height 31
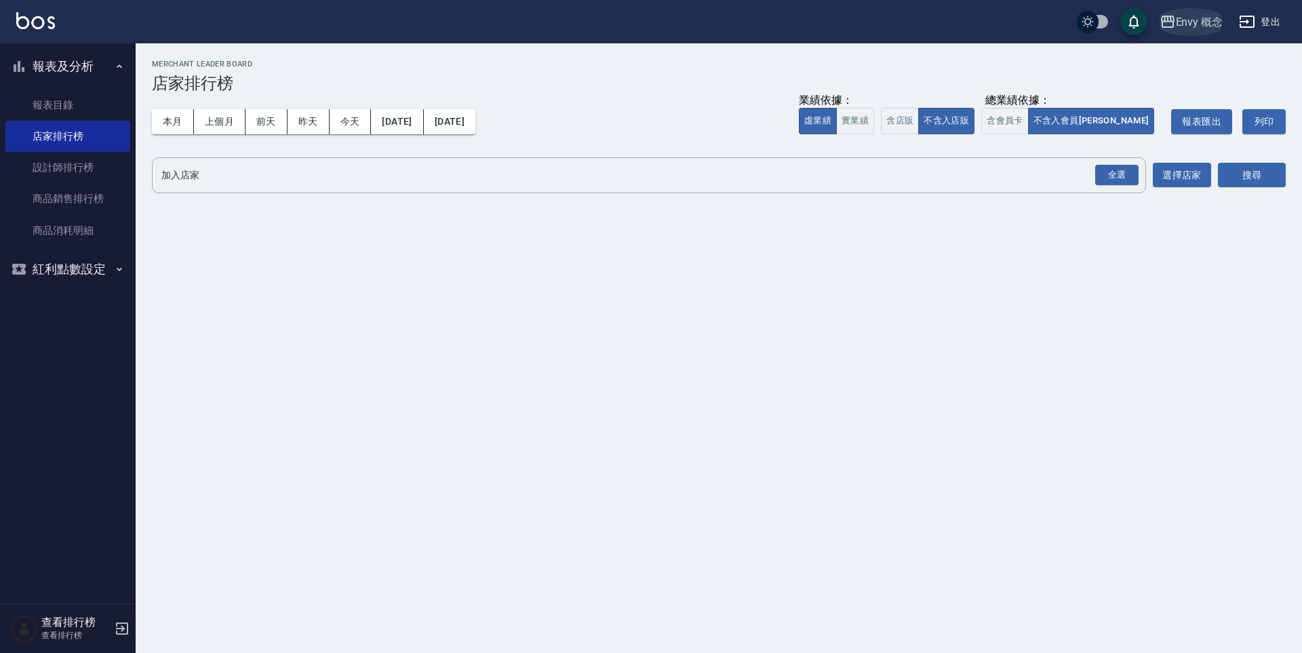
click at [1191, 20] on div "Envy 概念" at bounding box center [1199, 22] width 47 height 17
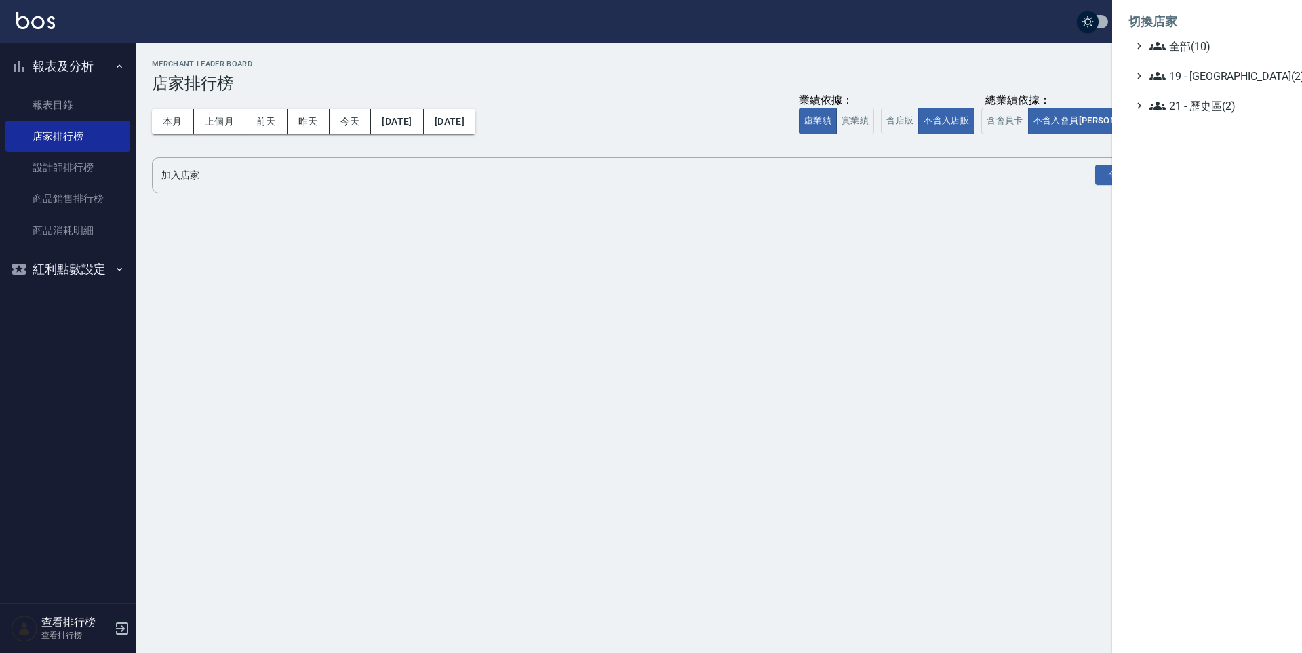
click at [829, 182] on div at bounding box center [651, 326] width 1302 height 653
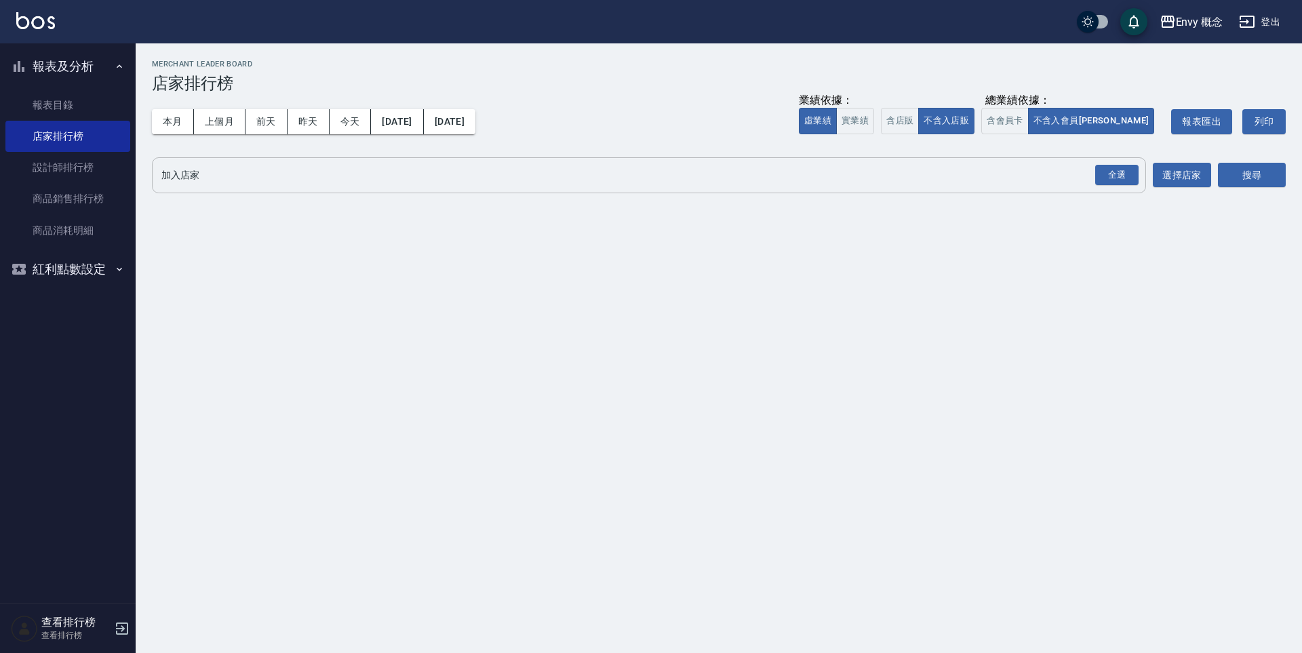
click at [800, 172] on input "加入店家" at bounding box center [638, 175] width 961 height 24
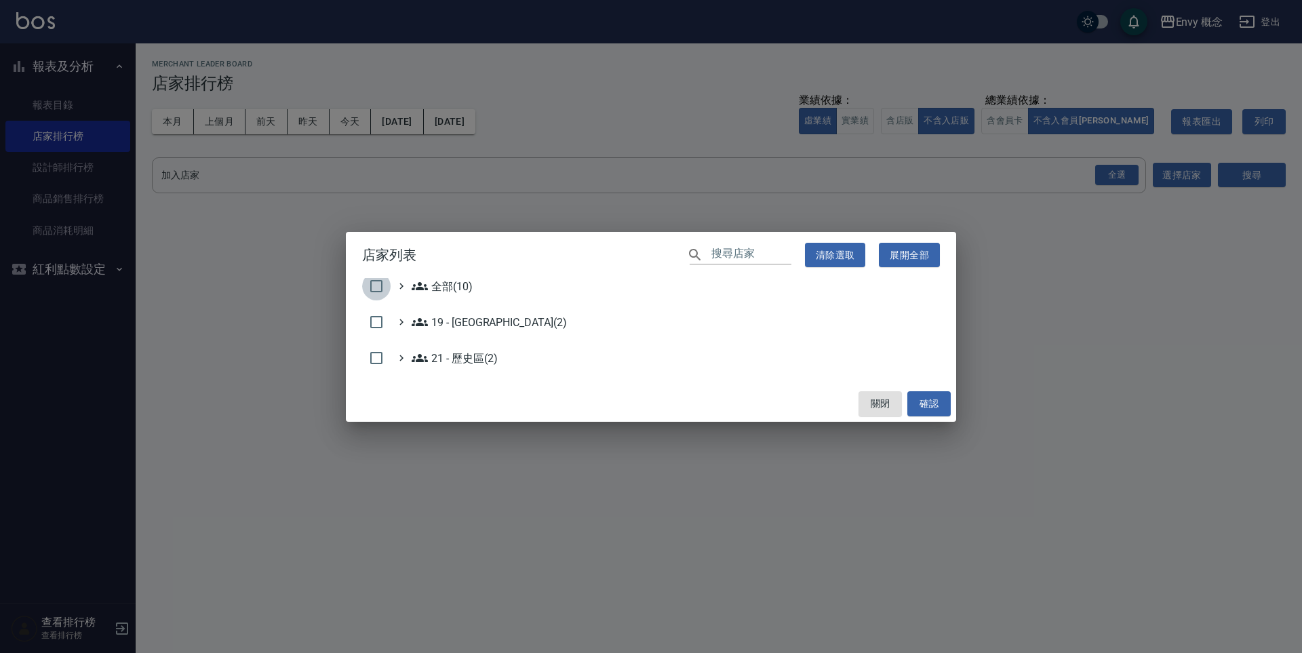
click at [389, 281] on input "checkbox" at bounding box center [376, 286] width 28 height 28
checkbox input "true"
click at [926, 399] on button "確認" at bounding box center [928, 403] width 43 height 25
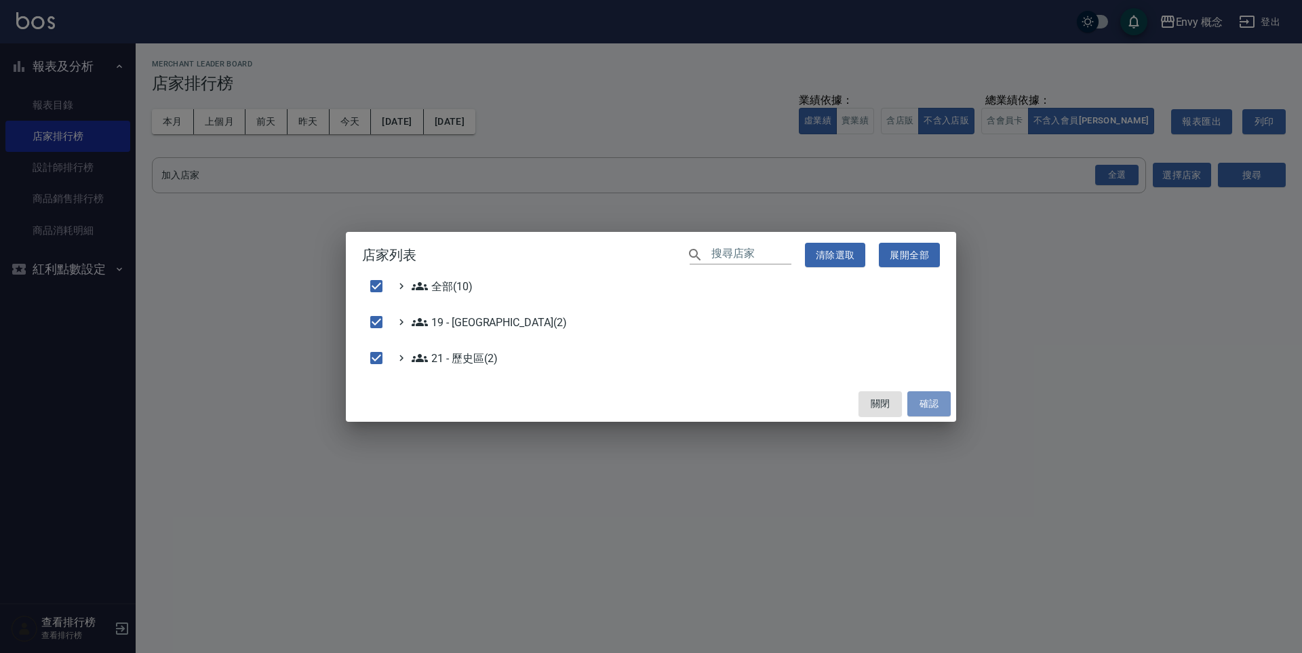
checkbox input "false"
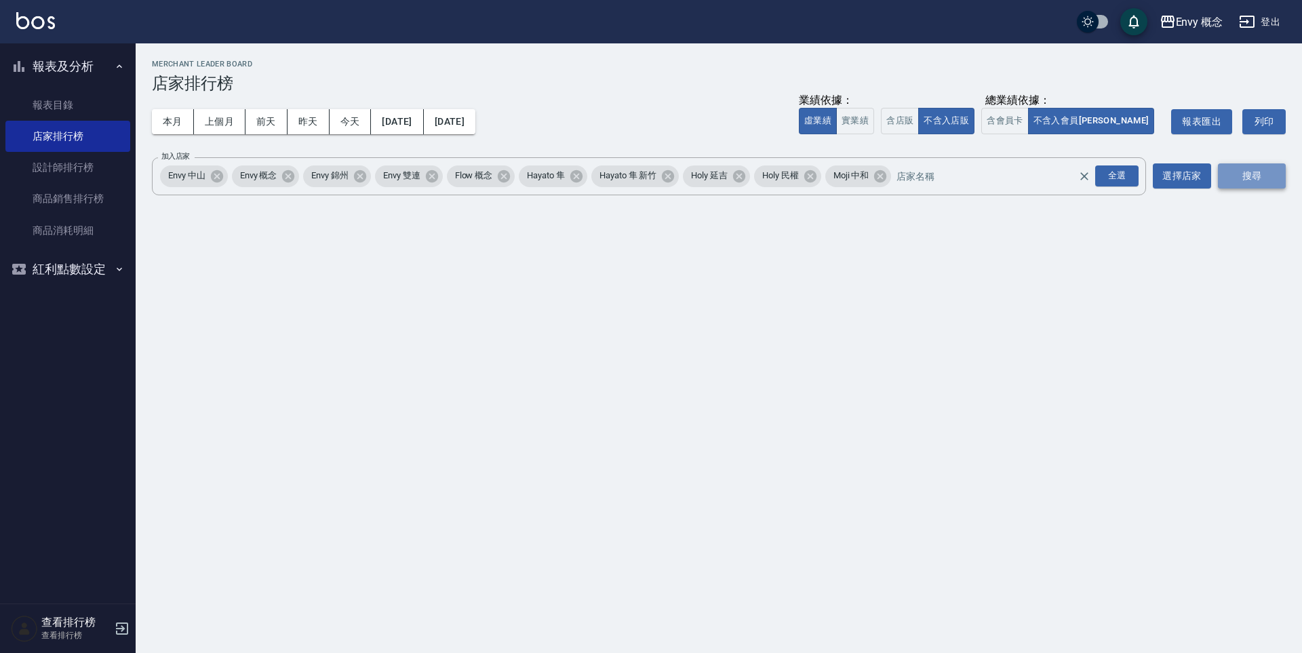
click at [1223, 171] on button "搜尋" at bounding box center [1252, 175] width 68 height 25
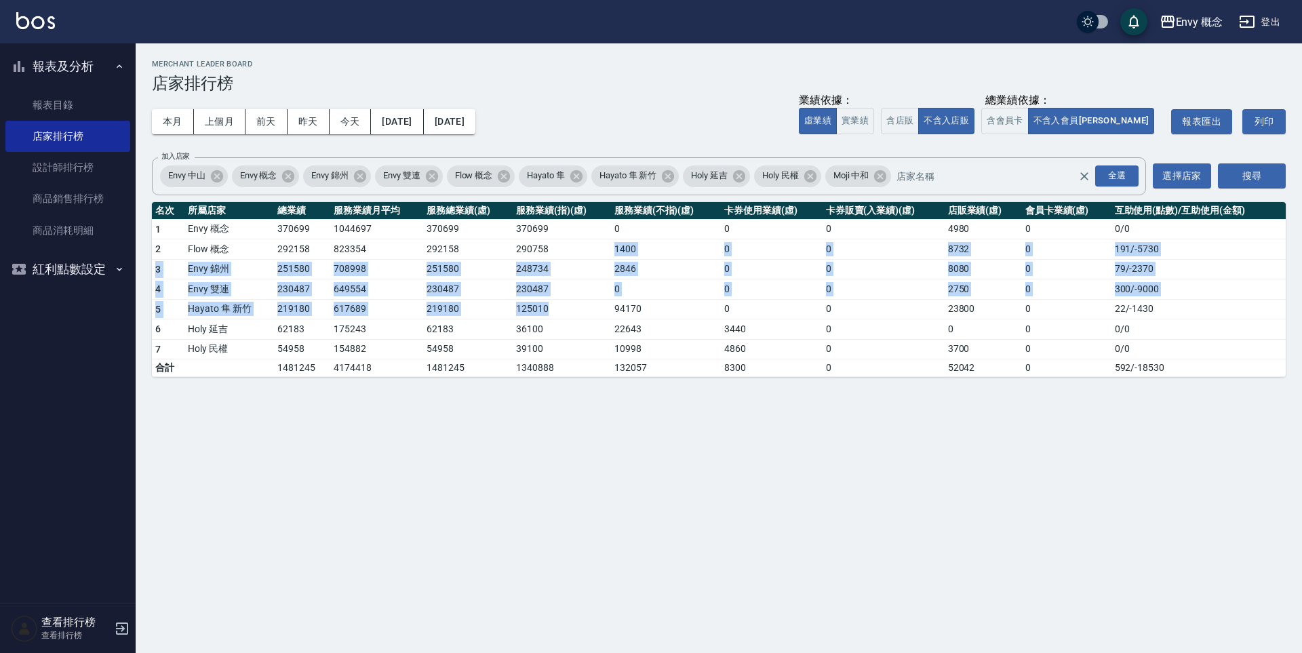
drag, startPoint x: 609, startPoint y: 250, endPoint x: 546, endPoint y: 331, distance: 102.0
click at [546, 331] on tbody "1 Envy 概念 370699 1044697 370699 370699 0 0 0 4980 0 0 / 0 2 Flow 概念 292158 8233…" at bounding box center [719, 298] width 1134 height 158
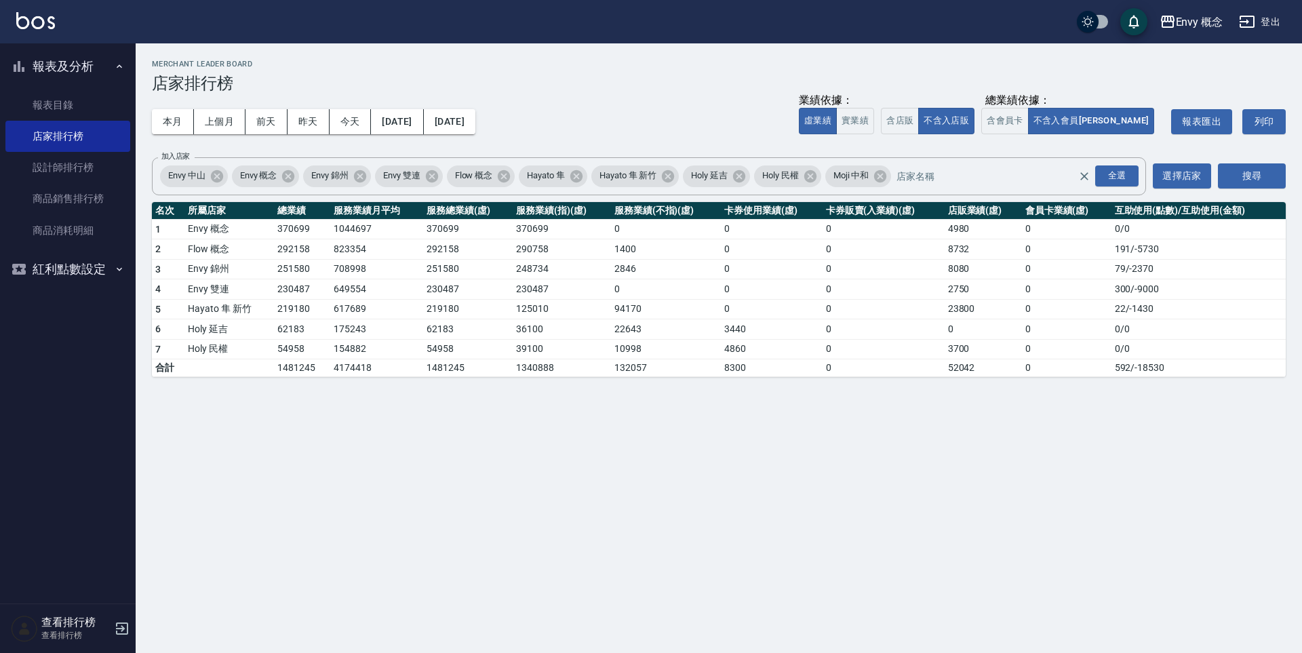
click at [471, 335] on td "62183" at bounding box center [467, 329] width 89 height 20
drag, startPoint x: 443, startPoint y: 240, endPoint x: 475, endPoint y: 228, distance: 34.8
click at [471, 229] on tbody "1 Envy 概念 370699 1044697 370699 370699 0 0 0 4980 0 0 / 0 2 Flow 概念 292158 8233…" at bounding box center [719, 298] width 1134 height 158
click at [475, 228] on td "370699" at bounding box center [467, 229] width 89 height 20
drag, startPoint x: 475, startPoint y: 228, endPoint x: 210, endPoint y: 155, distance: 275.7
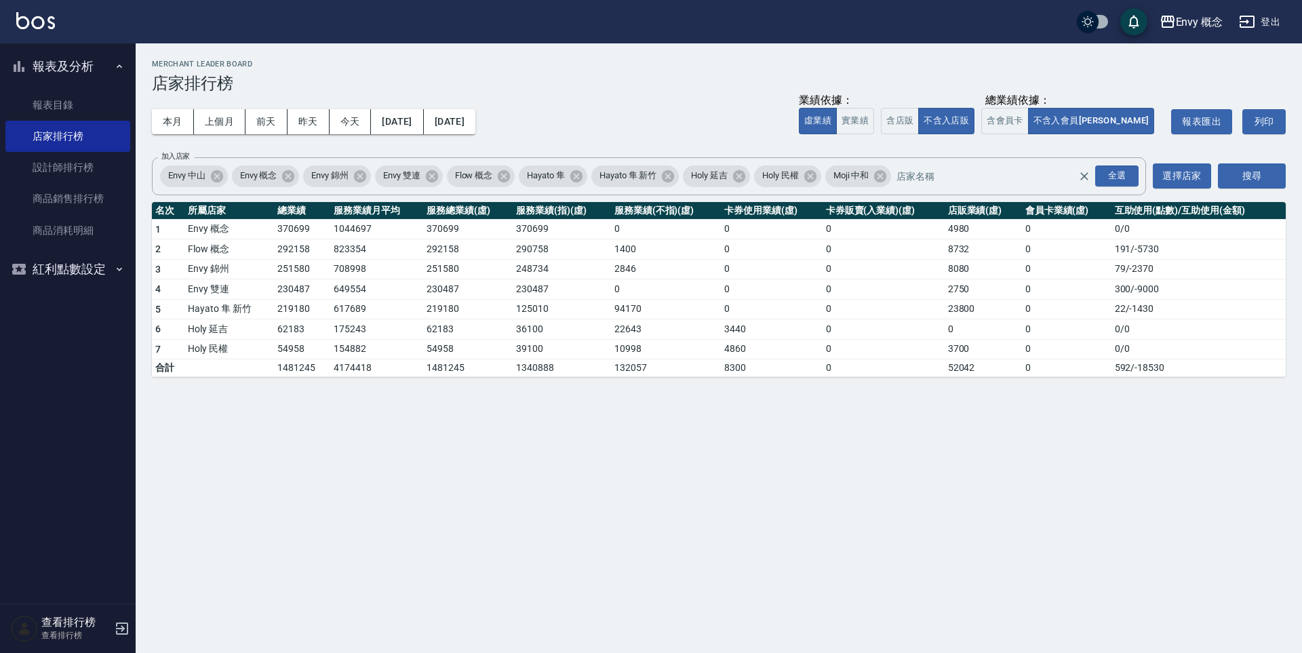
click at [475, 228] on td "370699" at bounding box center [467, 229] width 89 height 20
drag, startPoint x: 1257, startPoint y: 26, endPoint x: 1235, endPoint y: 56, distance: 36.3
click at [1235, 56] on div "Envy 概念 登出 報表及分析 報表目錄 店家排行榜 設計師排行榜 商品銷售排行榜 商品消耗明細 紅利點數設定 紅利點數紀錄 查看排行榜 查看排行榜 Env…" at bounding box center [651, 326] width 1302 height 653
click at [1193, 23] on div "Envy 概念" at bounding box center [1199, 22] width 47 height 17
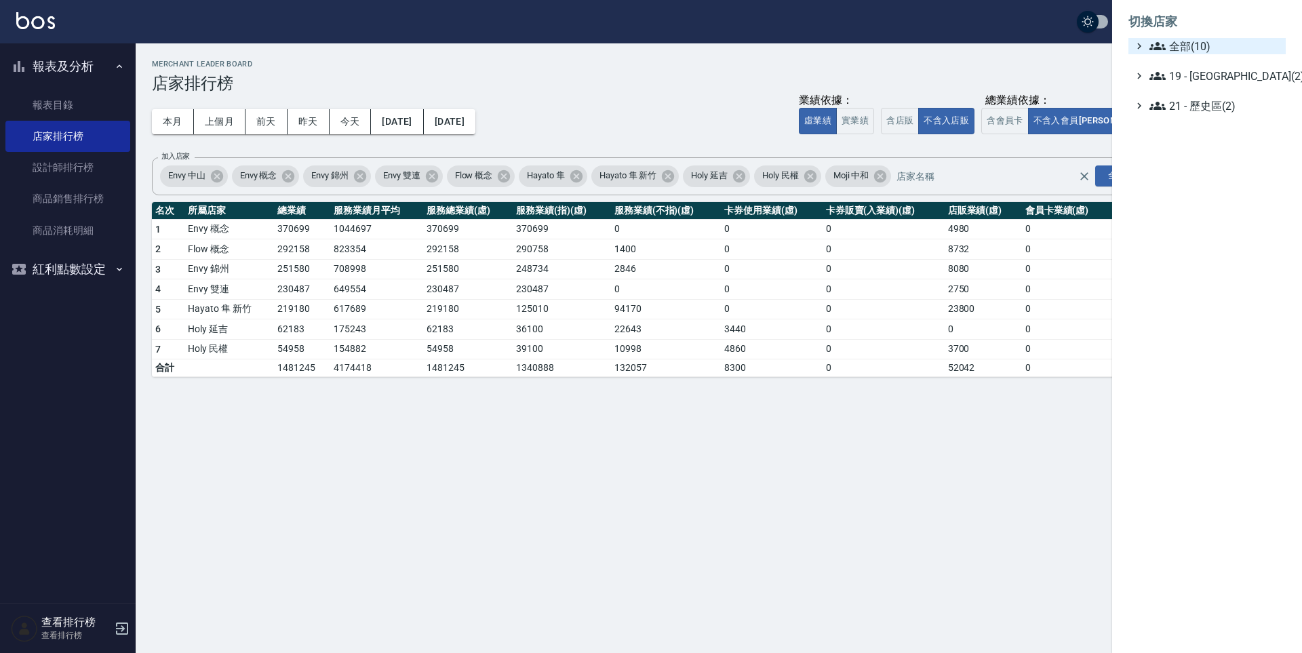
click at [1190, 44] on span "全部(10)" at bounding box center [1214, 46] width 131 height 16
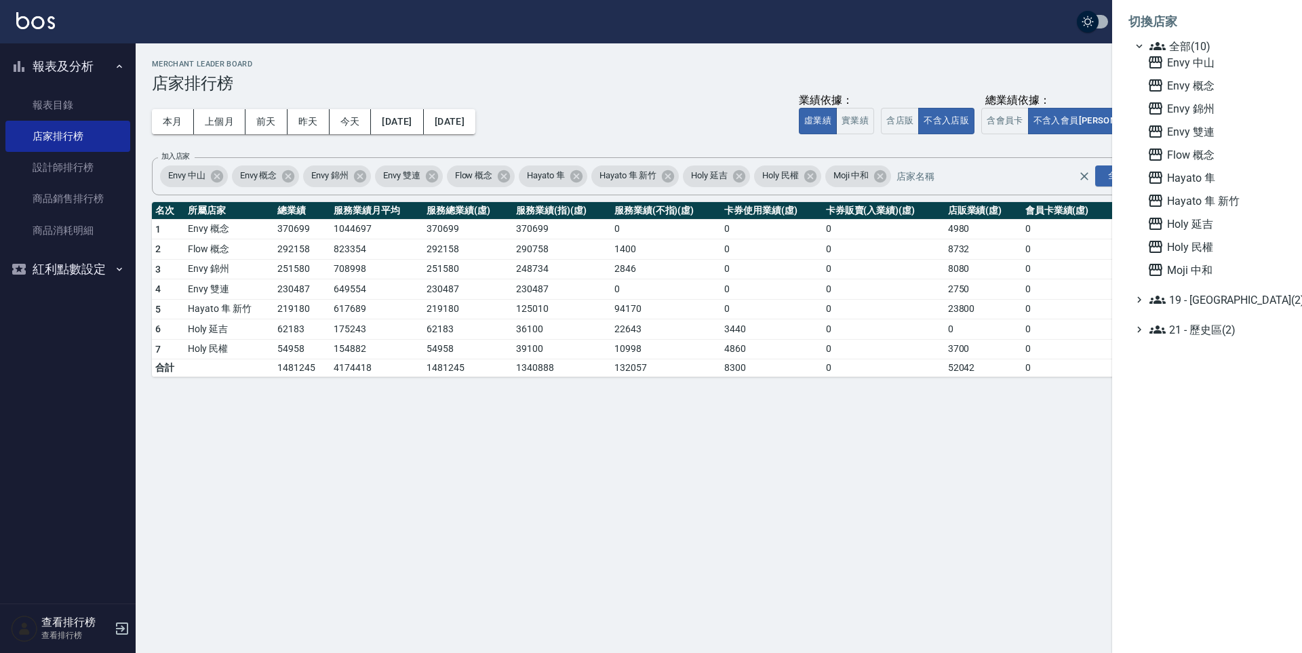
click at [1081, 73] on div at bounding box center [651, 326] width 1302 height 653
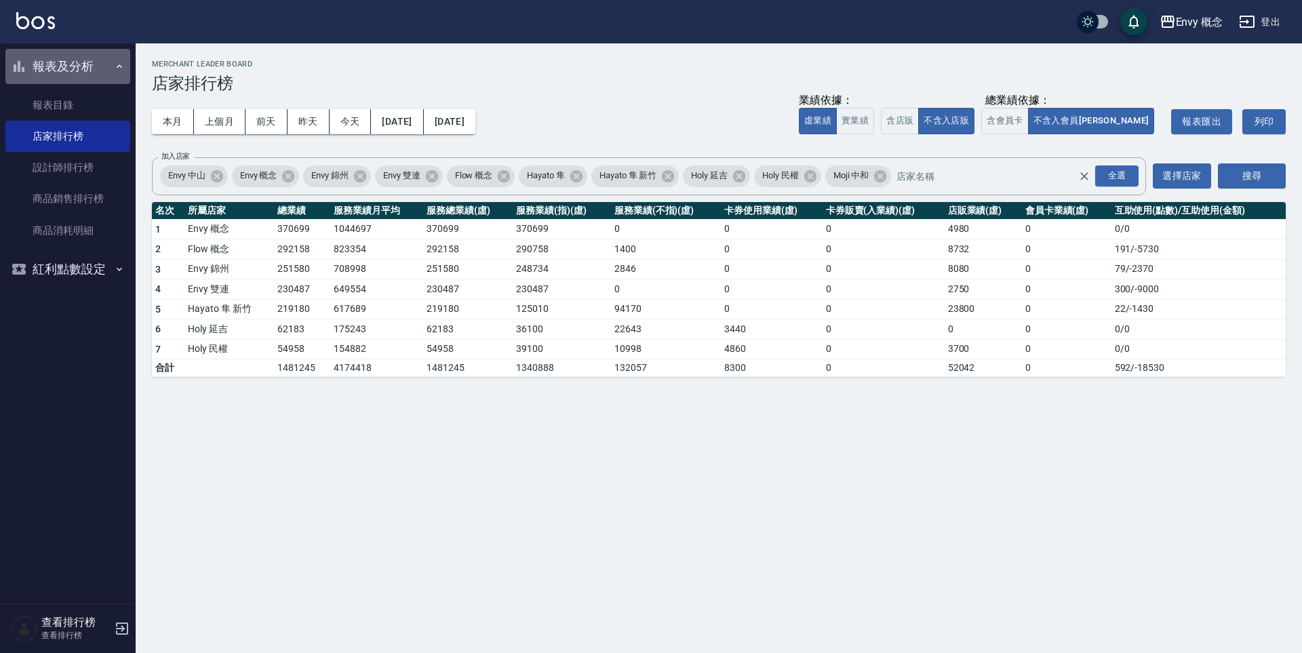
click at [41, 68] on button "報表及分析" at bounding box center [67, 66] width 125 height 35
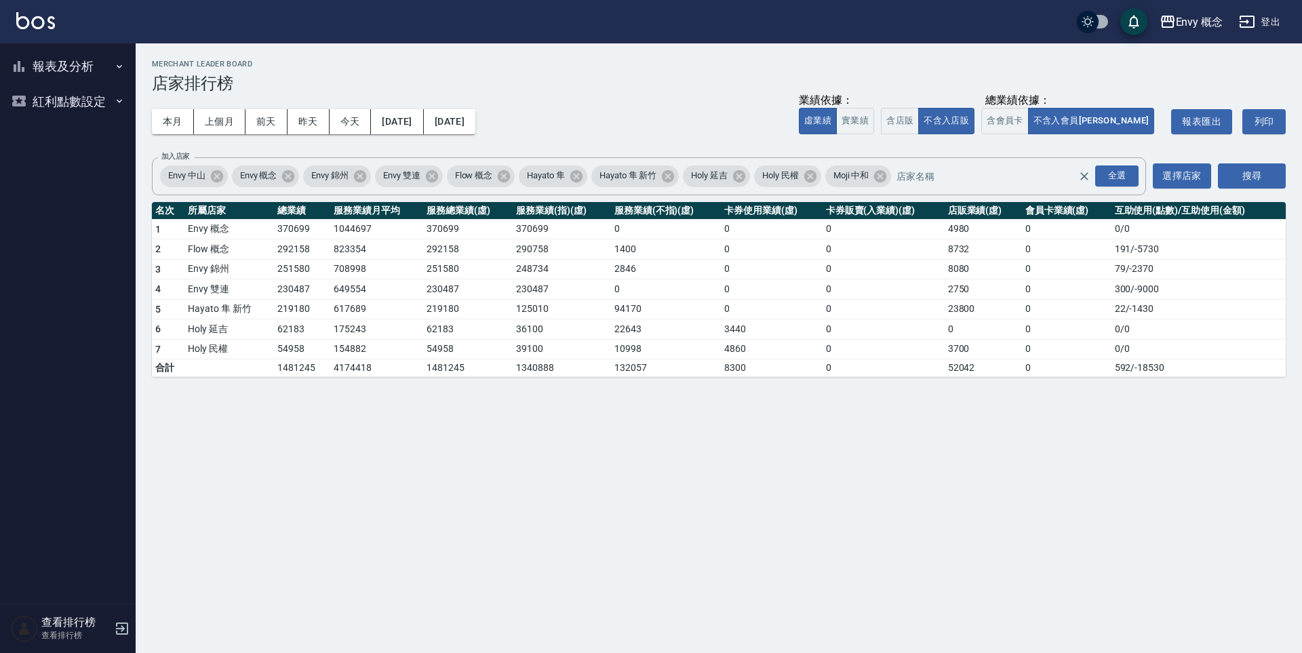
click at [42, 68] on button "報表及分析" at bounding box center [67, 66] width 125 height 35
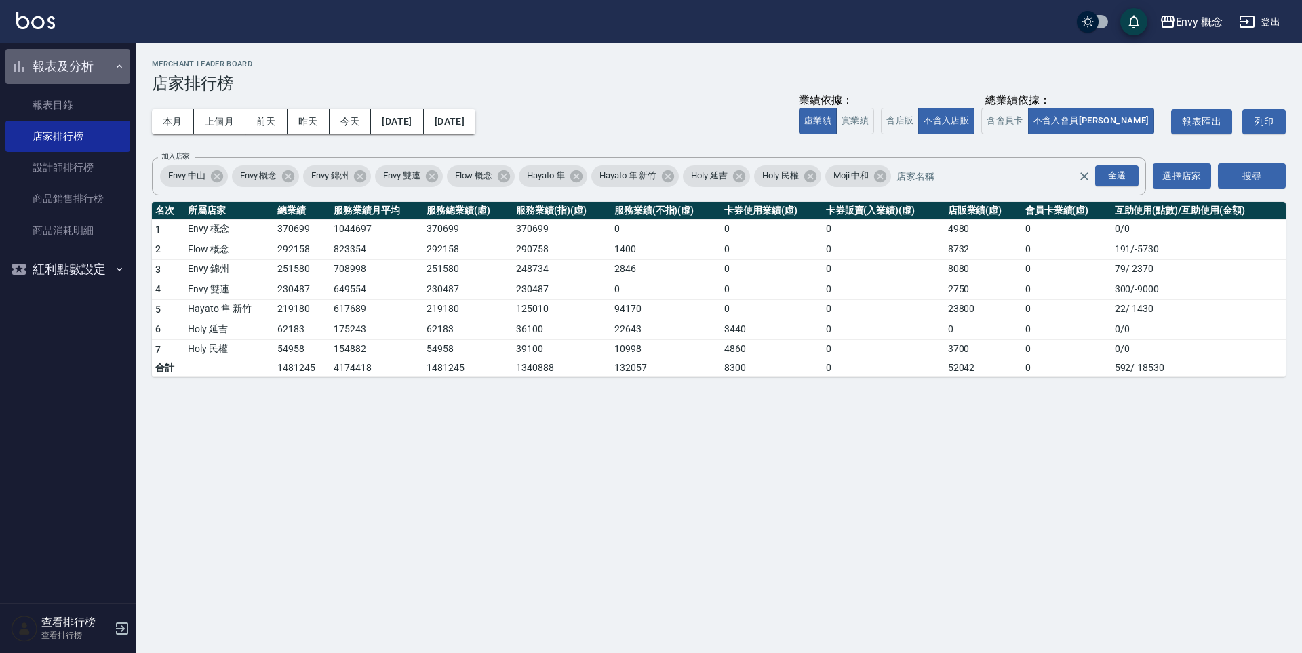
click at [109, 70] on button "報表及分析" at bounding box center [67, 66] width 125 height 35
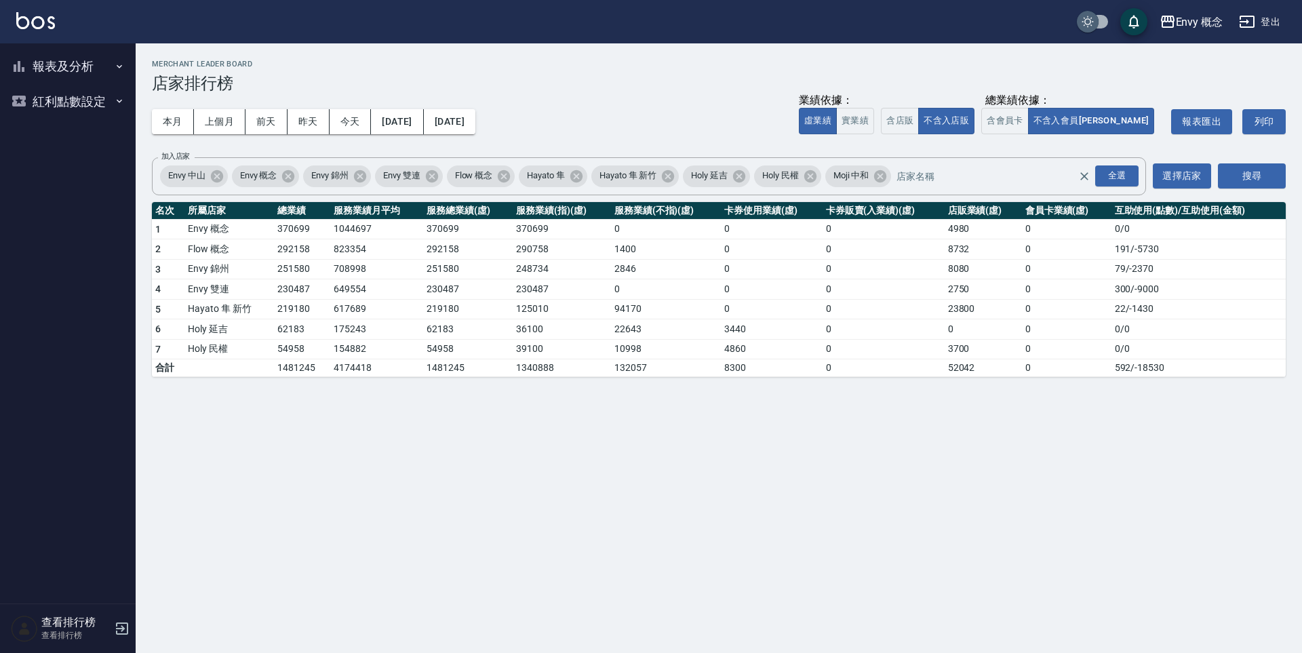
click at [1104, 26] on input "checkbox" at bounding box center [1087, 22] width 65 height 22
checkbox input "true"
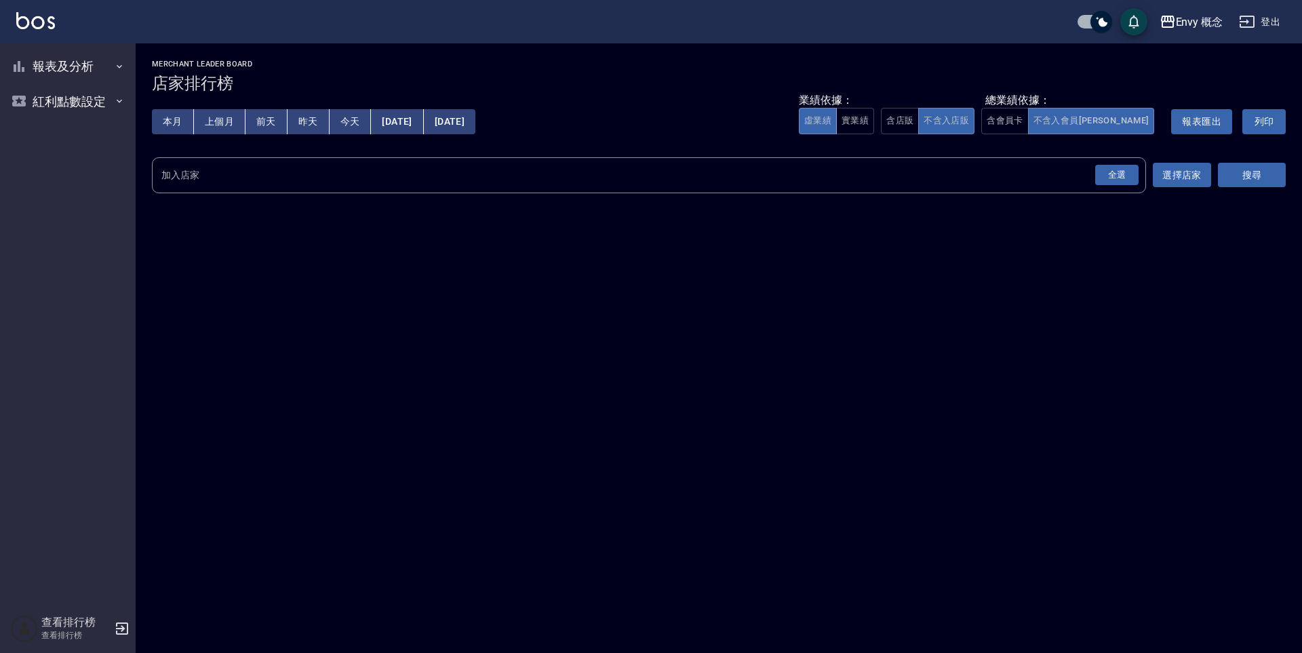
click at [1093, 29] on input "checkbox" at bounding box center [1101, 22] width 65 height 22
checkbox input "false"
